Goal: Find specific page/section: Find specific page/section

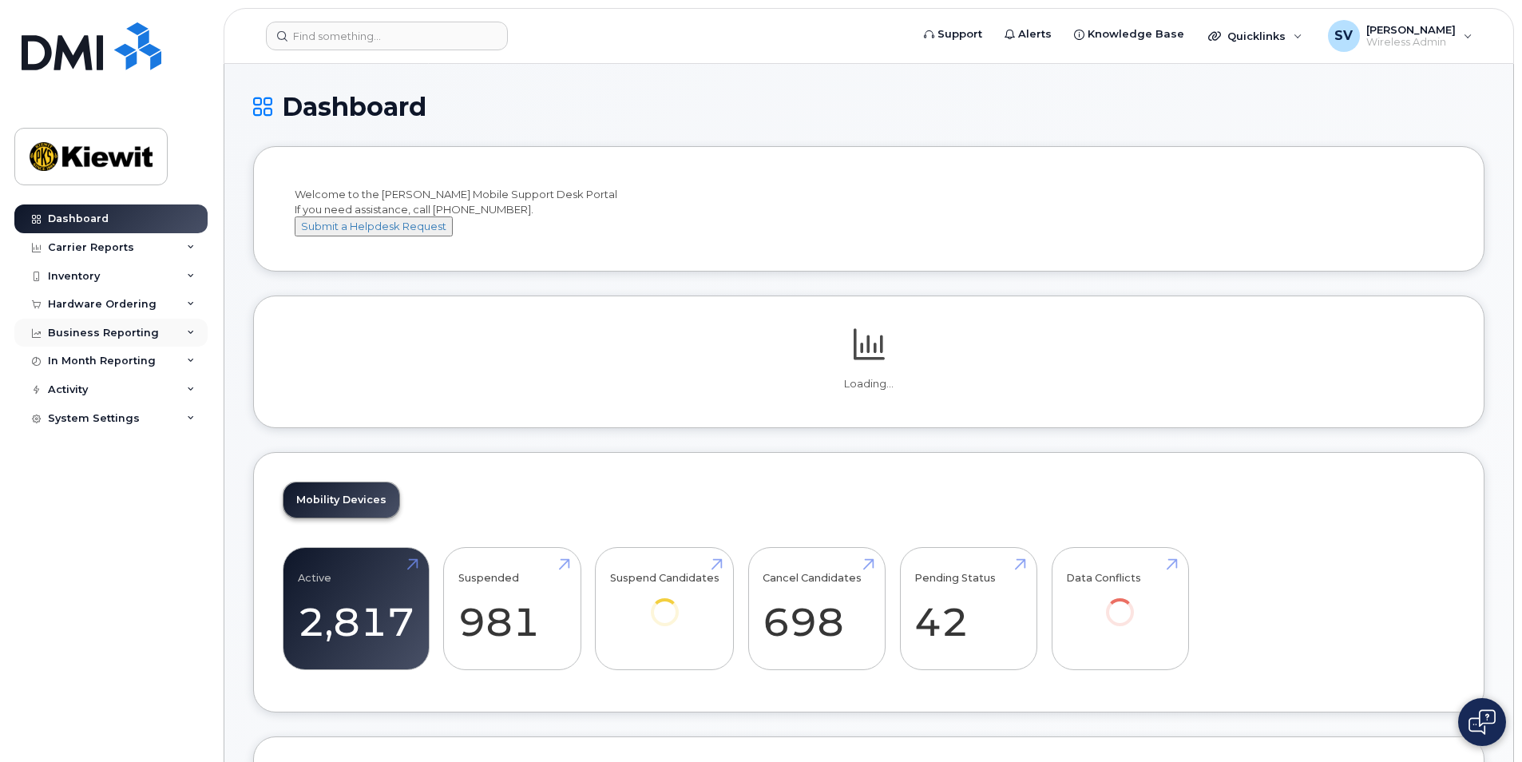
click at [113, 335] on div "Business Reporting" at bounding box center [103, 333] width 111 height 13
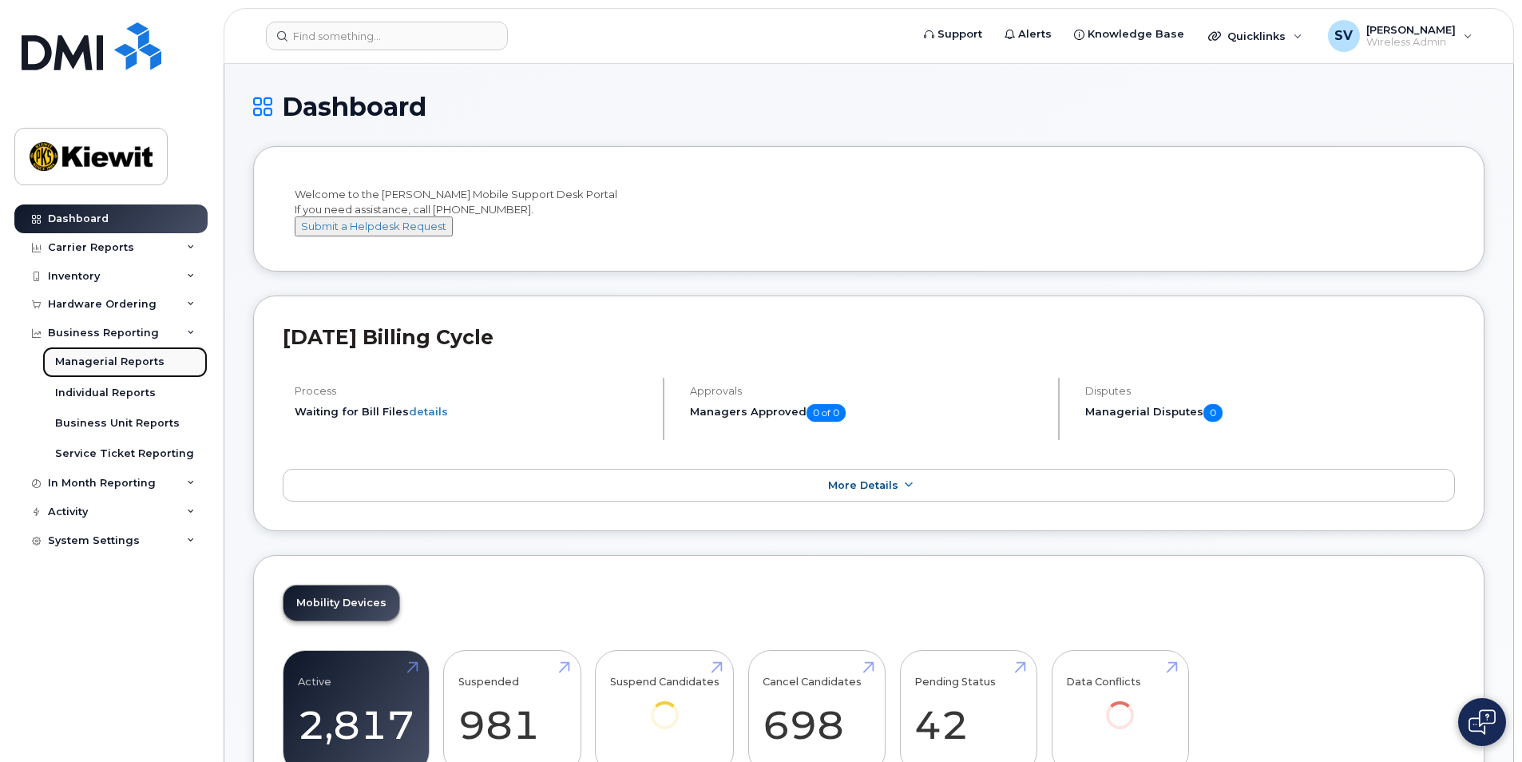
click at [110, 357] on div "Managerial Reports" at bounding box center [109, 362] width 109 height 14
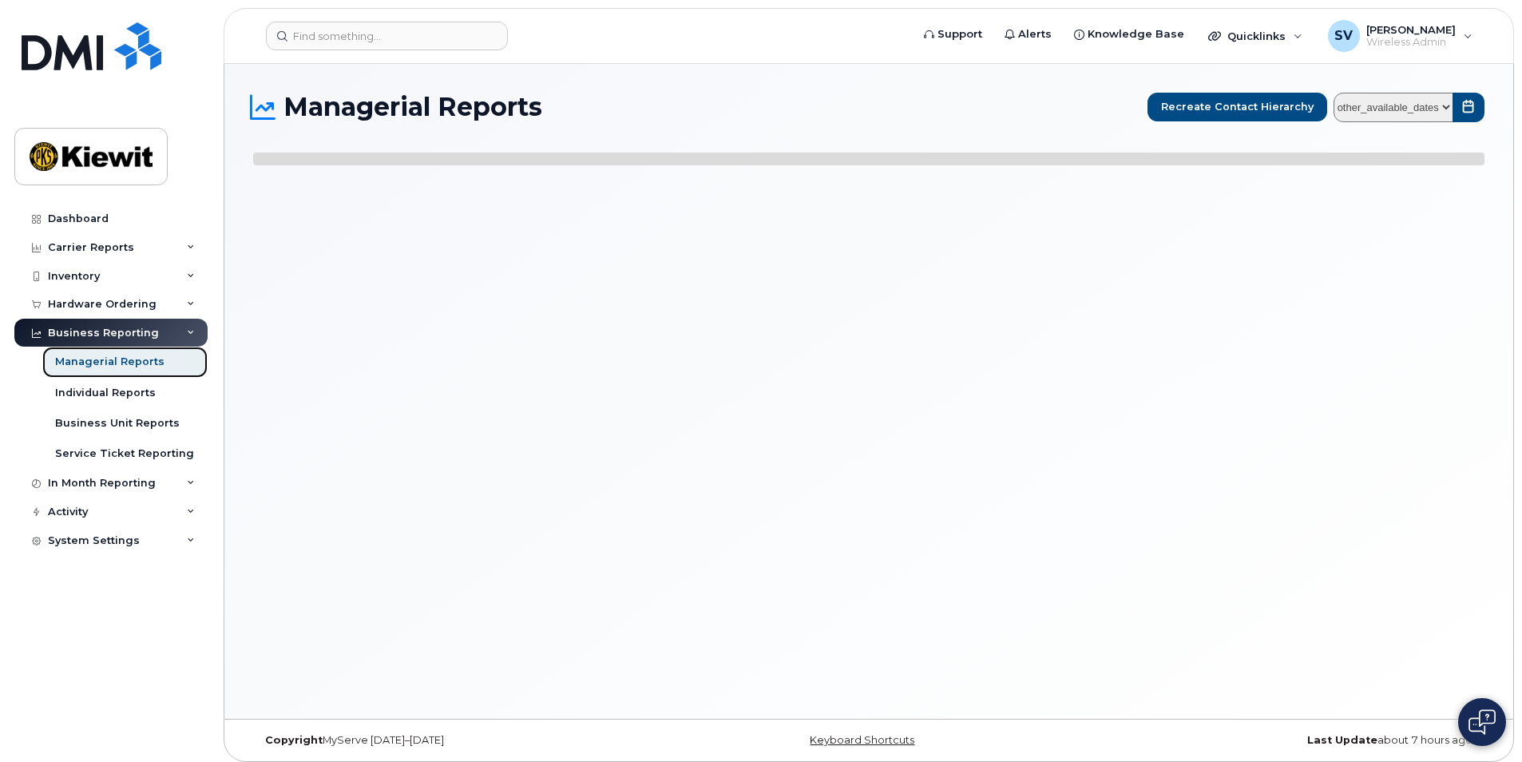
select select
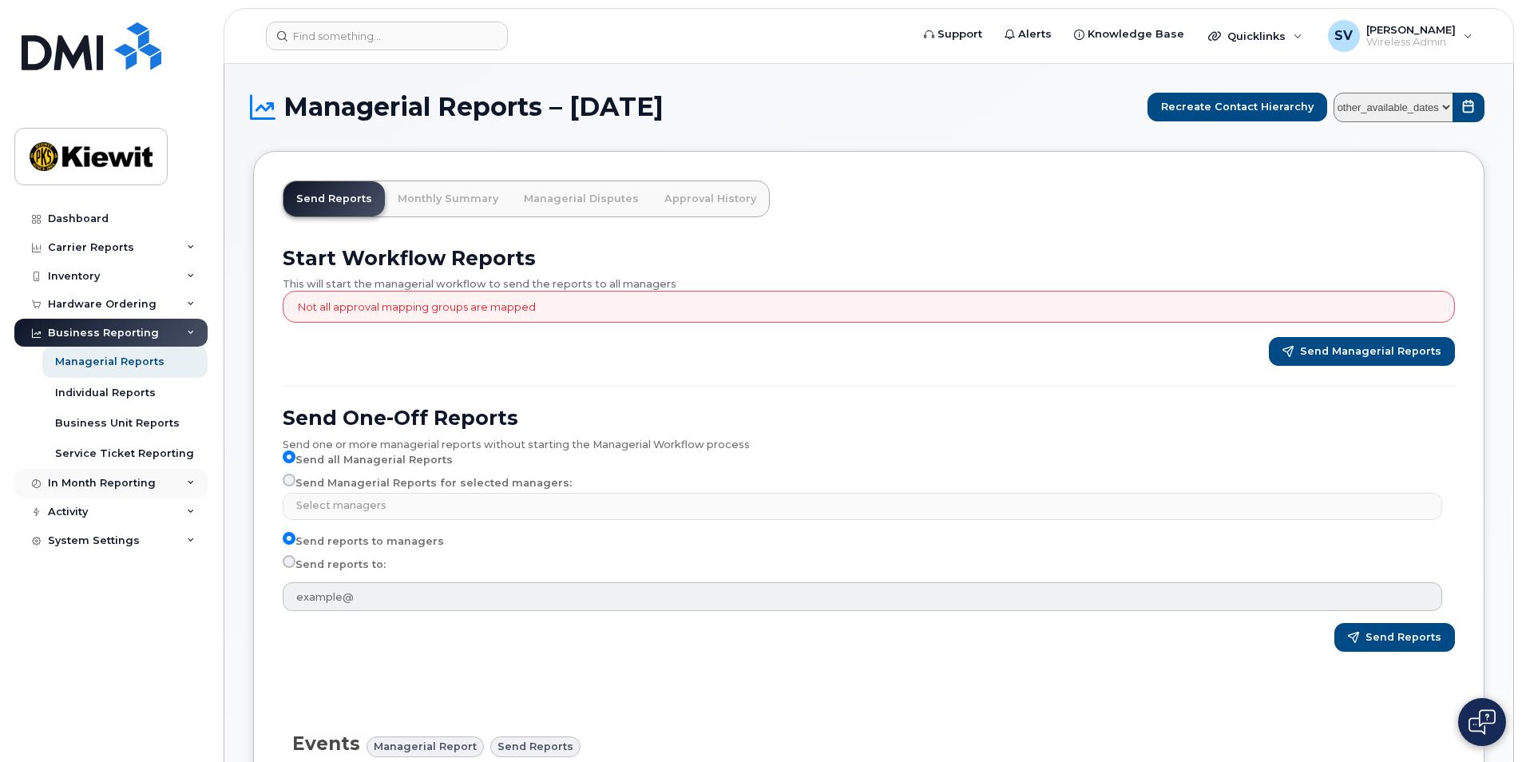
click at [105, 479] on div "In Month Reporting" at bounding box center [102, 483] width 108 height 13
click at [132, 478] on div "In Month Reporting" at bounding box center [102, 483] width 108 height 13
click at [1446, 103] on select "other_available_dates August July June May April March February January Decembe…" at bounding box center [1394, 108] width 120 height 30
select select "/customer/bede8970-c835-4207-9a31-7bf5df501bb7/reports/e1055ab8-4501-11f0-9a7a-…"
click at [1337, 93] on select "other_available_dates August July June May April March February January Decembe…" at bounding box center [1394, 108] width 120 height 30
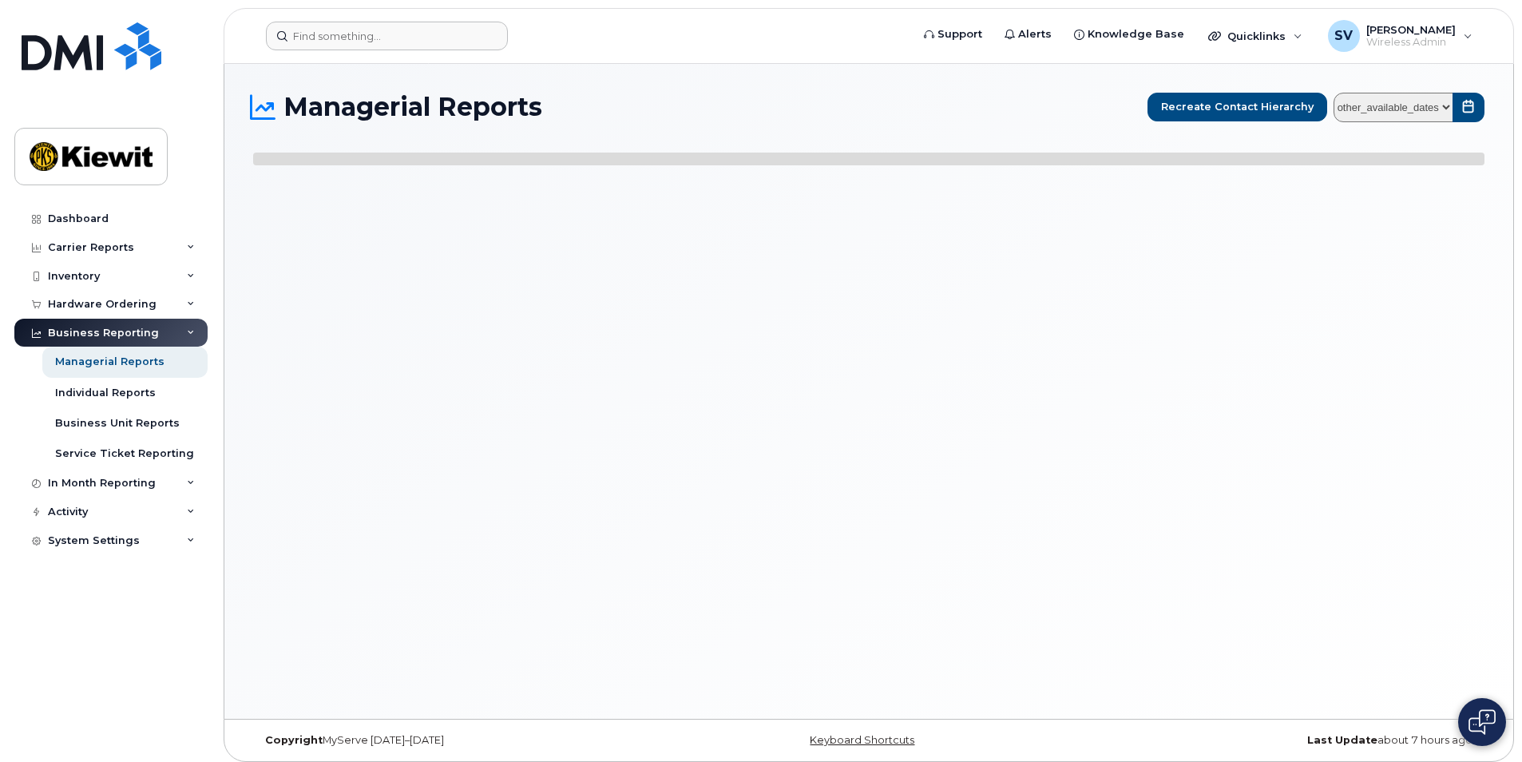
select select
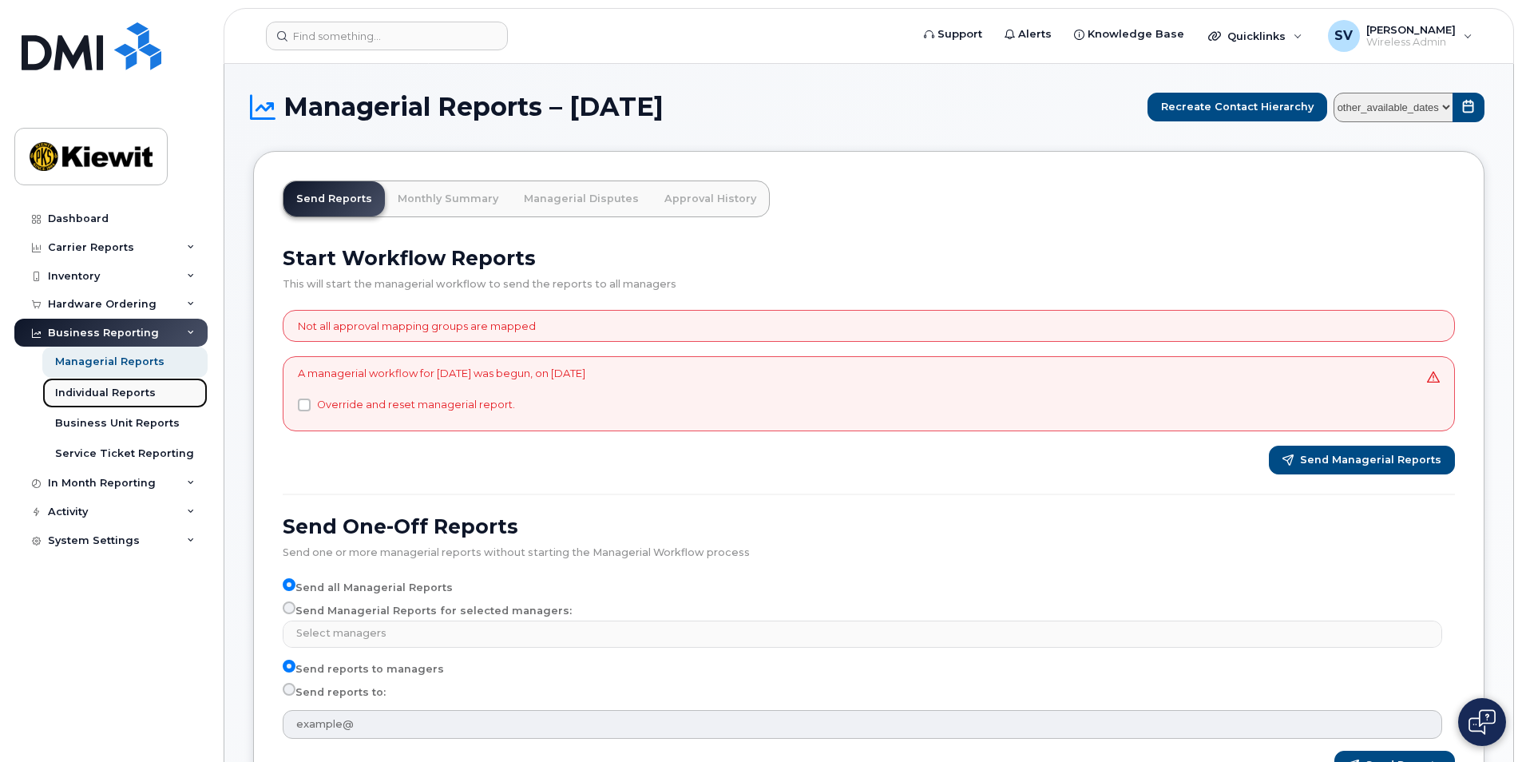
click at [86, 395] on div "Individual Reports" at bounding box center [105, 393] width 101 height 14
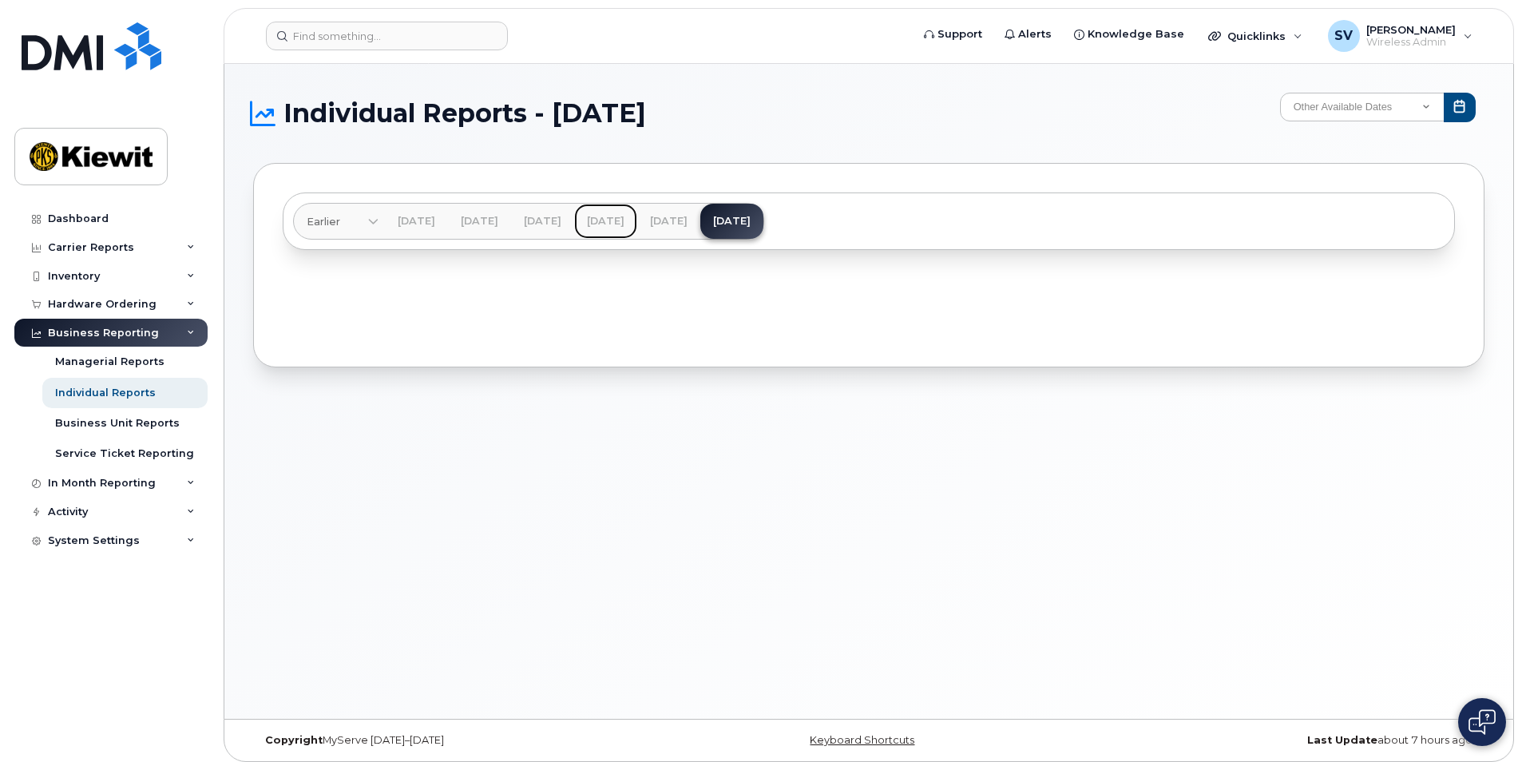
click at [637, 222] on link "[DATE]" at bounding box center [605, 221] width 63 height 35
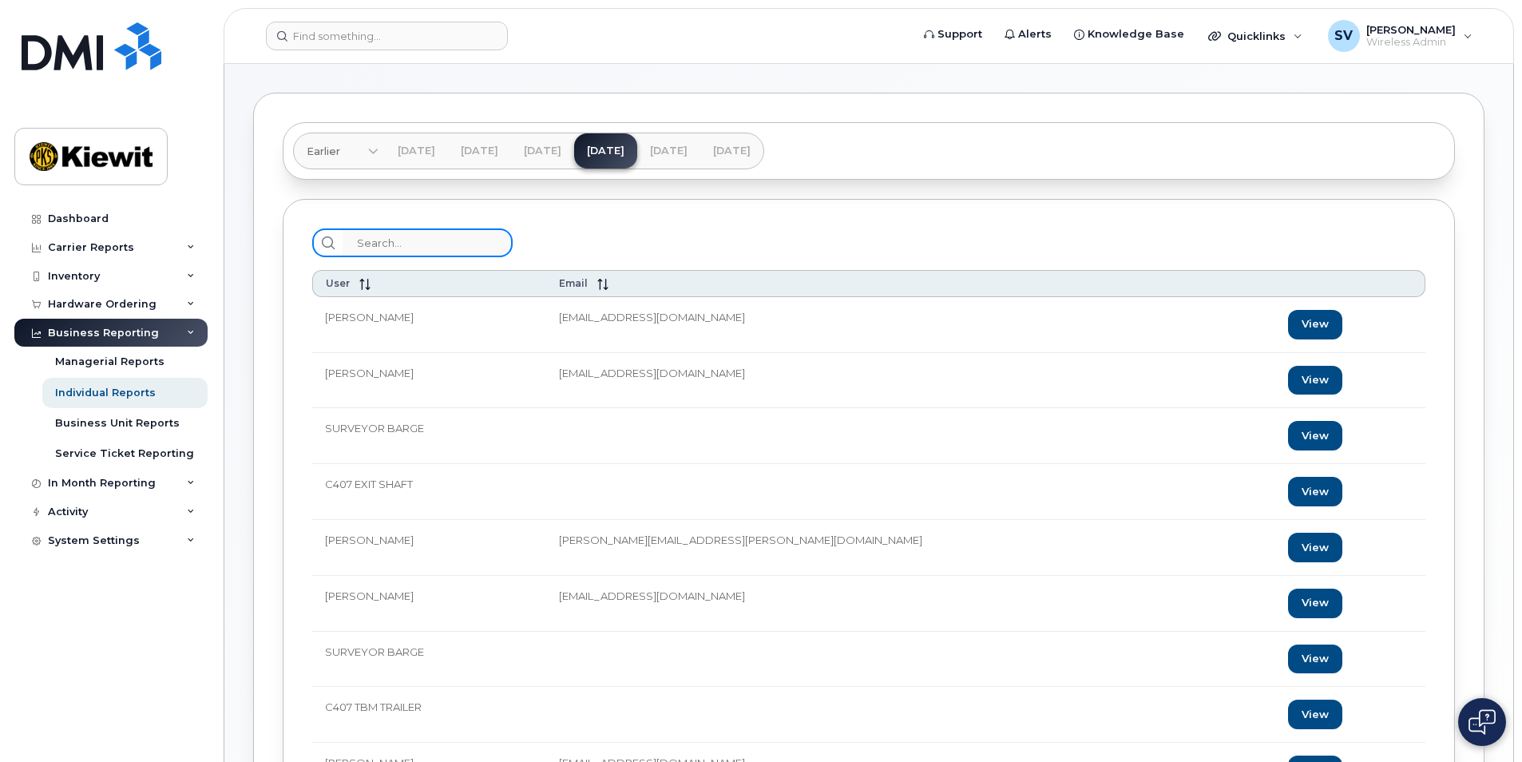
click at [368, 237] on input "search" at bounding box center [428, 242] width 170 height 29
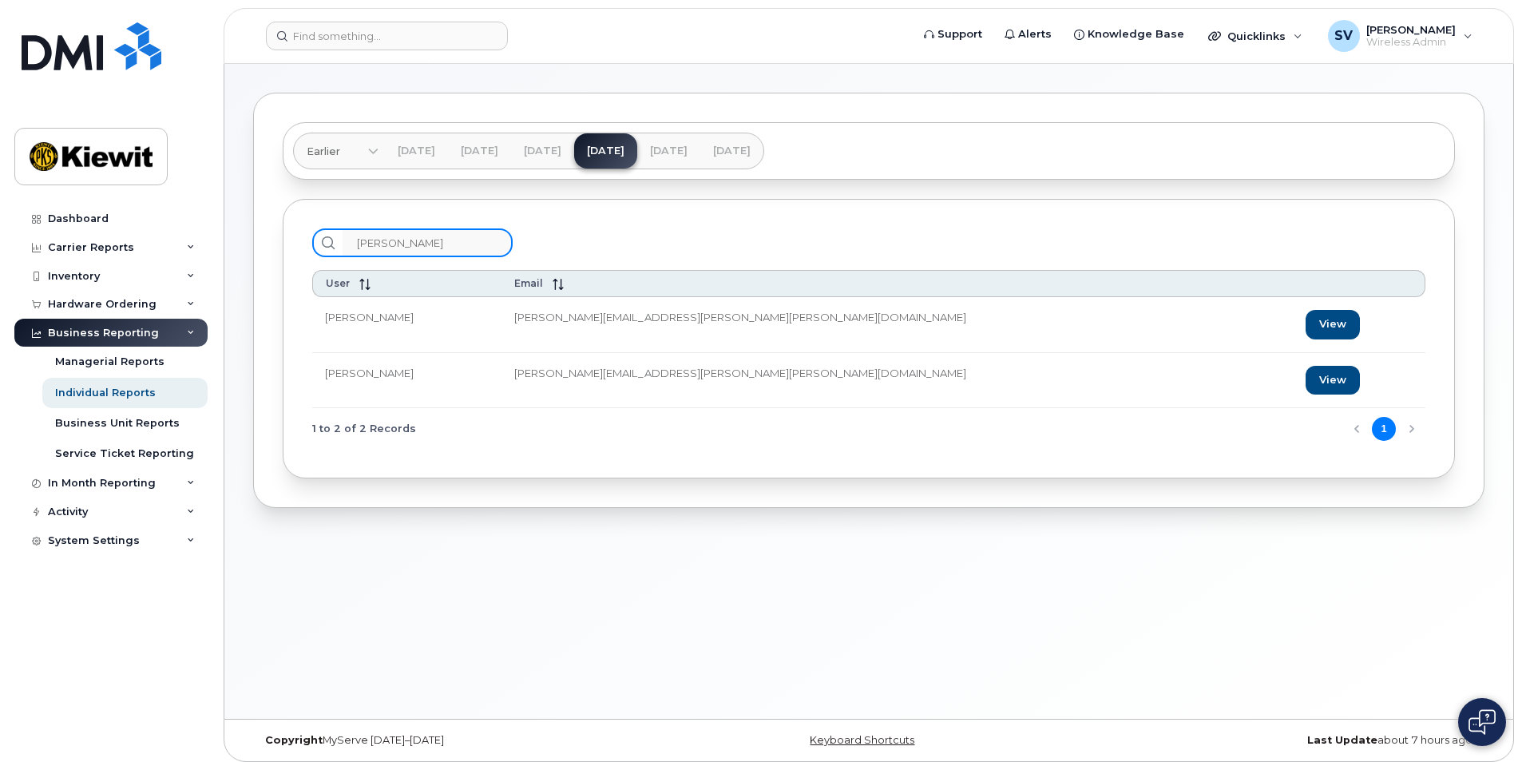
type input "paul spencer"
click at [764, 327] on td "PAUL.SPENCER@KIEWIT.COM" at bounding box center [898, 325] width 792 height 56
click at [1306, 319] on link "View" at bounding box center [1333, 325] width 54 height 30
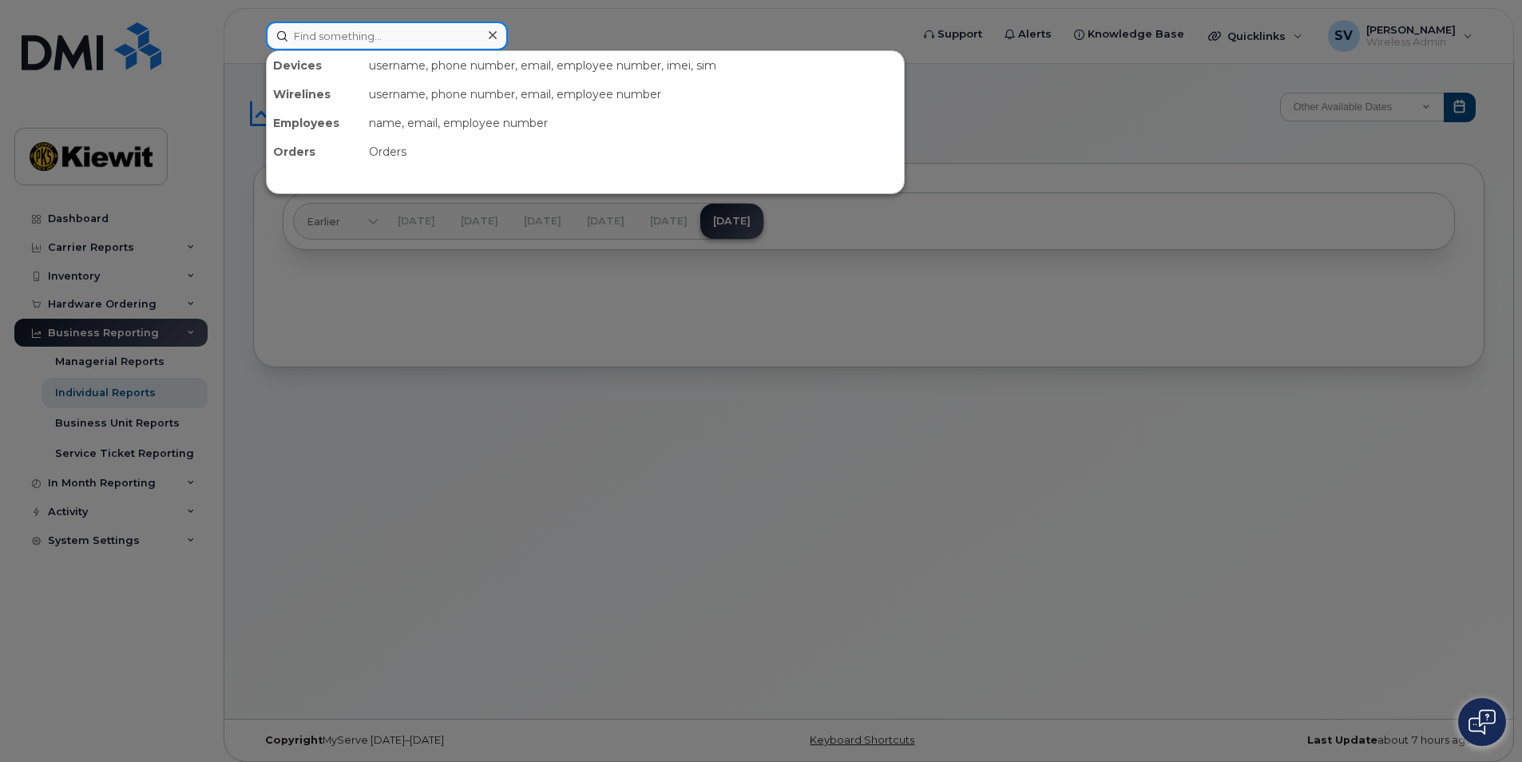
click at [331, 34] on input at bounding box center [387, 36] width 242 height 29
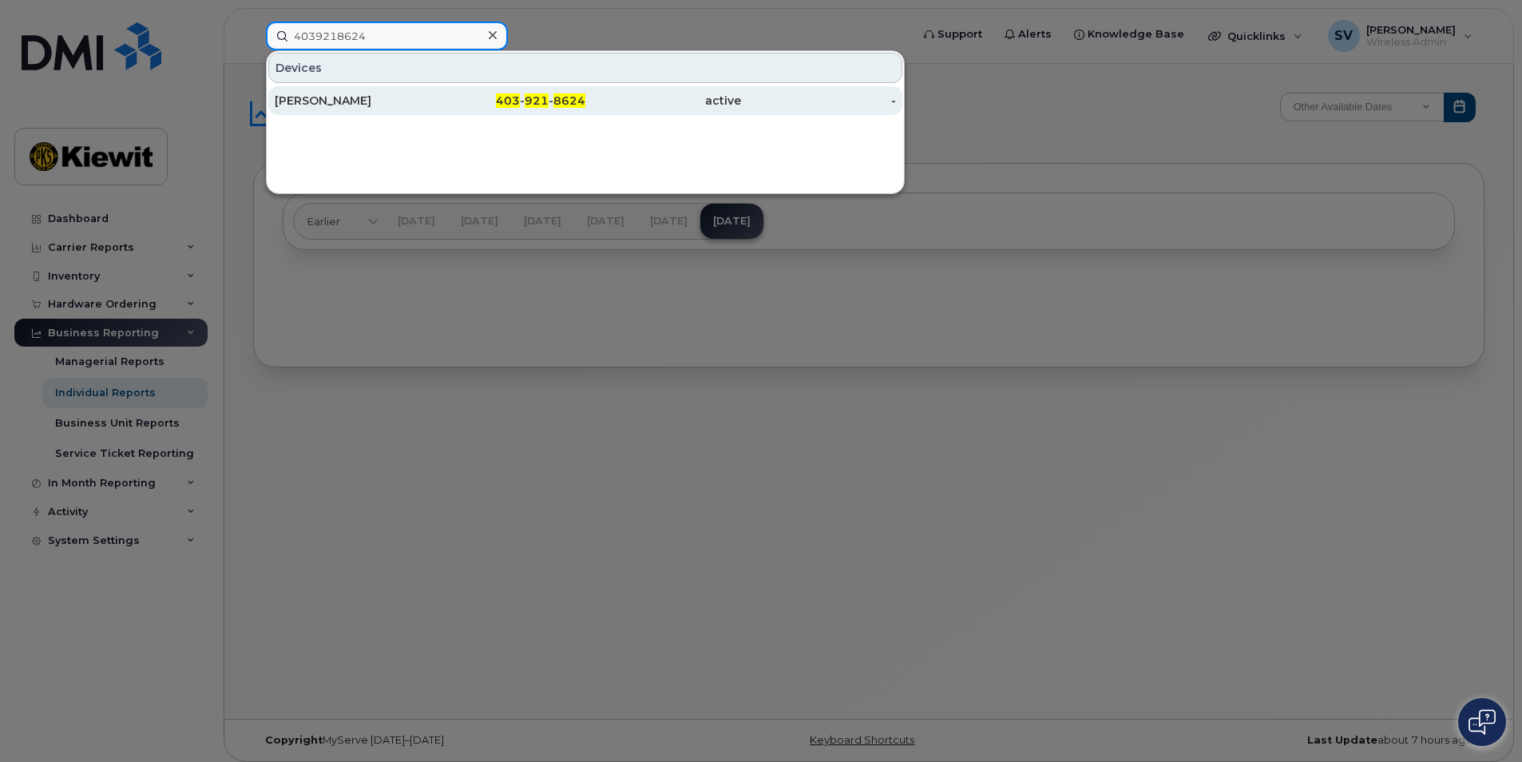
type input "4039218624"
click at [362, 101] on div "Paul Spencer" at bounding box center [353, 101] width 156 height 16
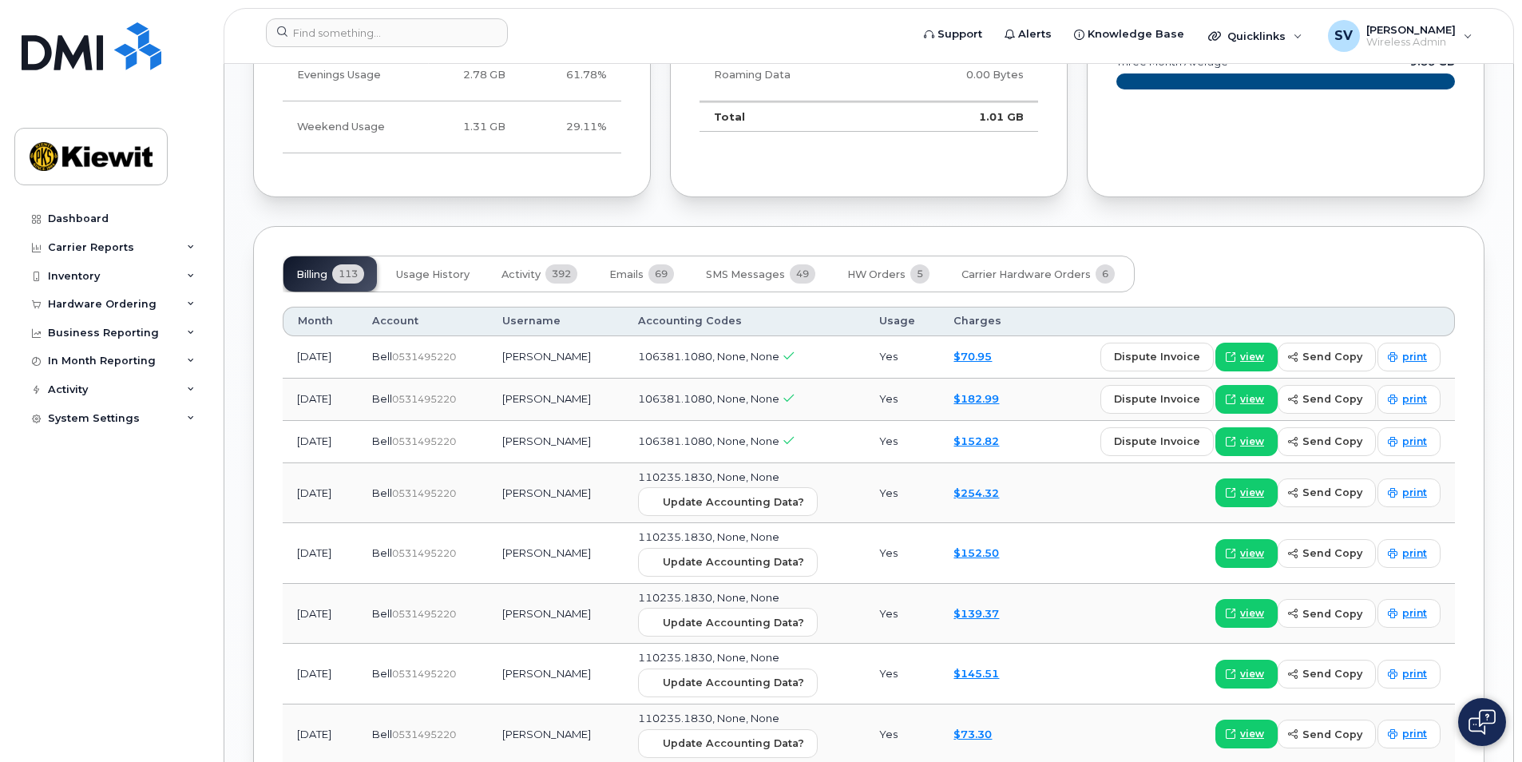
scroll to position [1837, 0]
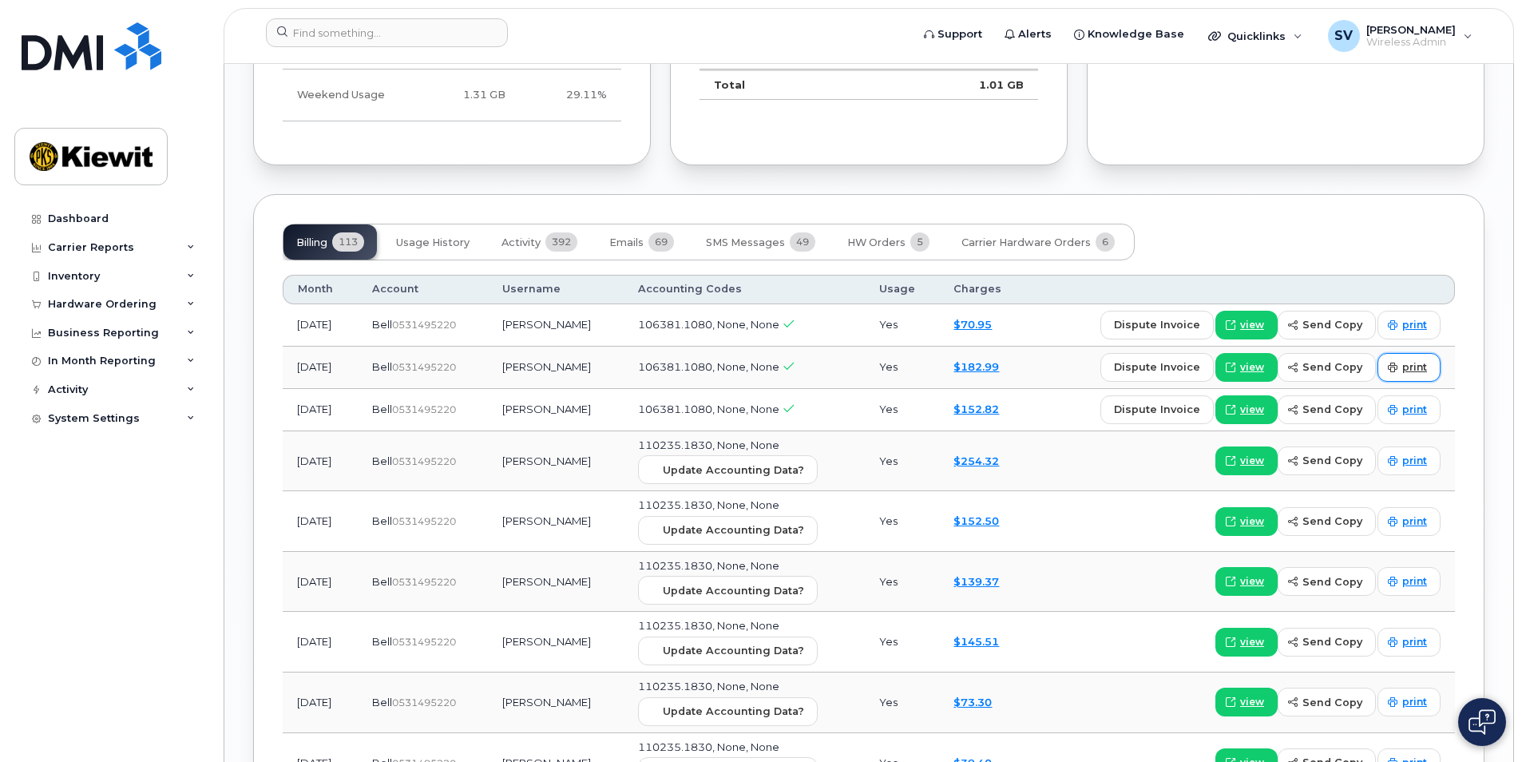
click at [1409, 360] on span "print" at bounding box center [1415, 367] width 25 height 14
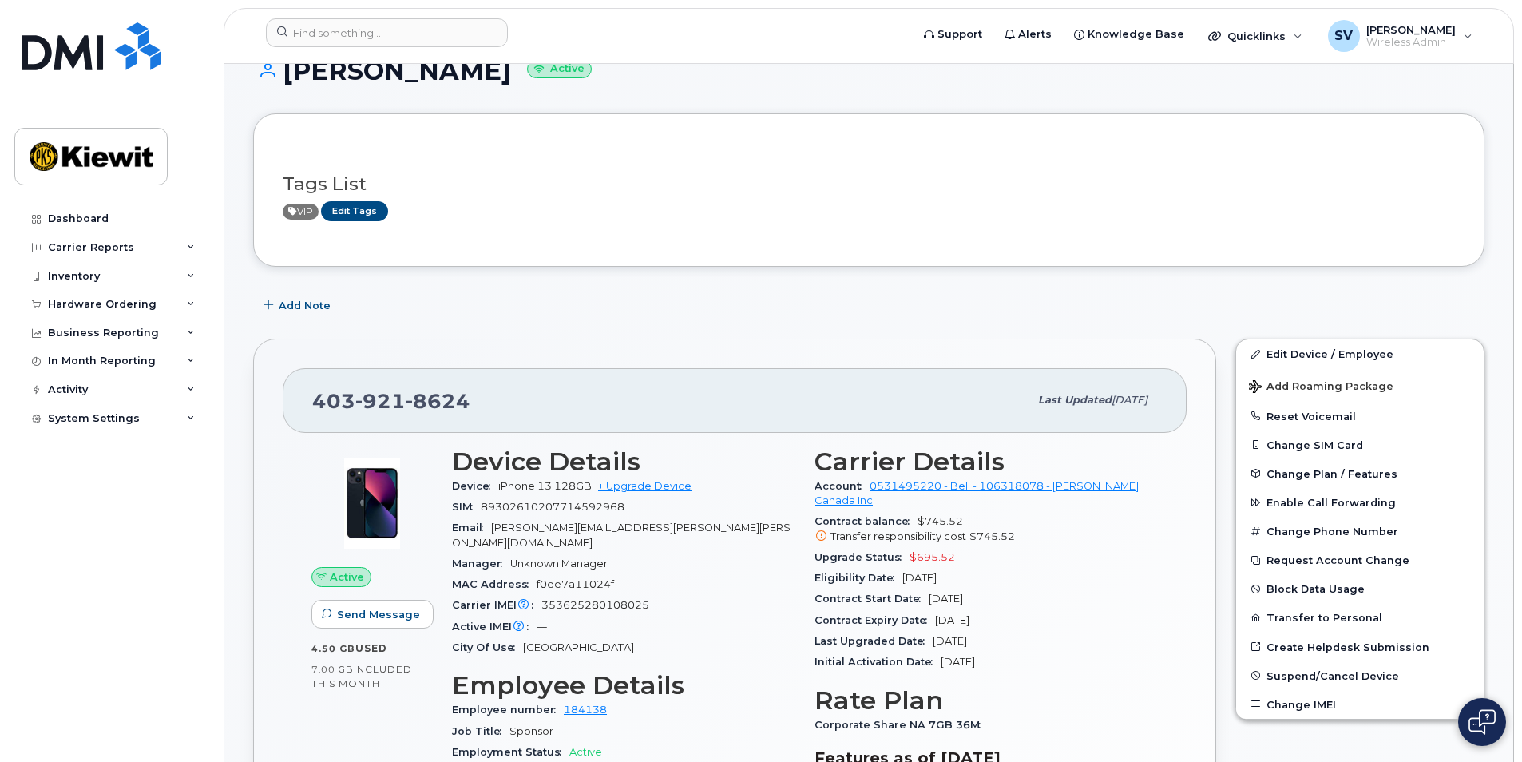
scroll to position [0, 0]
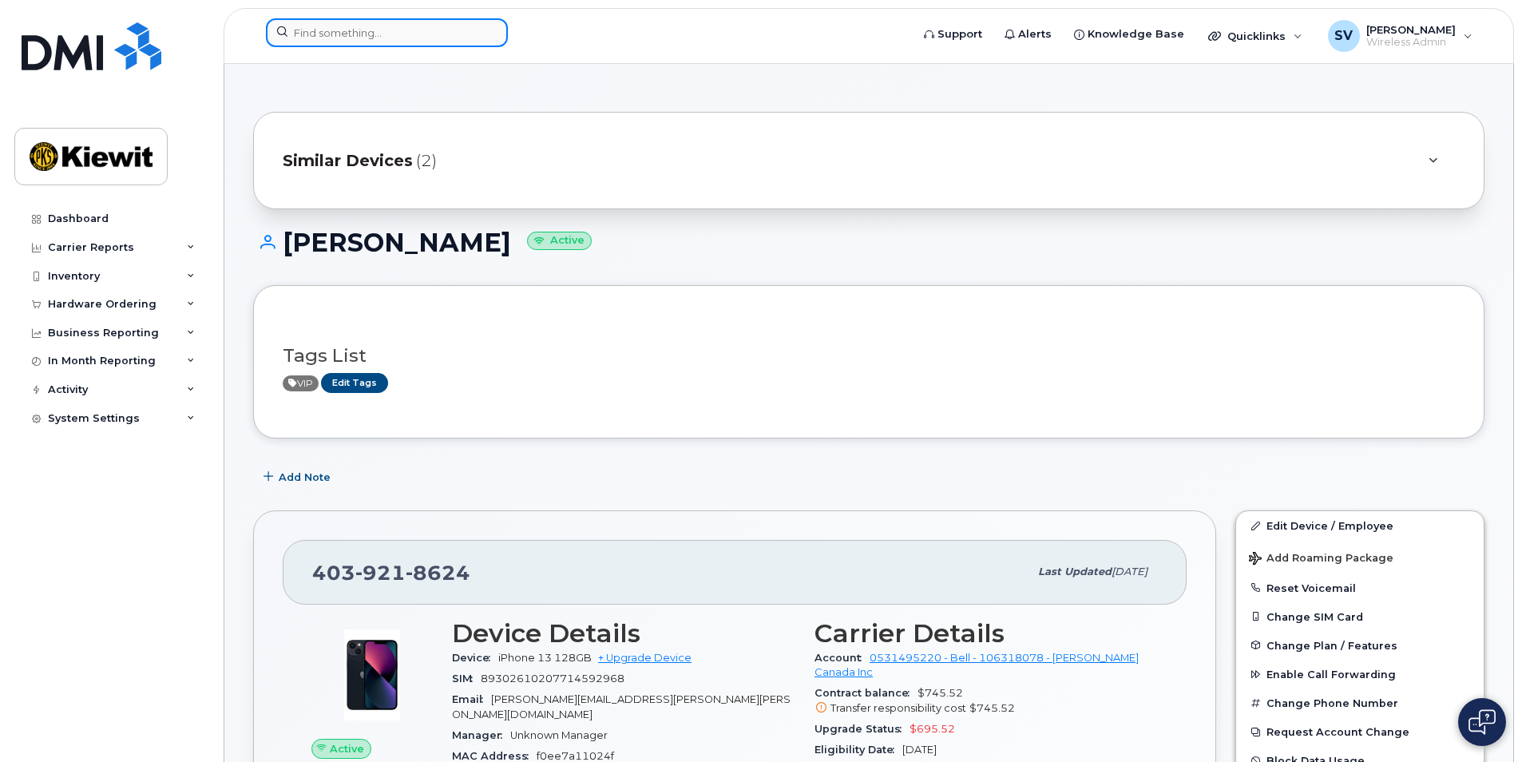
click at [342, 31] on input at bounding box center [387, 32] width 242 height 29
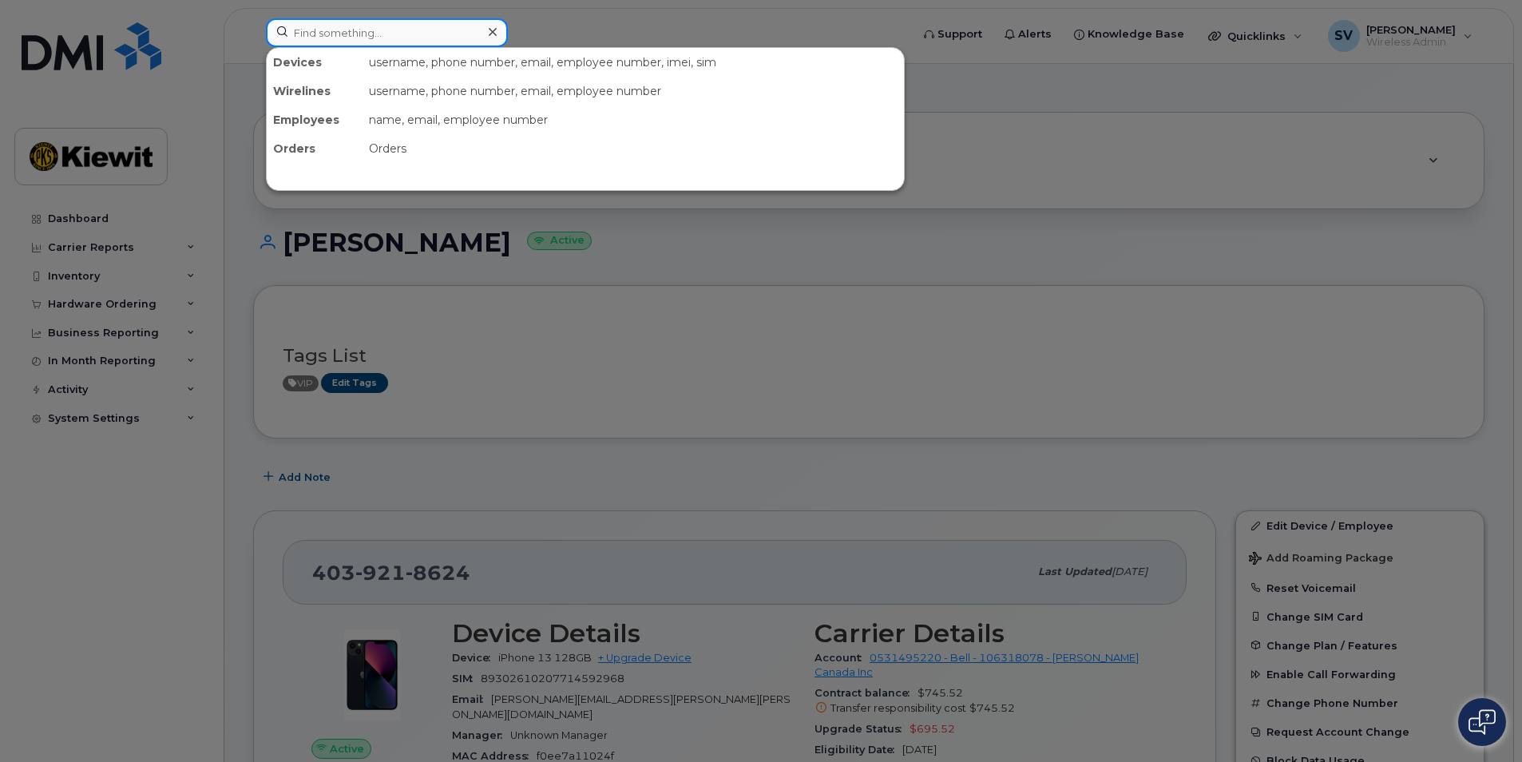
paste input "2892596732"
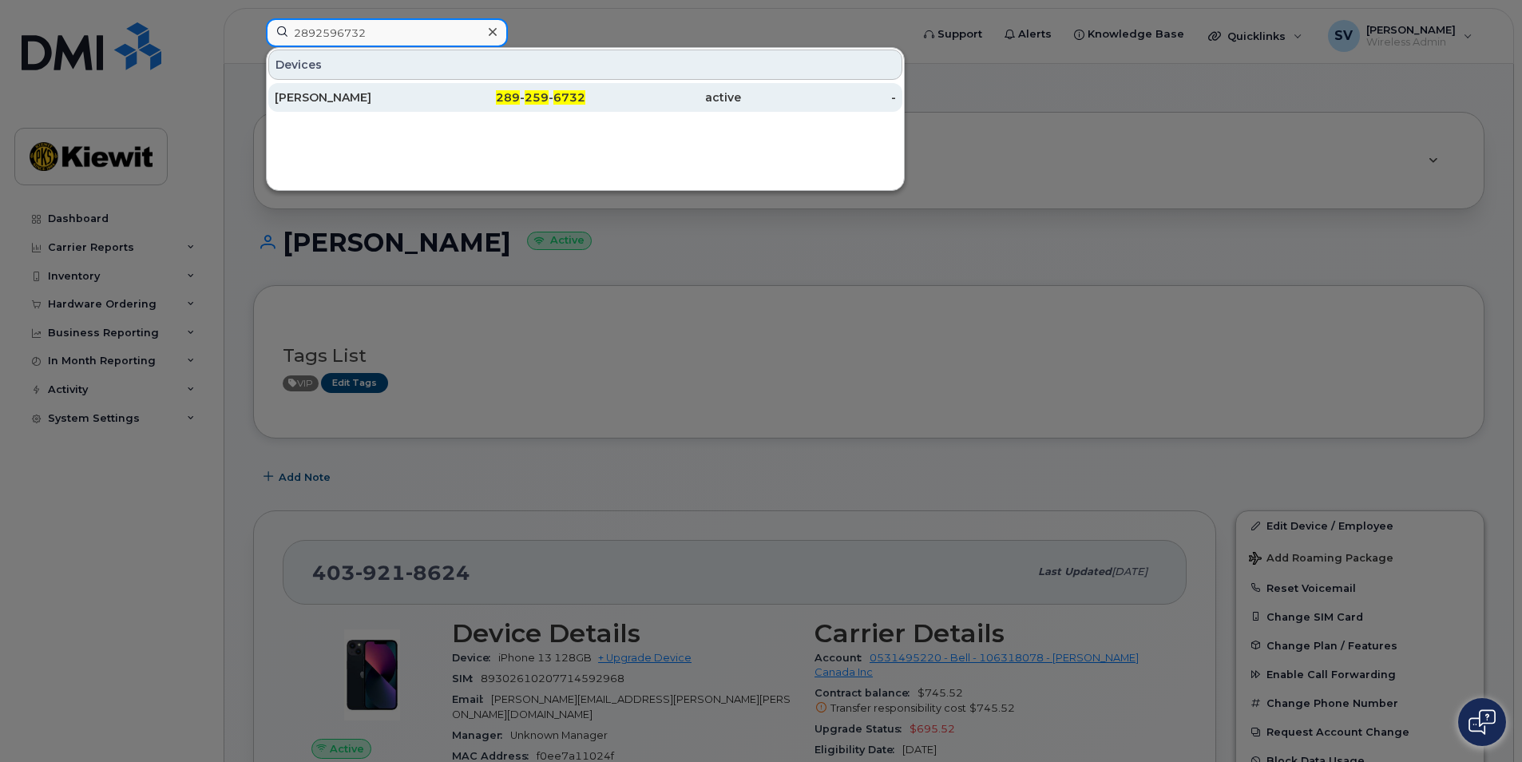
type input "2892596732"
click at [387, 95] on div "Shano Miskin" at bounding box center [353, 97] width 156 height 16
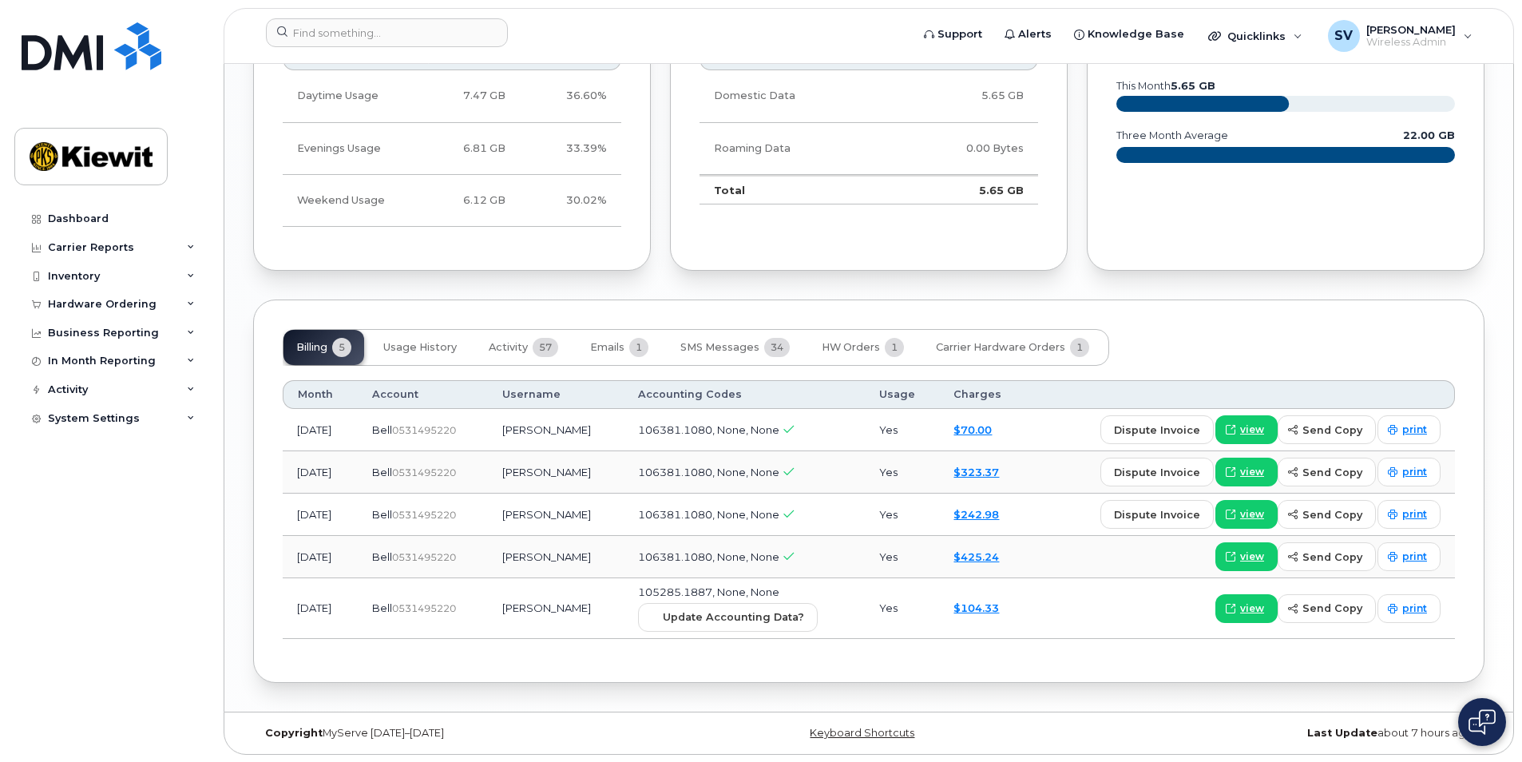
scroll to position [1582, 0]
click at [1419, 471] on span "print" at bounding box center [1415, 471] width 25 height 14
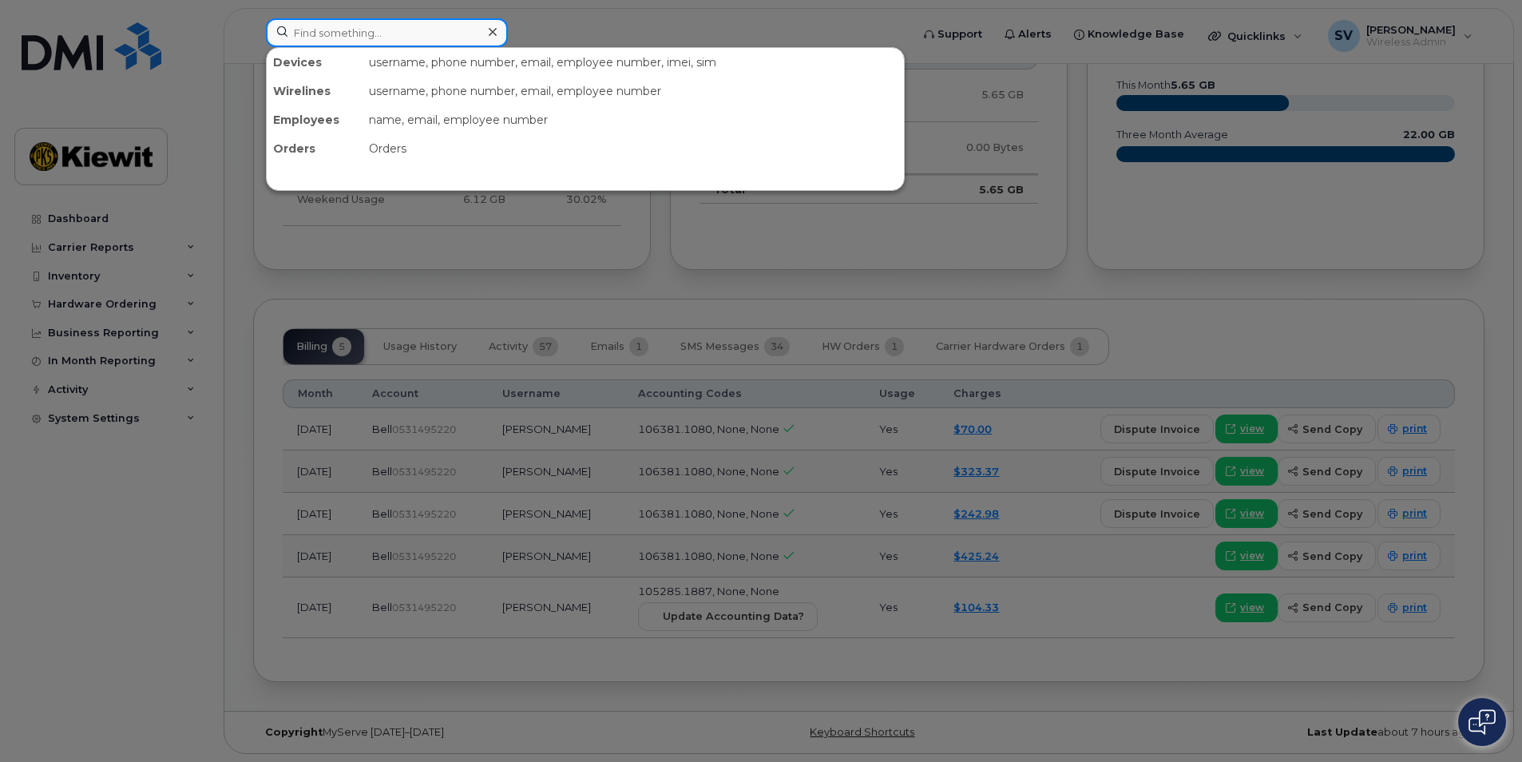
click at [317, 38] on input at bounding box center [387, 32] width 242 height 29
paste input "6133249877"
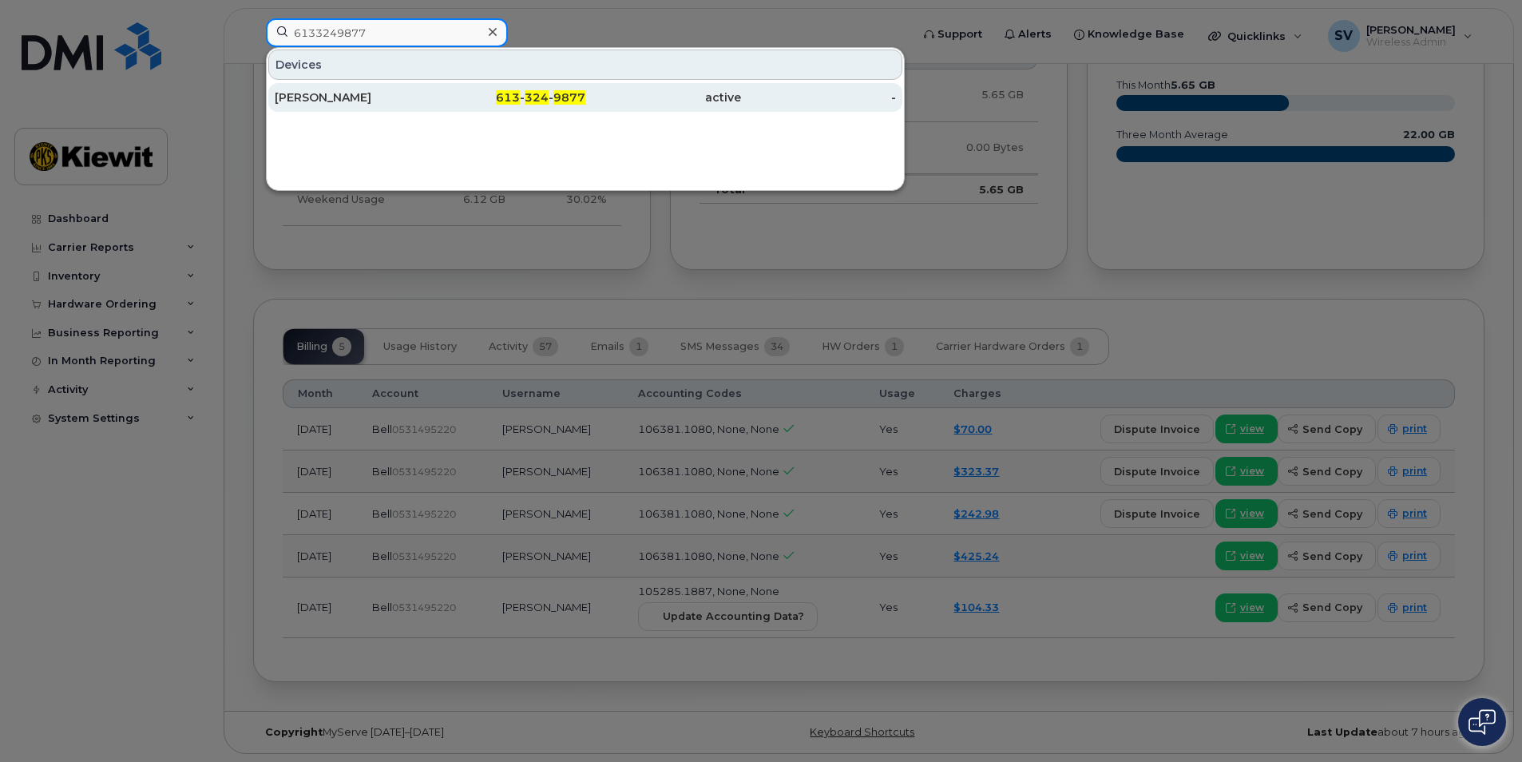
type input "6133249877"
click at [431, 107] on div "[PERSON_NAME]" at bounding box center [509, 97] width 156 height 29
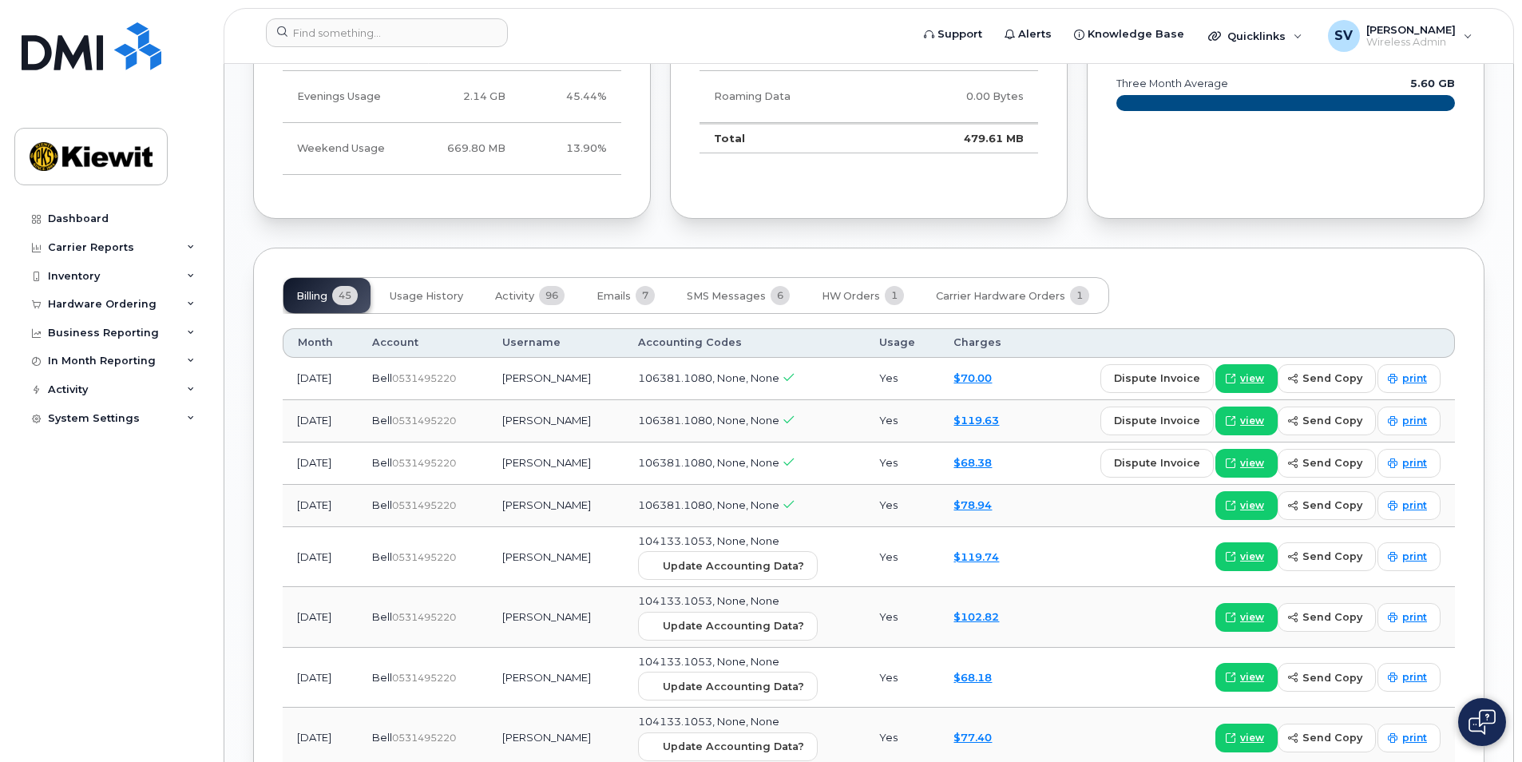
scroll to position [1917, 0]
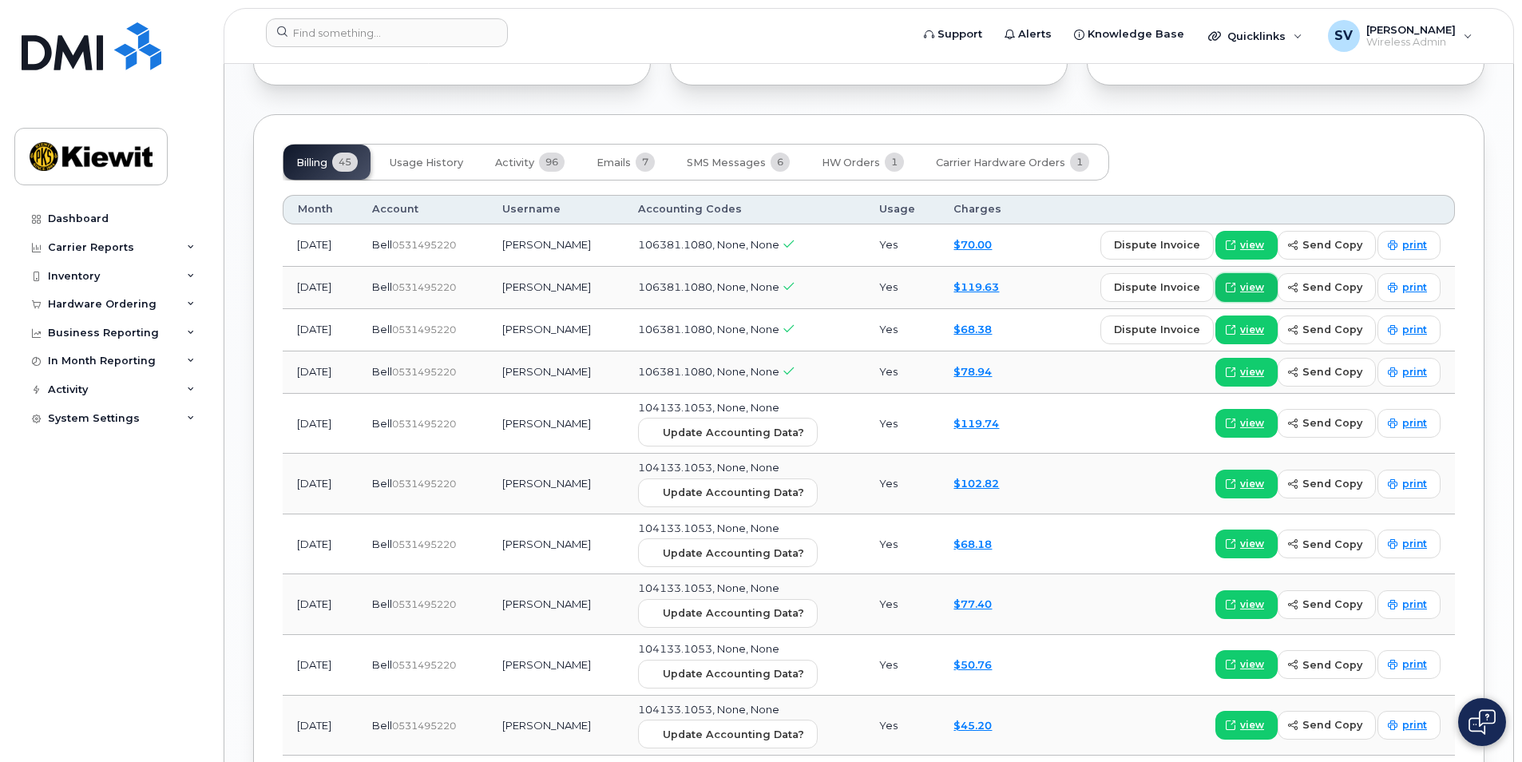
click at [1249, 280] on span "view" at bounding box center [1252, 287] width 24 height 14
click at [1402, 273] on link "print" at bounding box center [1409, 287] width 63 height 29
click at [323, 35] on input at bounding box center [387, 32] width 242 height 29
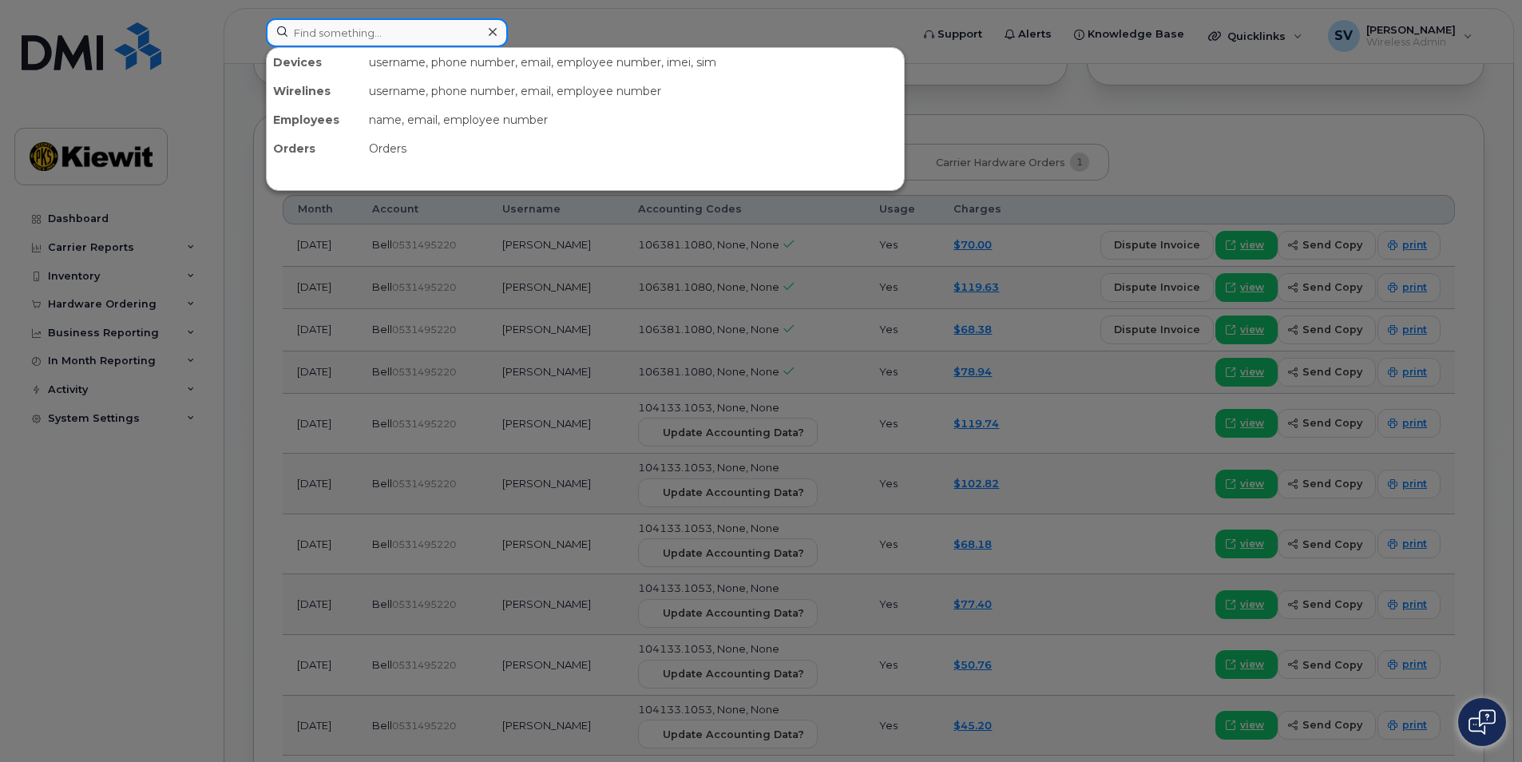
paste input "4167005181"
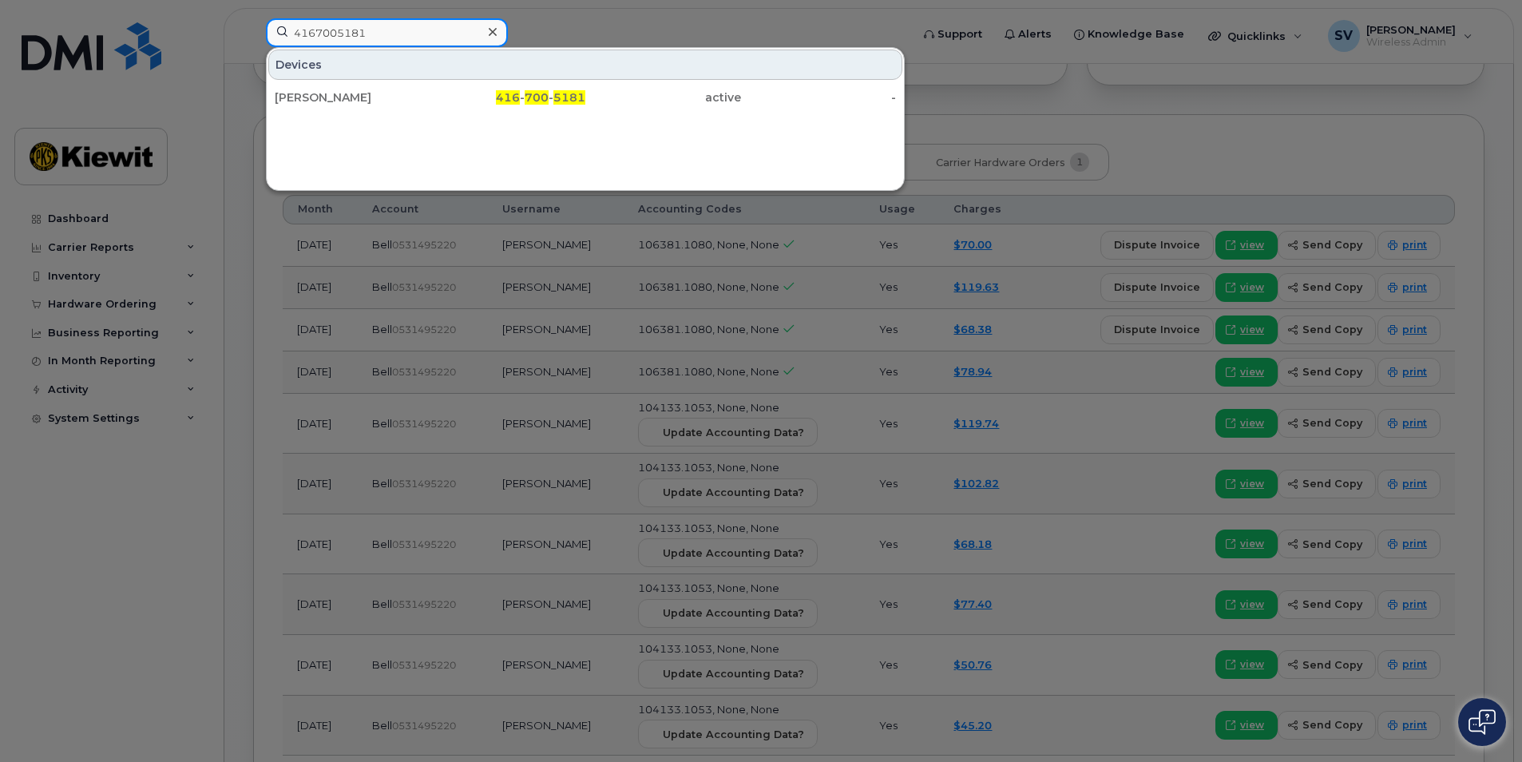
type input "4167005181"
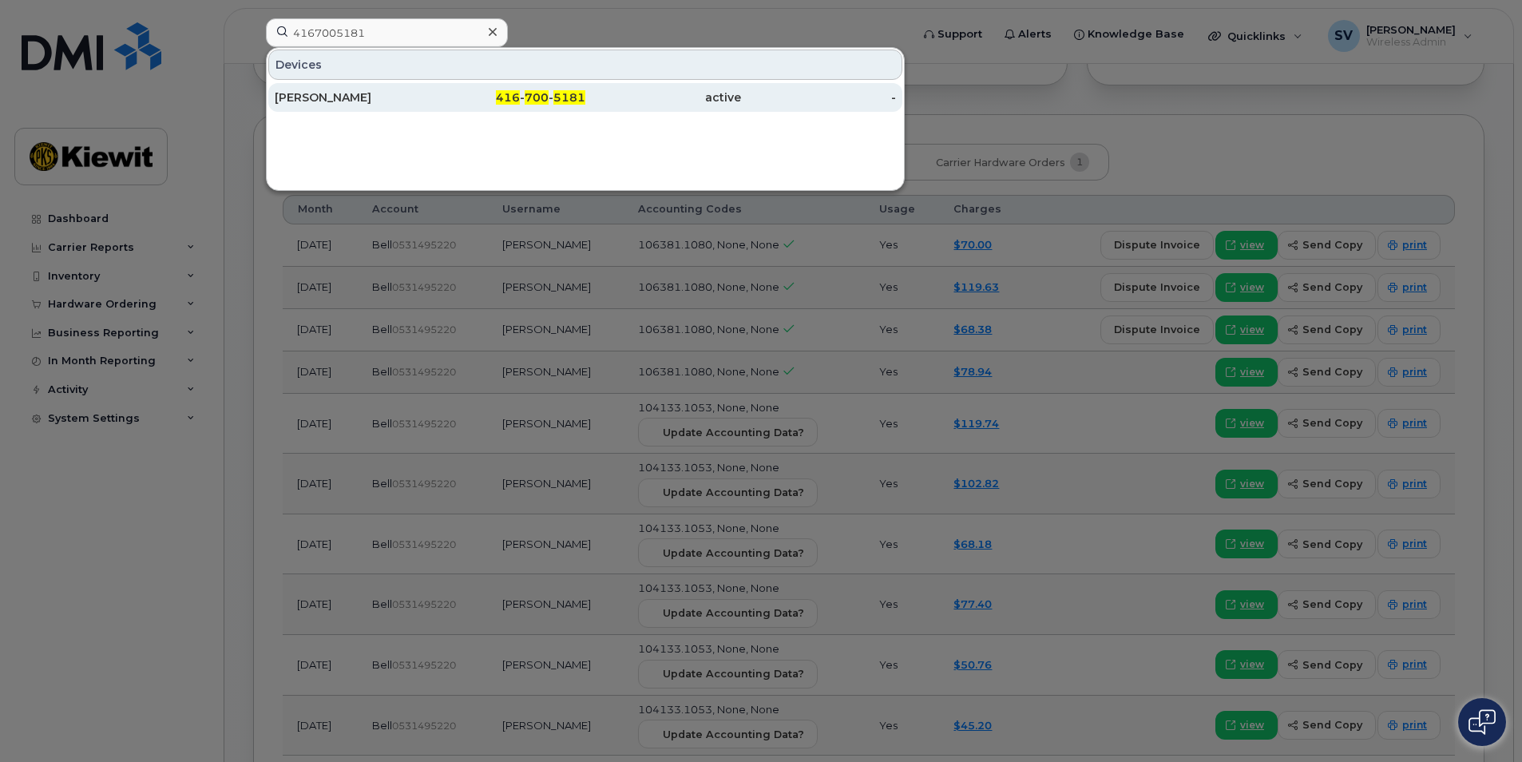
drag, startPoint x: 410, startPoint y: 98, endPoint x: 418, endPoint y: 102, distance: 8.9
click at [410, 98] on div "[PERSON_NAME]" at bounding box center [353, 97] width 156 height 16
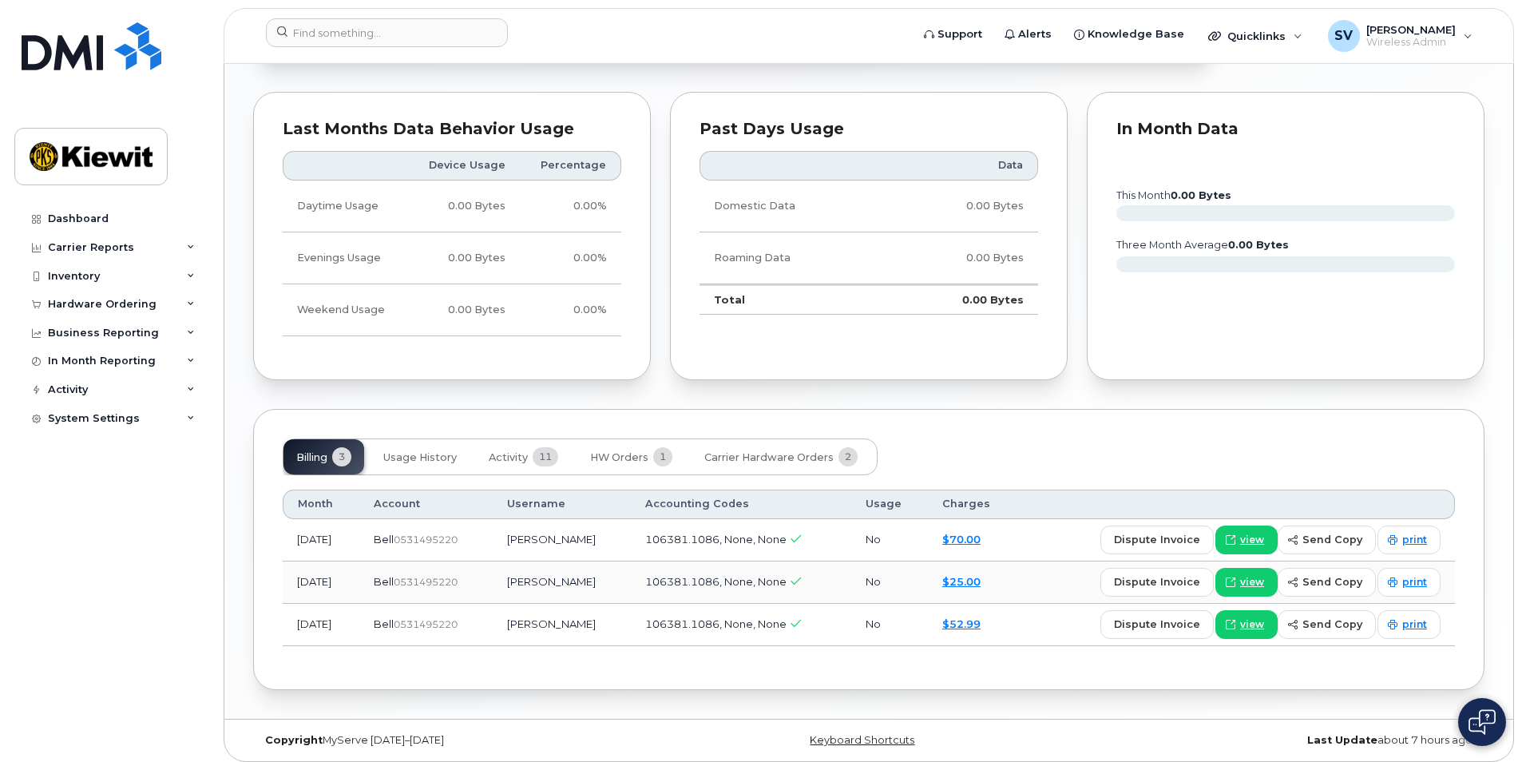
scroll to position [1041, 0]
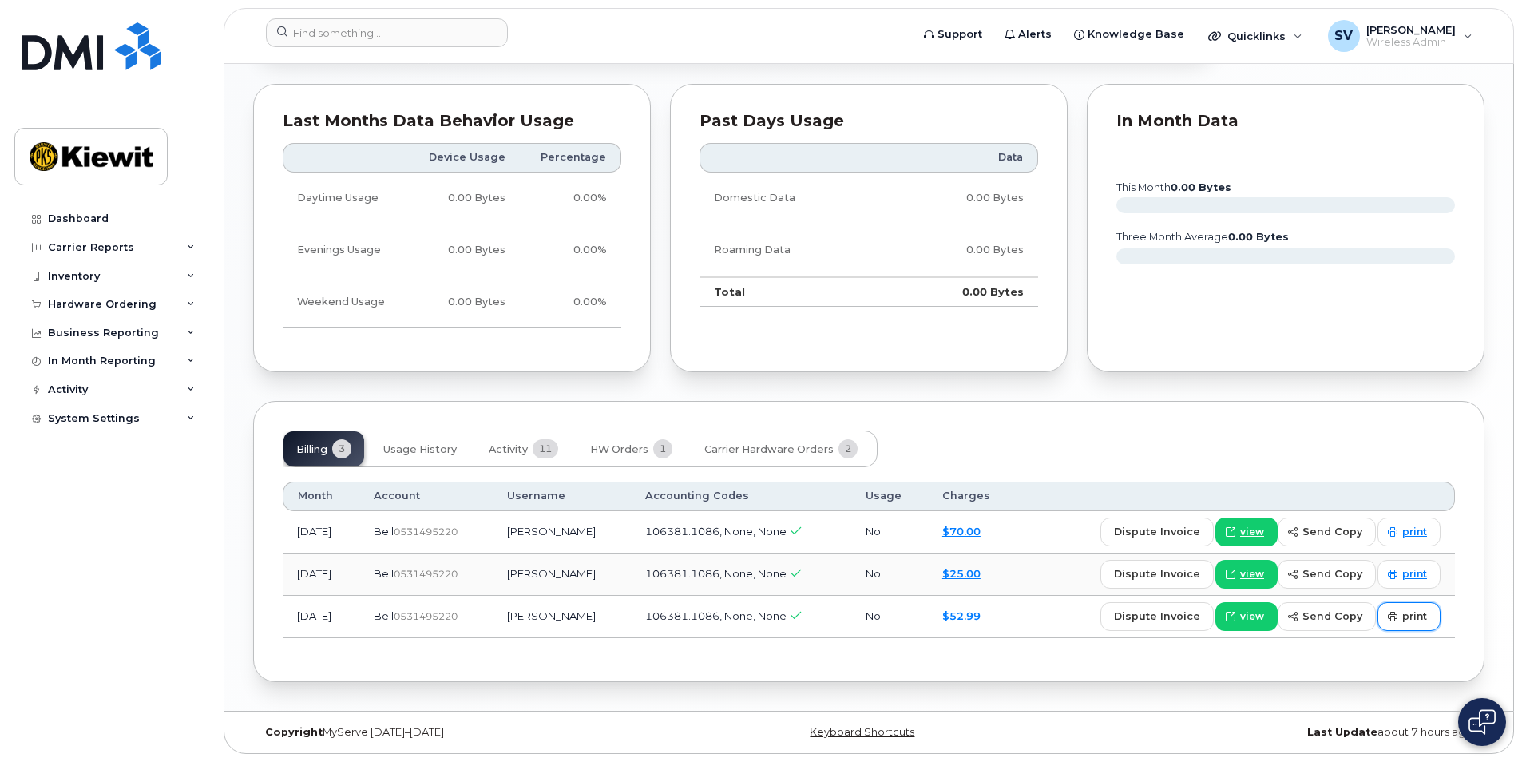
click at [1407, 611] on span "print" at bounding box center [1415, 616] width 25 height 14
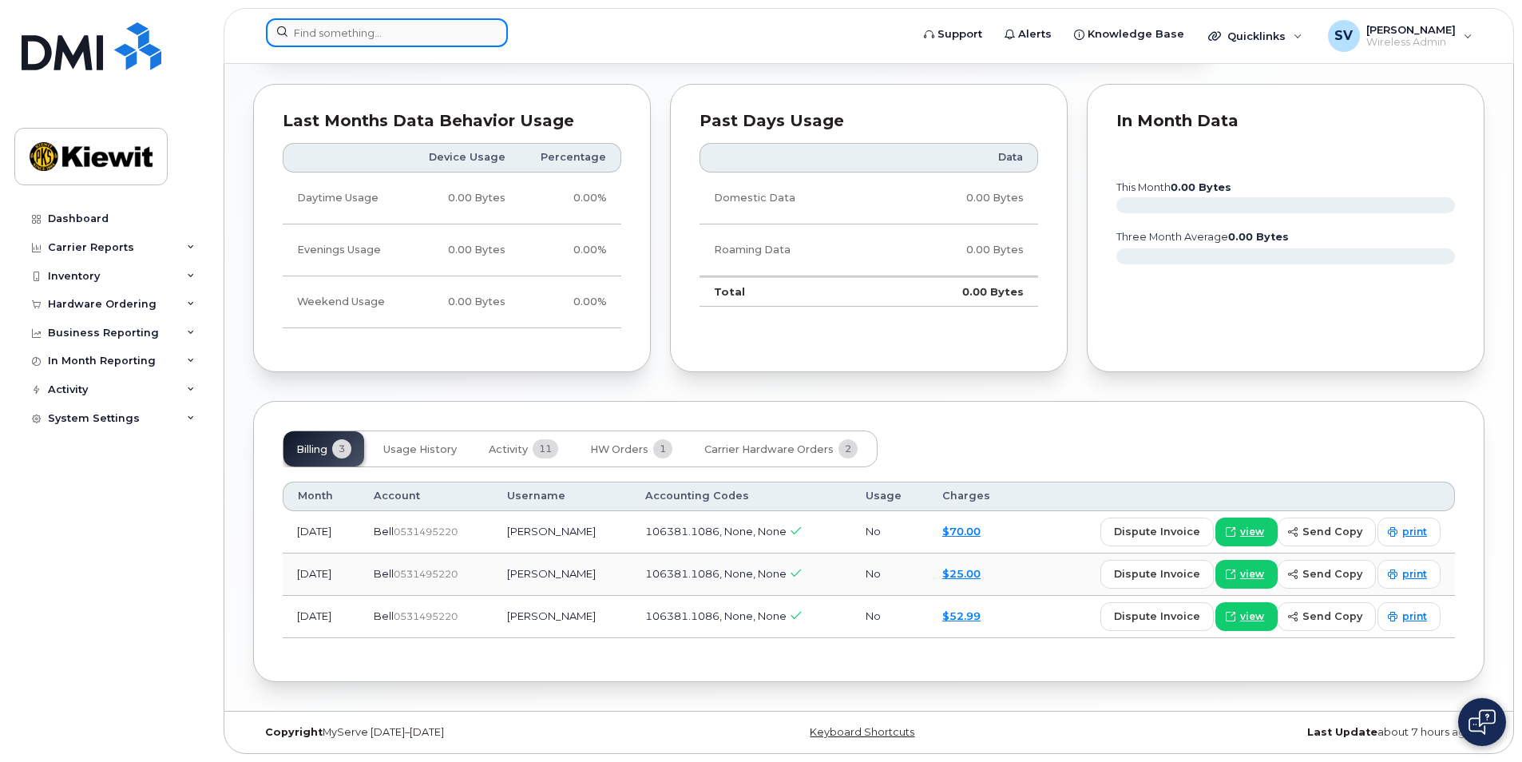
click at [398, 34] on input at bounding box center [387, 32] width 242 height 29
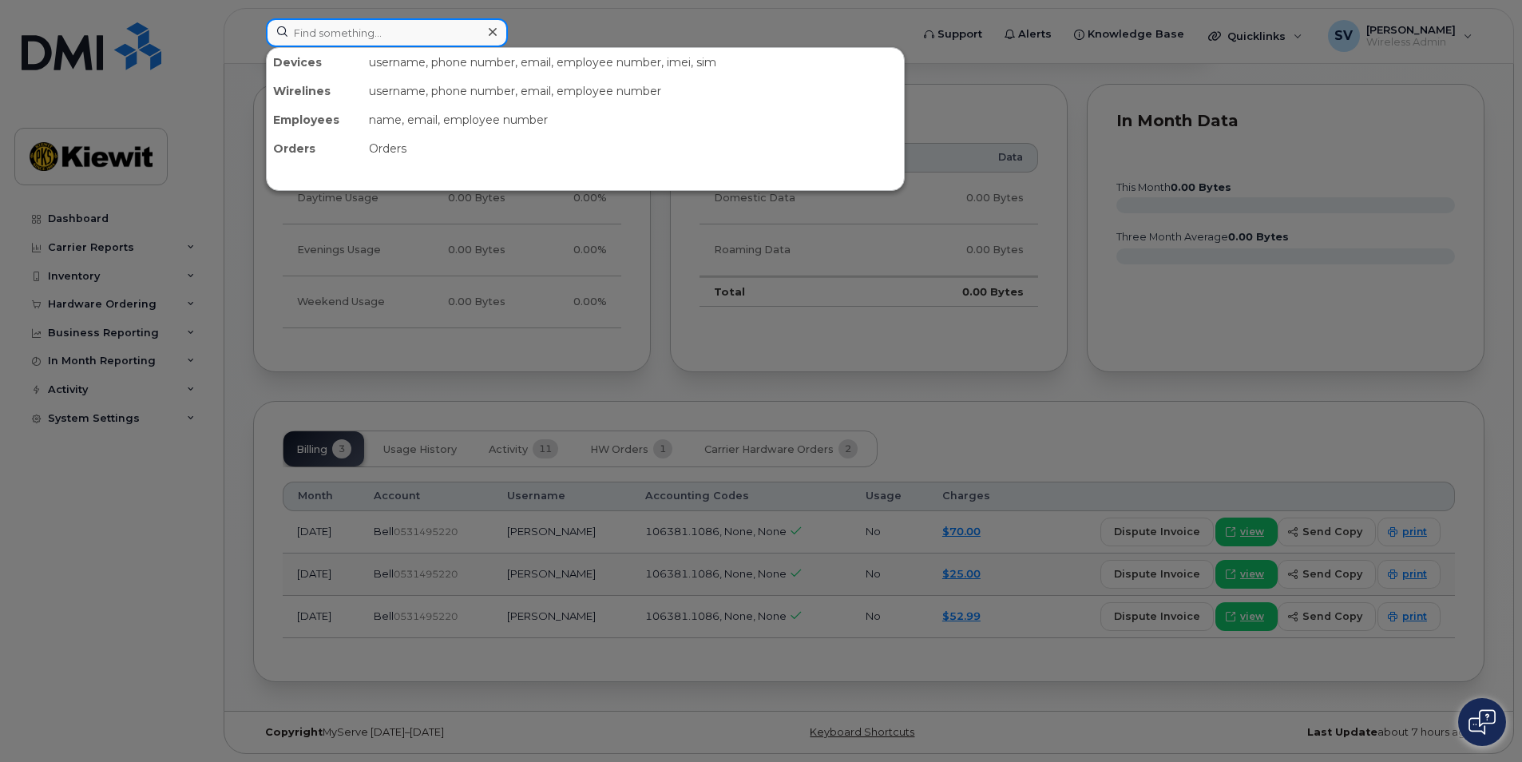
paste input "4164601791"
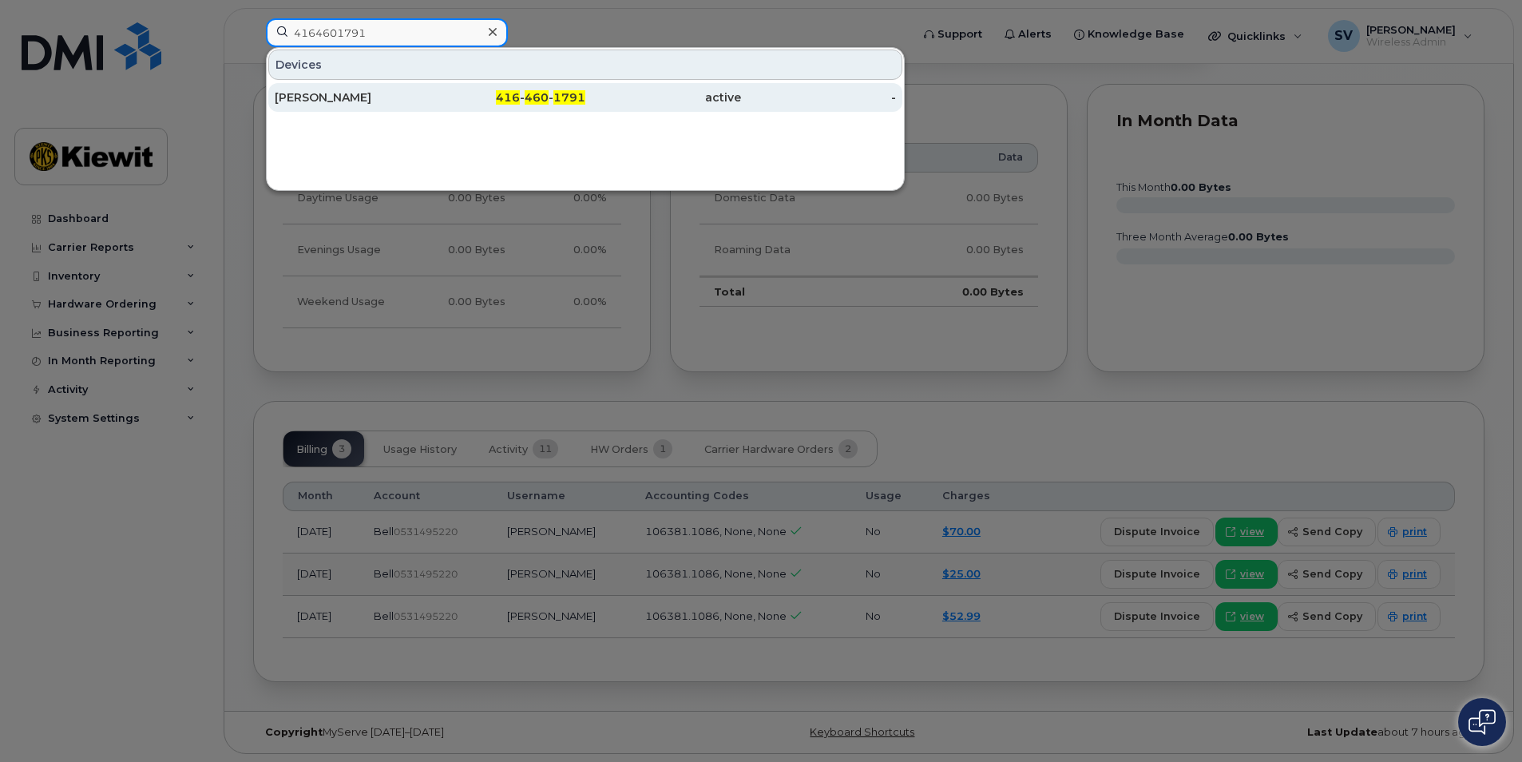
type input "4164601791"
drag, startPoint x: 669, startPoint y: 100, endPoint x: 680, endPoint y: 99, distance: 12.0
click at [669, 100] on div "active" at bounding box center [663, 97] width 156 height 16
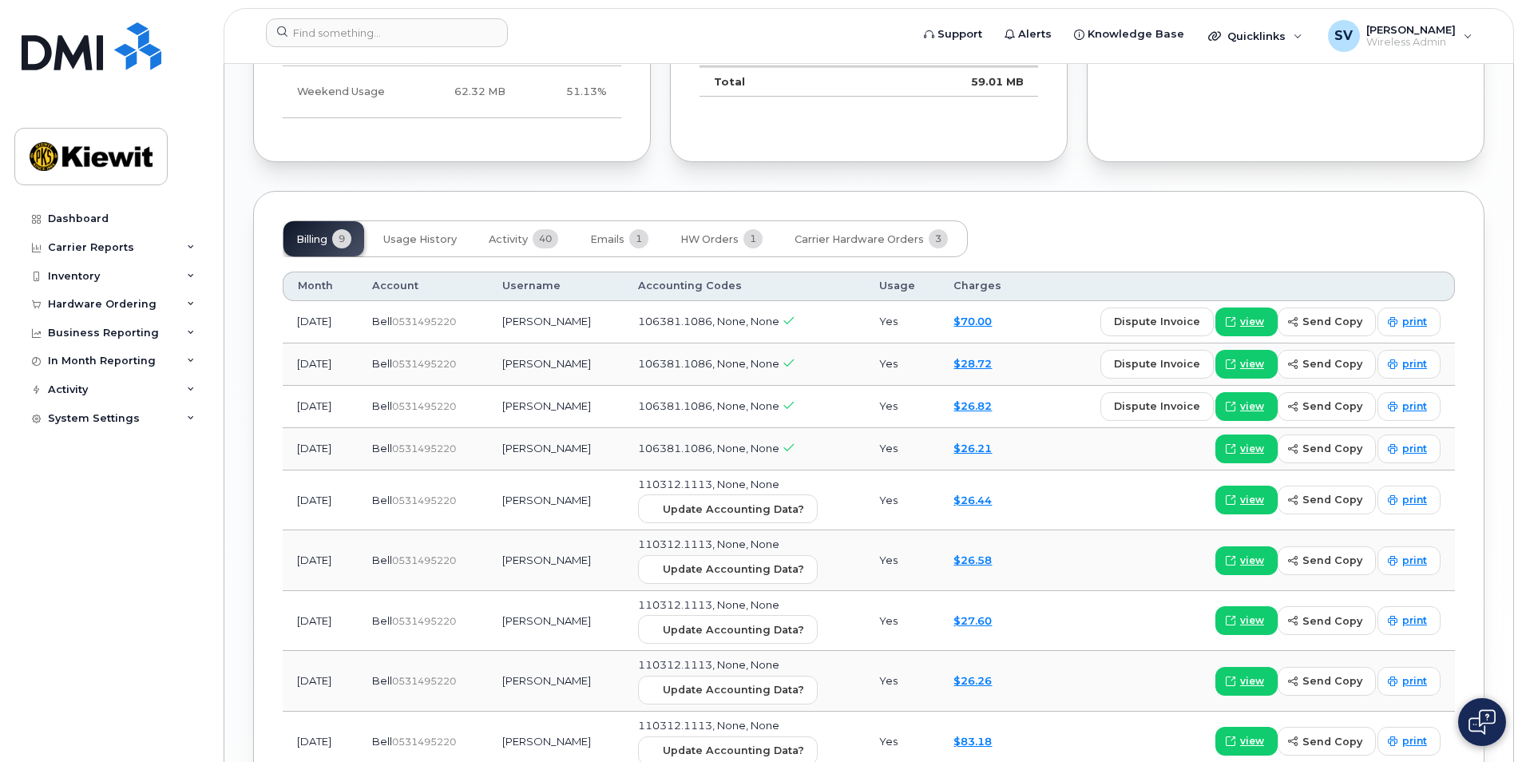
scroll to position [1823, 0]
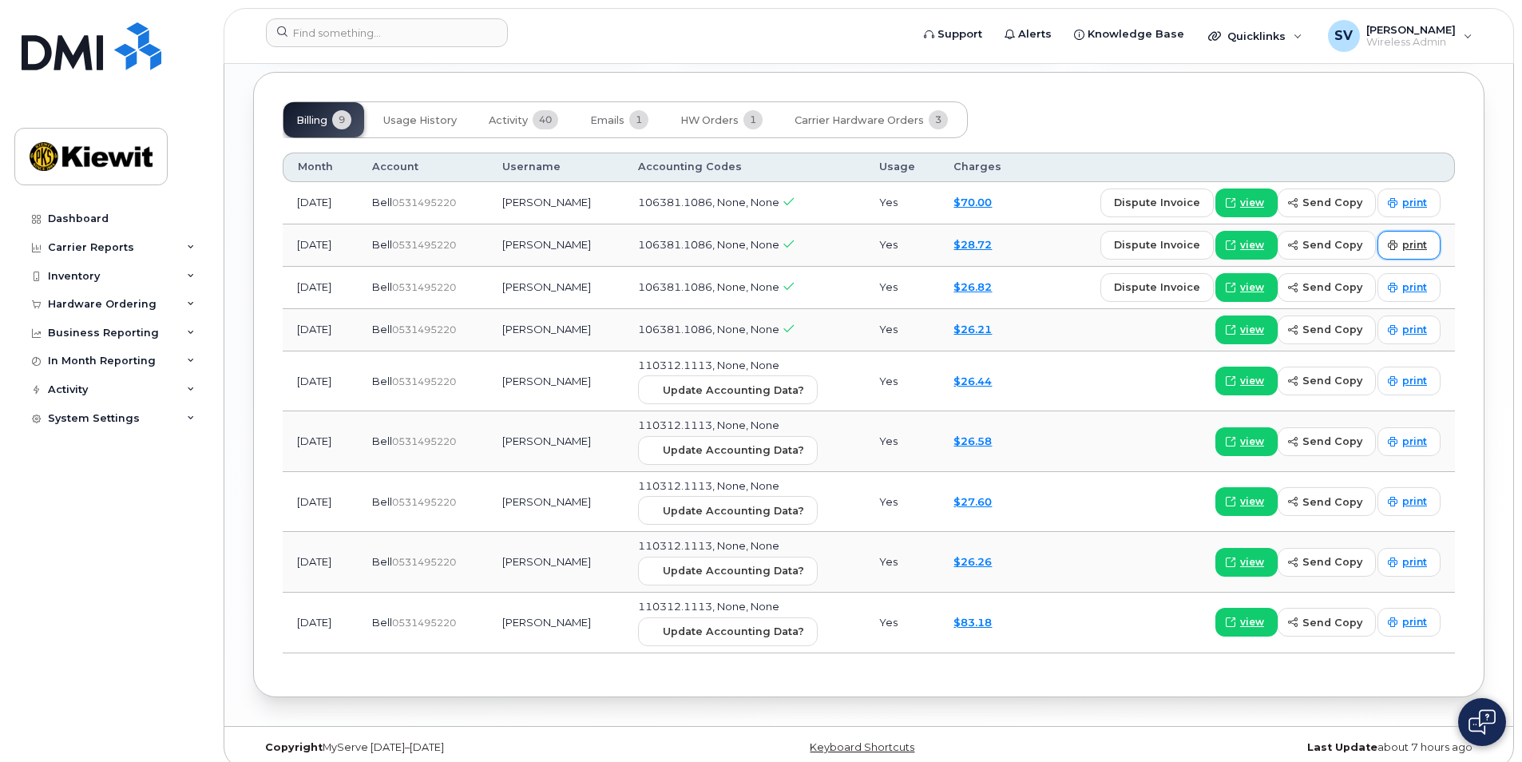
click at [1420, 238] on span "print" at bounding box center [1415, 245] width 25 height 14
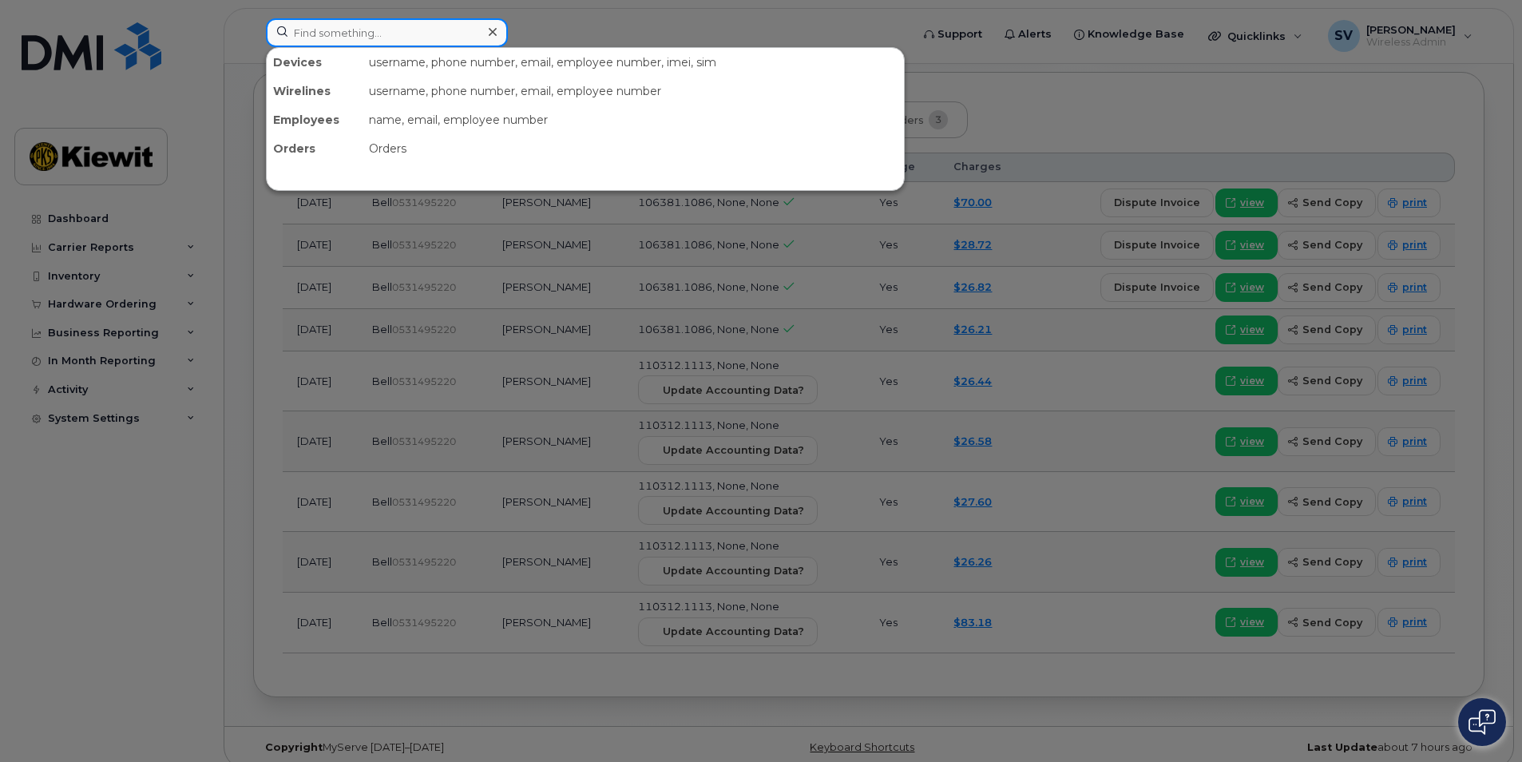
click at [354, 30] on input at bounding box center [387, 32] width 242 height 29
paste input "4374526578"
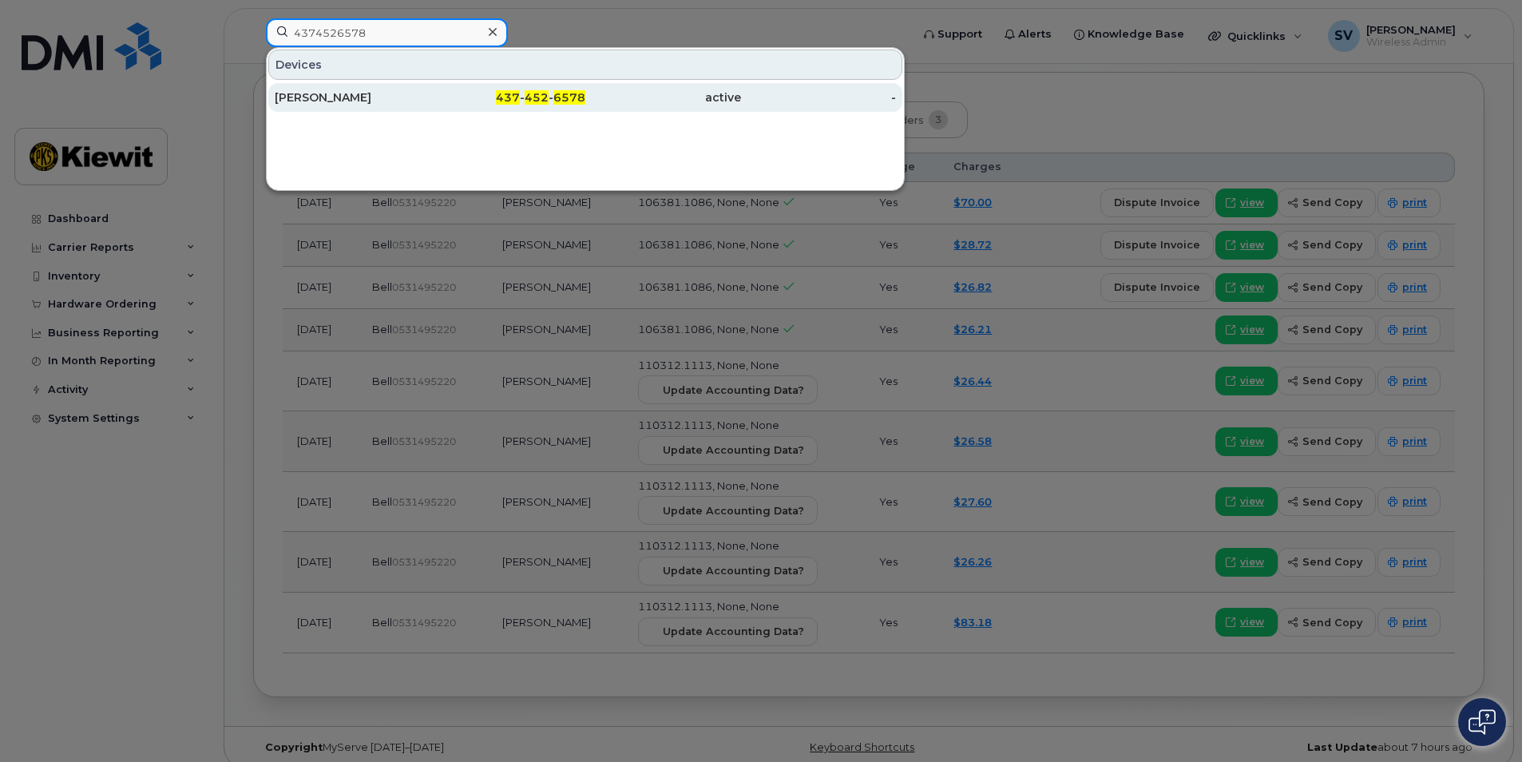
type input "4374526578"
click at [431, 89] on div "Silvia Wong" at bounding box center [509, 97] width 156 height 29
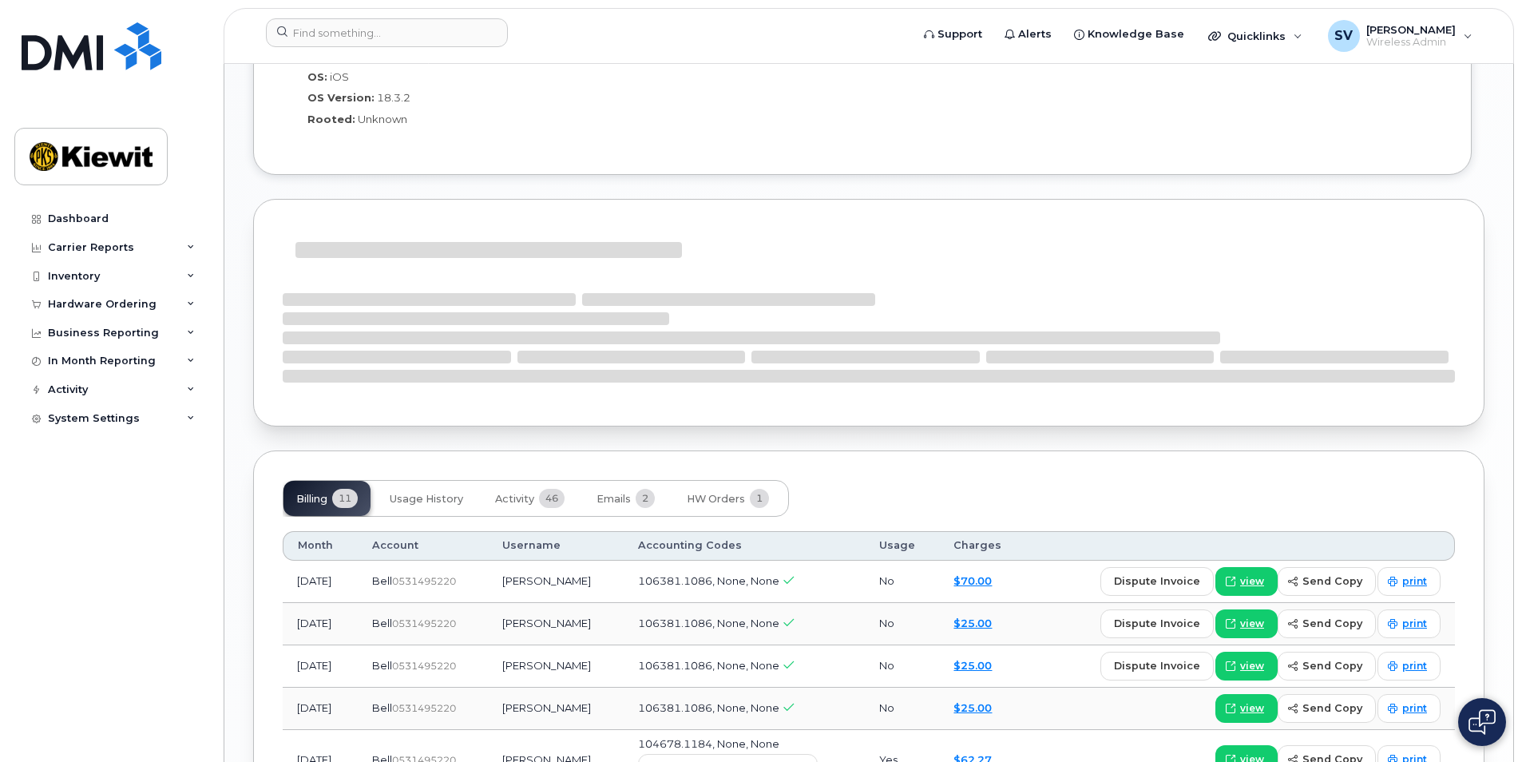
scroll to position [1757, 0]
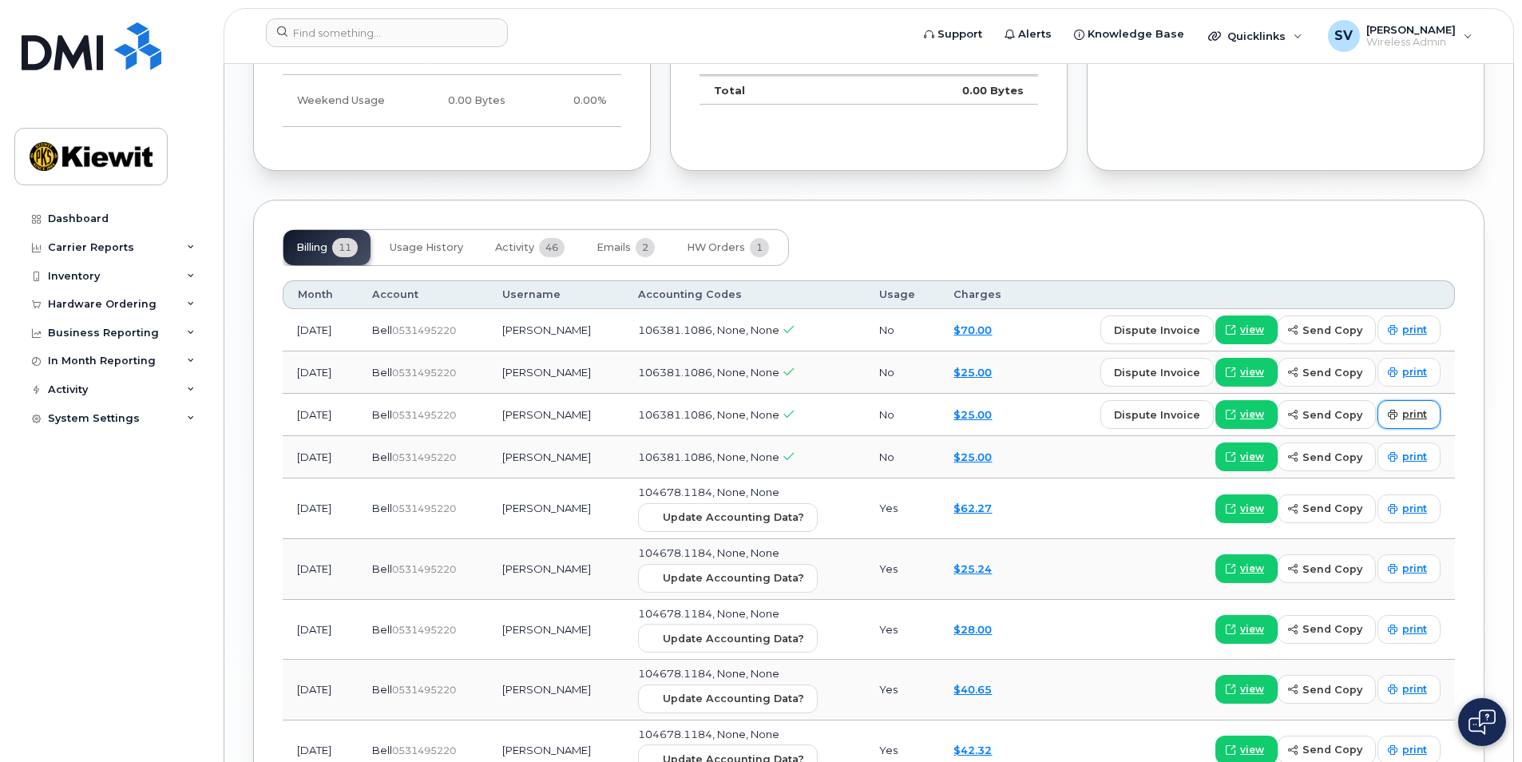
click at [1418, 407] on span "print" at bounding box center [1415, 414] width 25 height 14
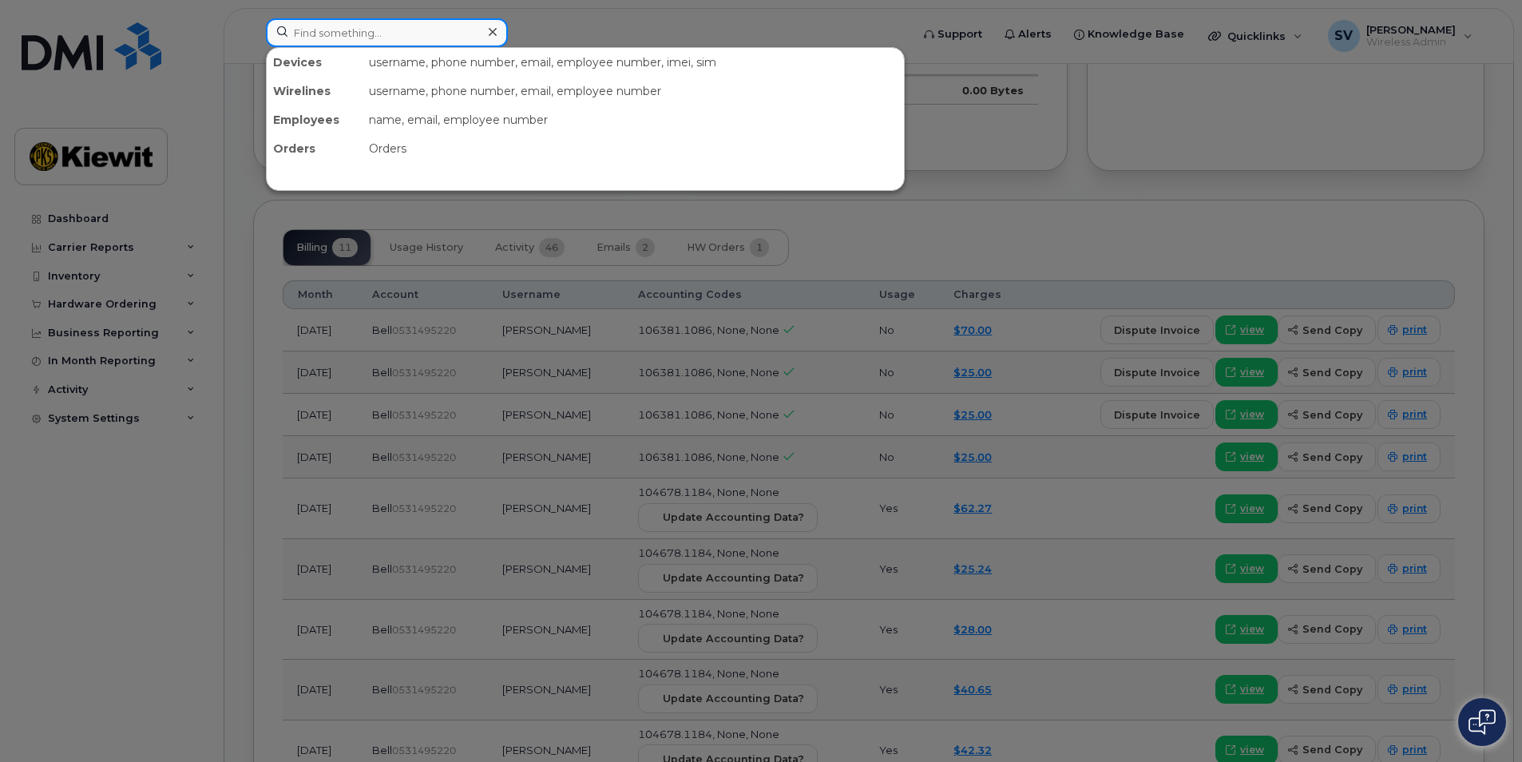
click at [434, 35] on input at bounding box center [387, 32] width 242 height 29
paste input "4372860452"
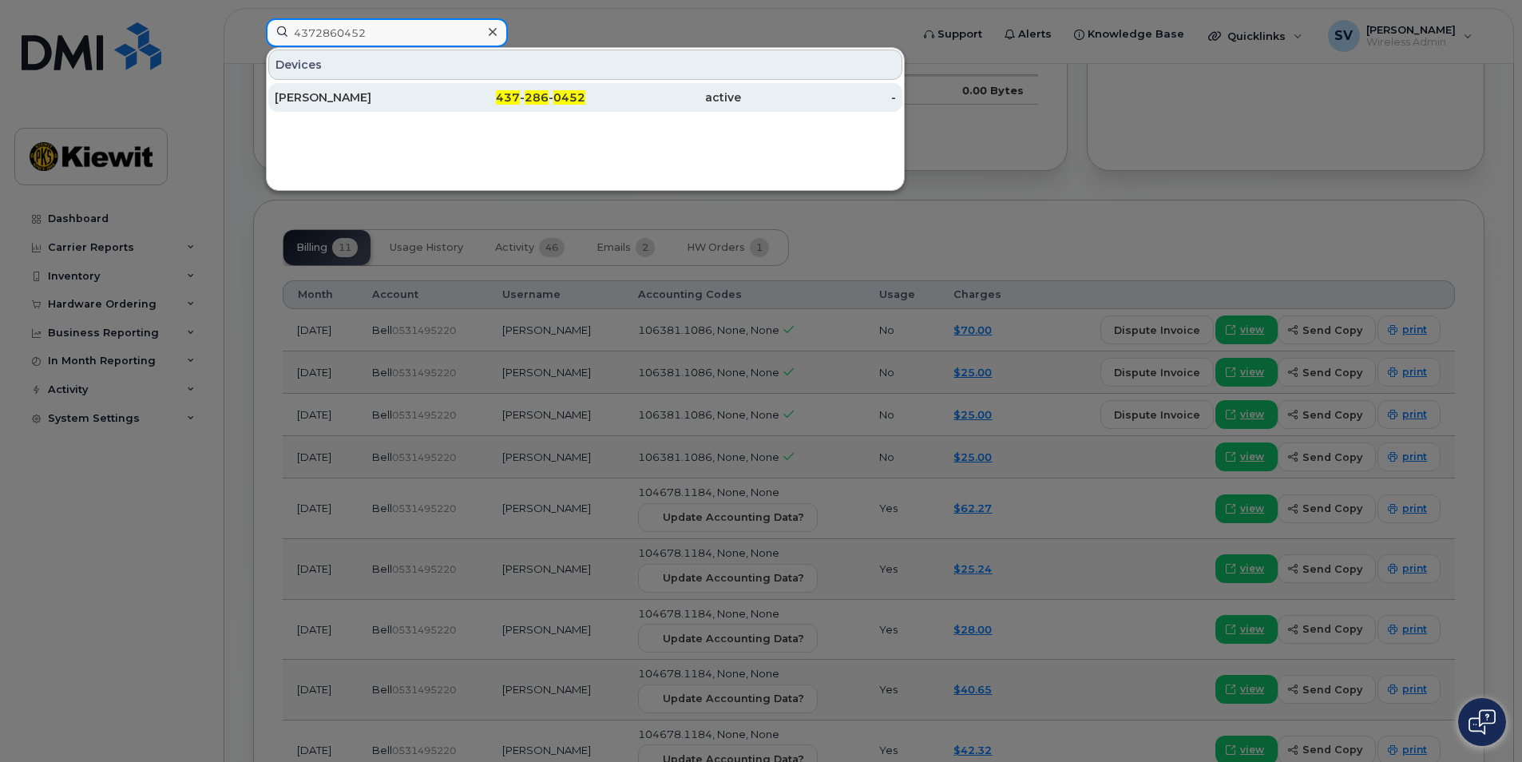
type input "4372860452"
click at [350, 102] on div "[PERSON_NAME]" at bounding box center [353, 97] width 156 height 16
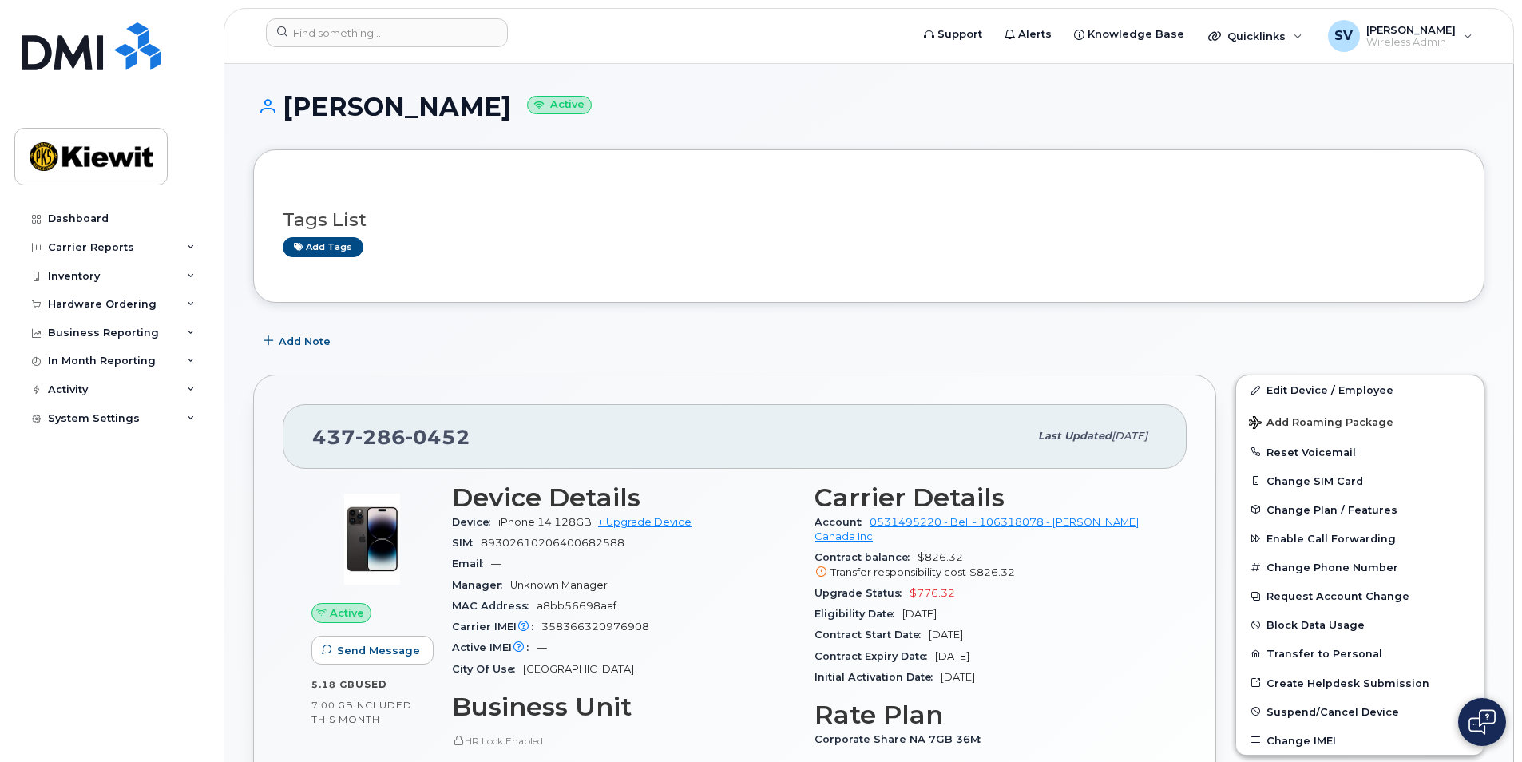
click at [901, 354] on div "Add Note" at bounding box center [869, 341] width 1232 height 29
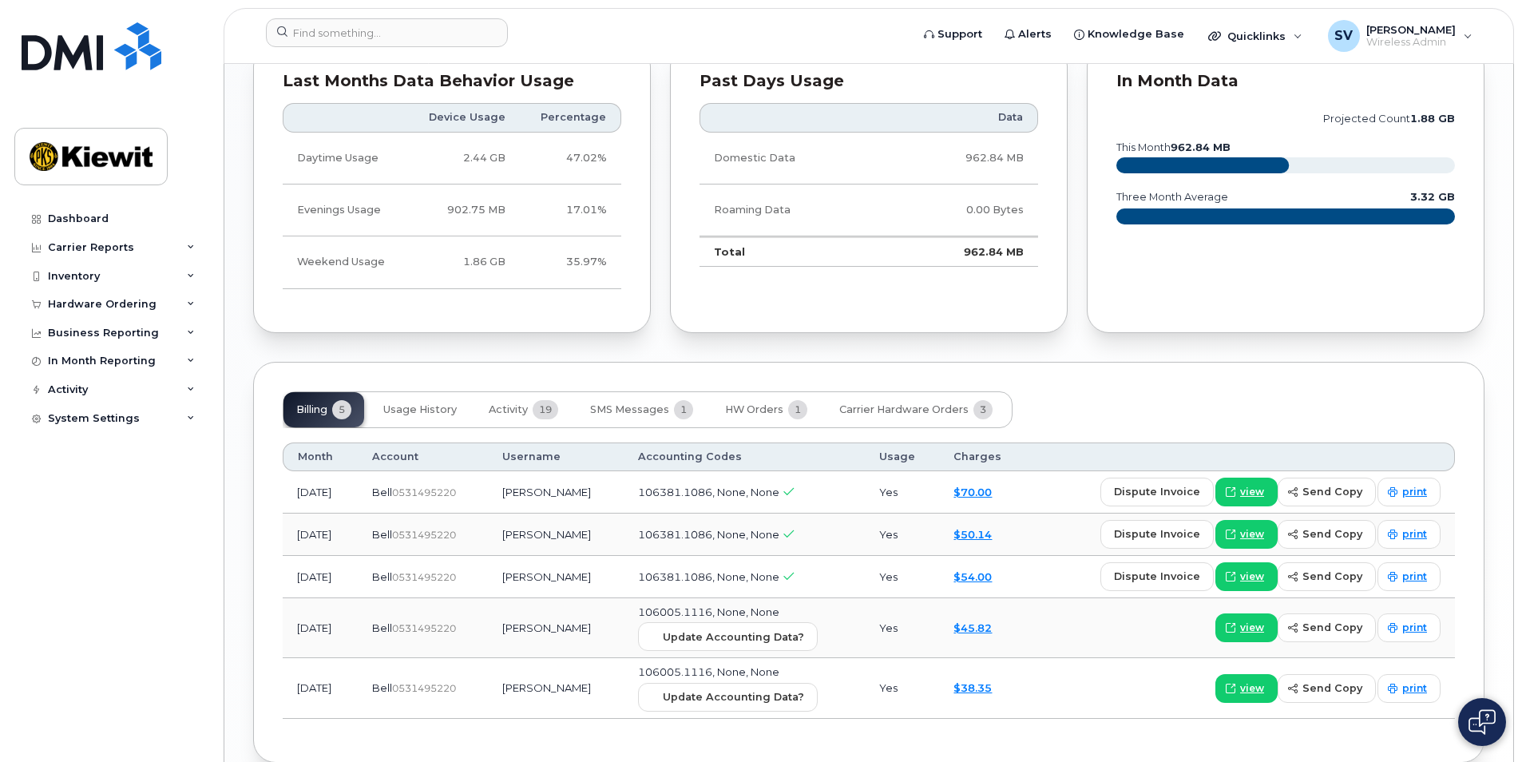
scroll to position [1433, 0]
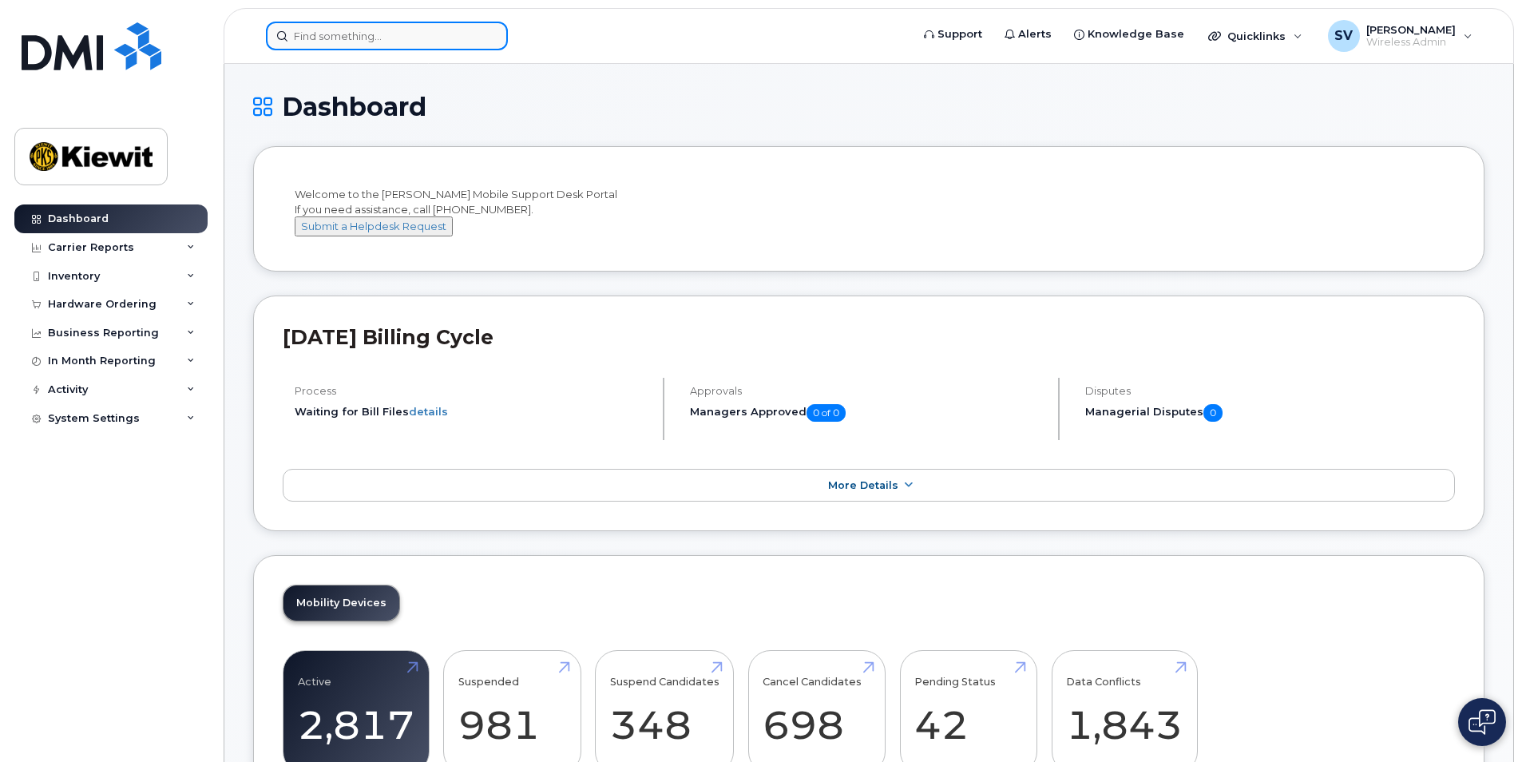
click at [461, 30] on input at bounding box center [387, 36] width 242 height 29
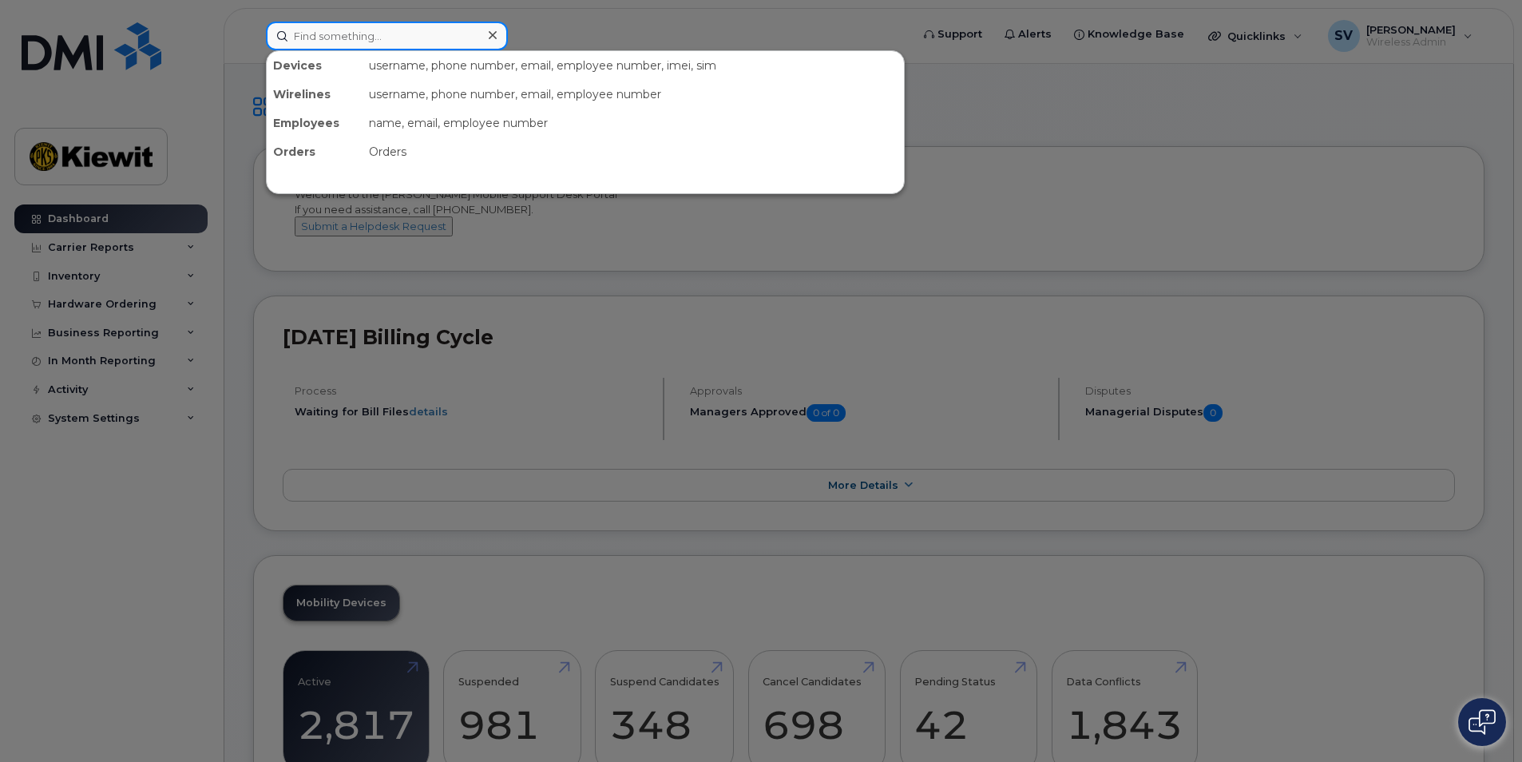
paste input "4372860452"
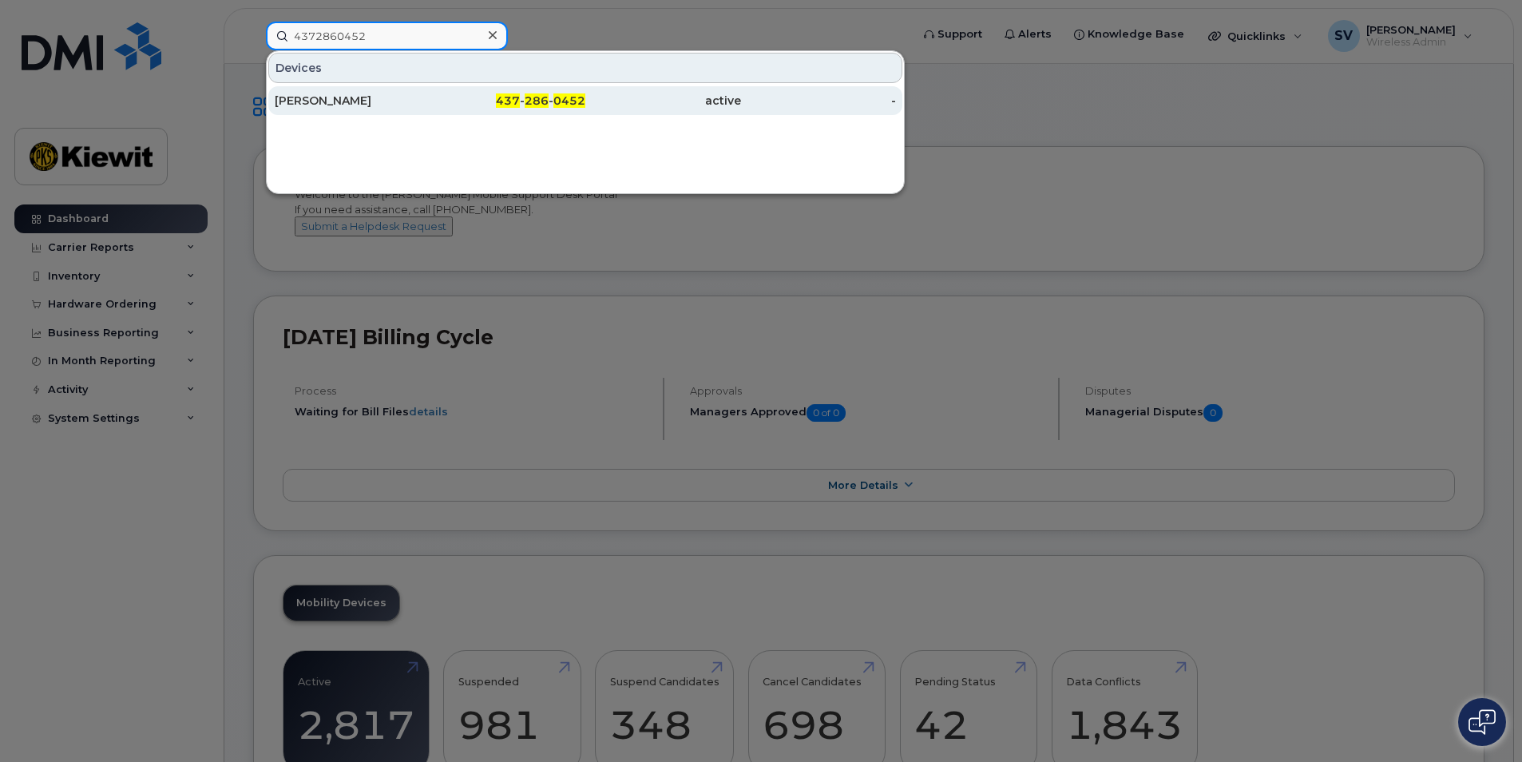
type input "4372860452"
click at [501, 101] on span "437" at bounding box center [508, 100] width 24 height 14
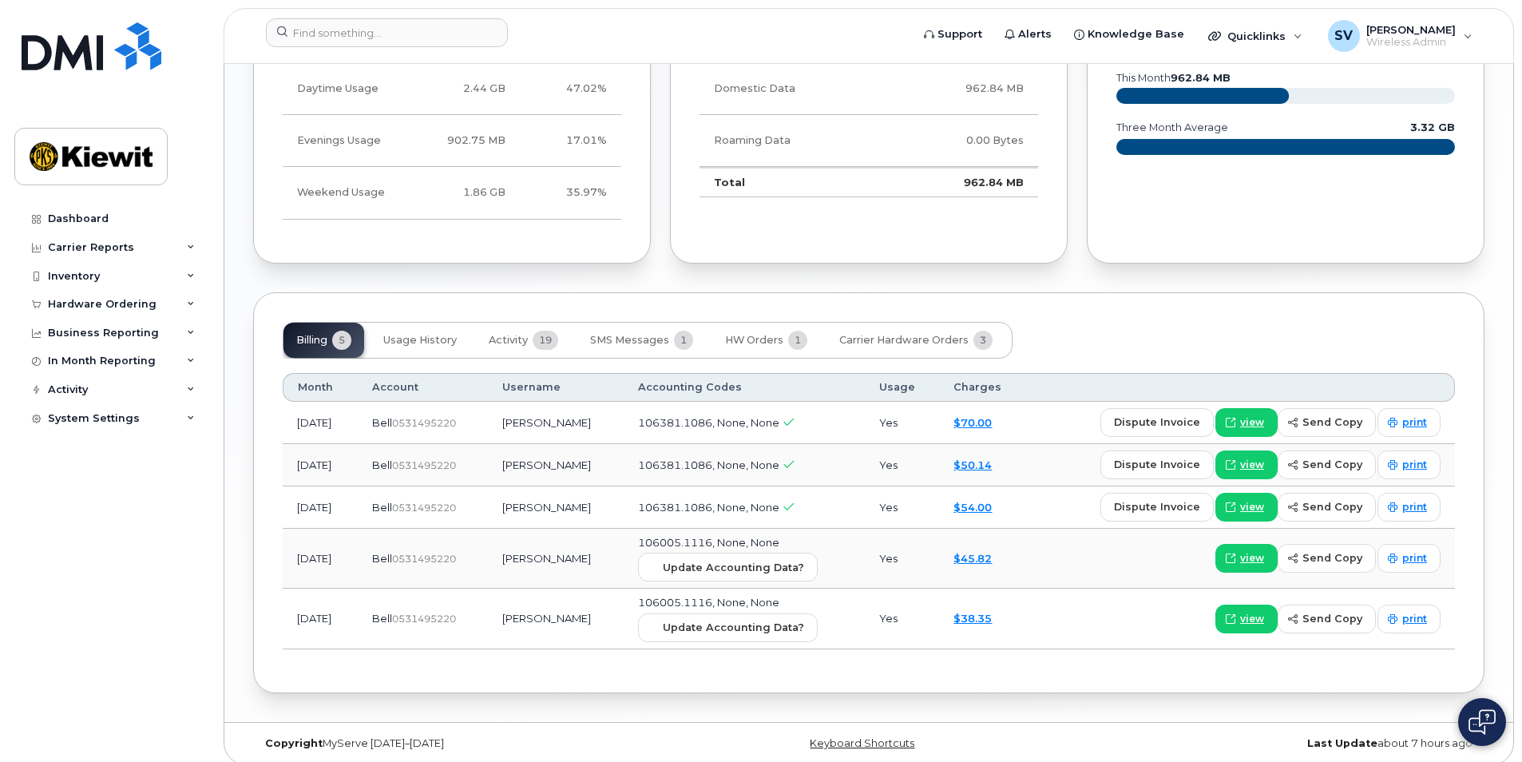
scroll to position [1423, 0]
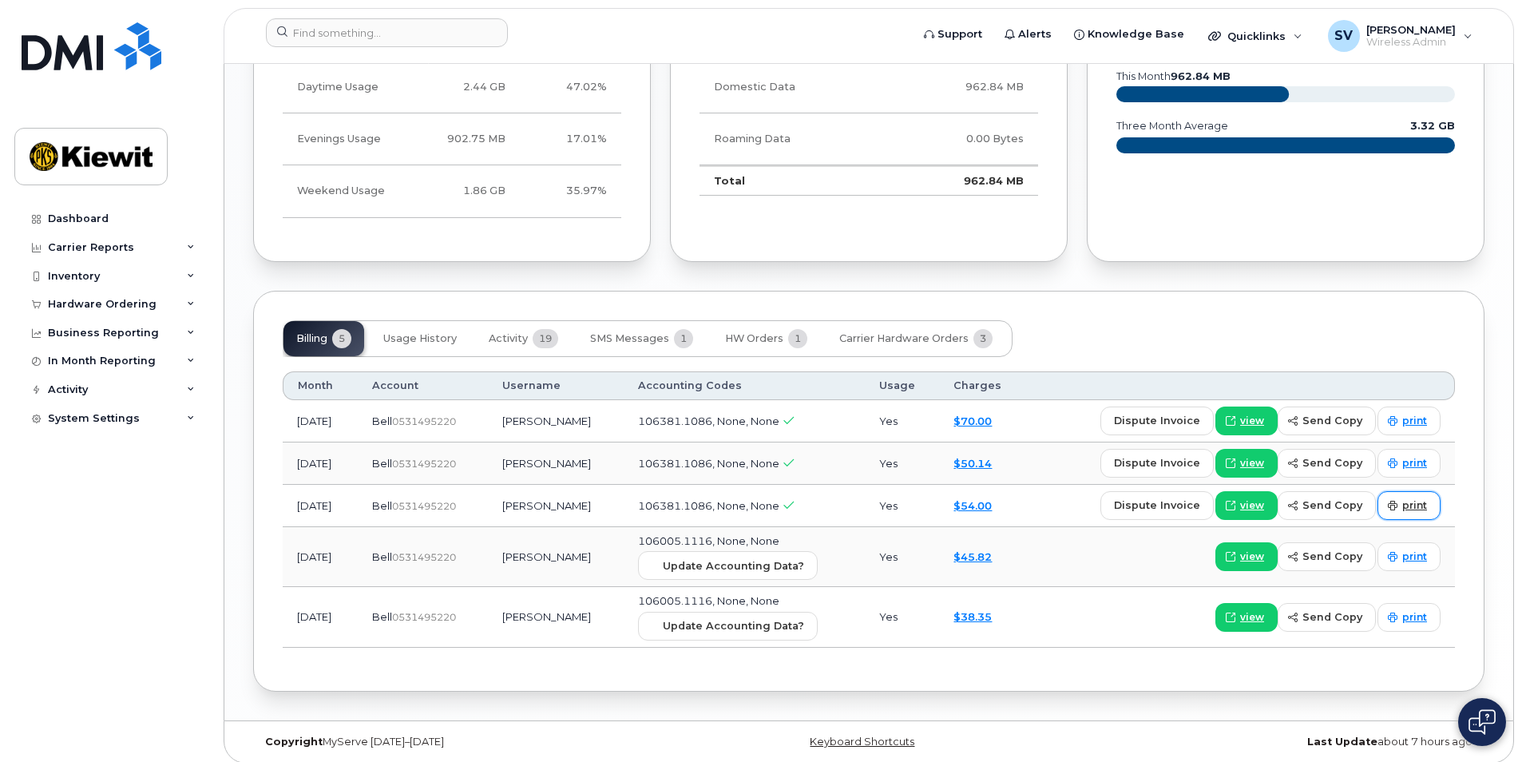
click at [1413, 504] on span "print" at bounding box center [1415, 505] width 25 height 14
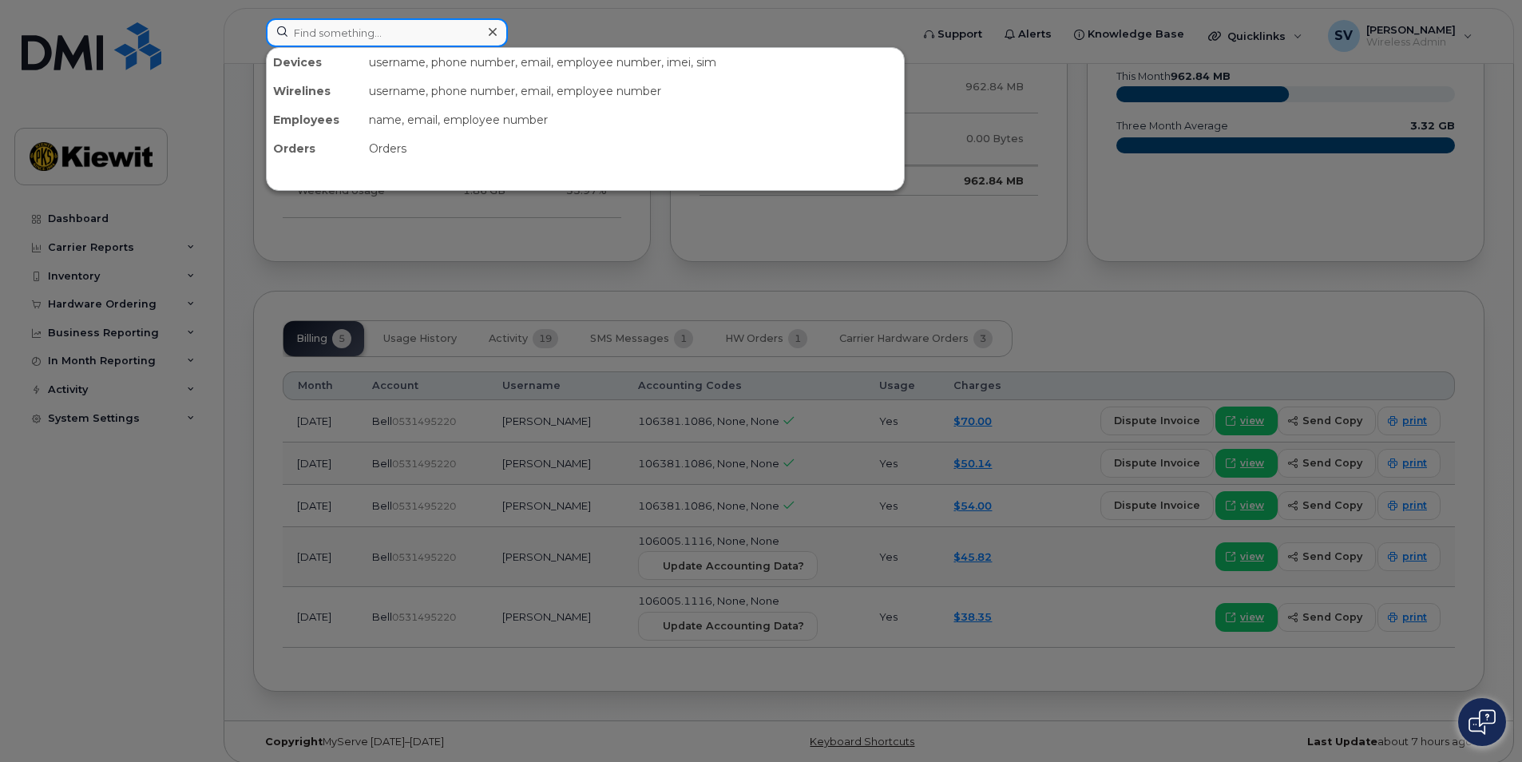
click at [325, 30] on input at bounding box center [387, 32] width 242 height 29
paste input "7097461080"
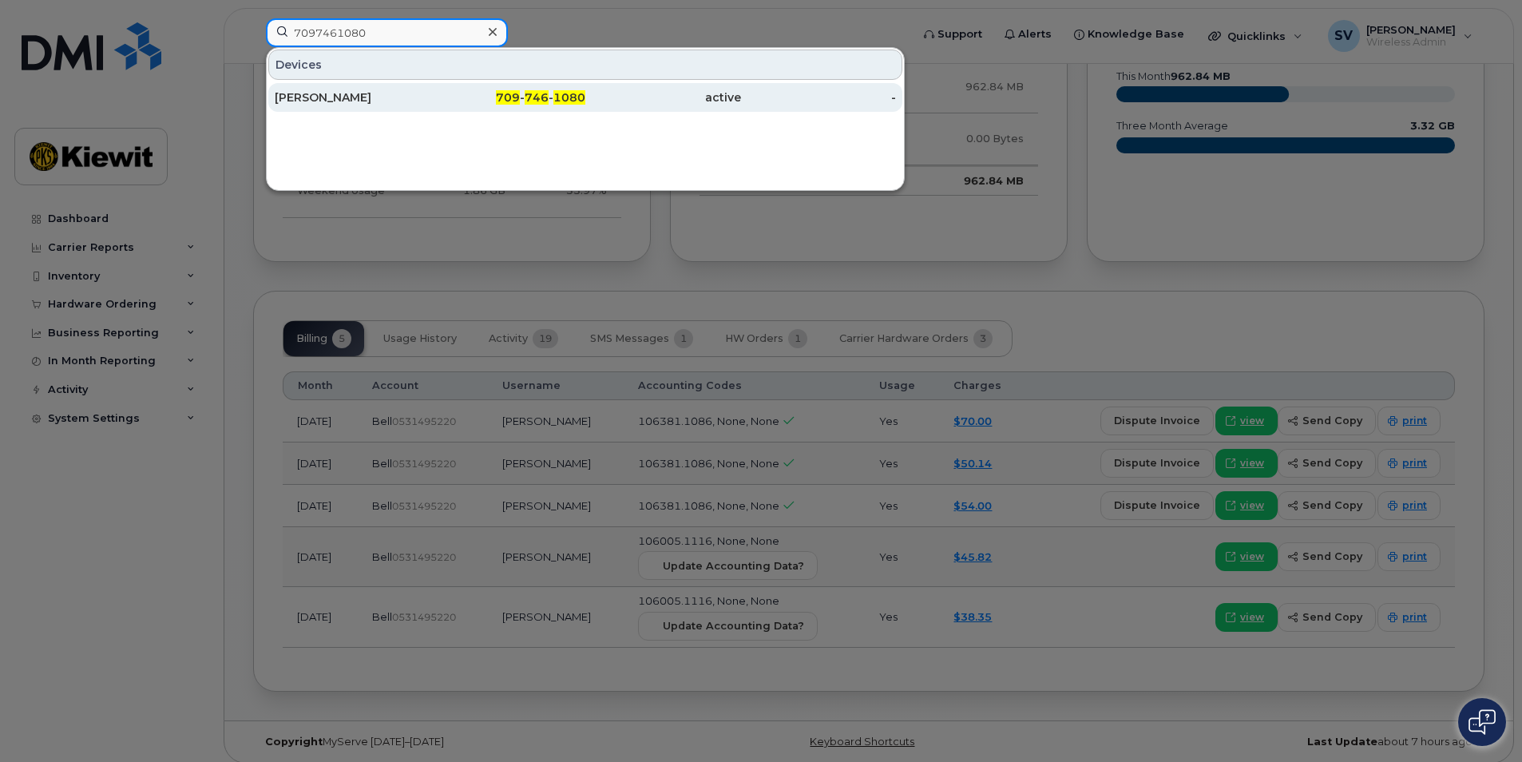
type input "7097461080"
click at [405, 92] on div "Mike Moriarity" at bounding box center [353, 97] width 156 height 16
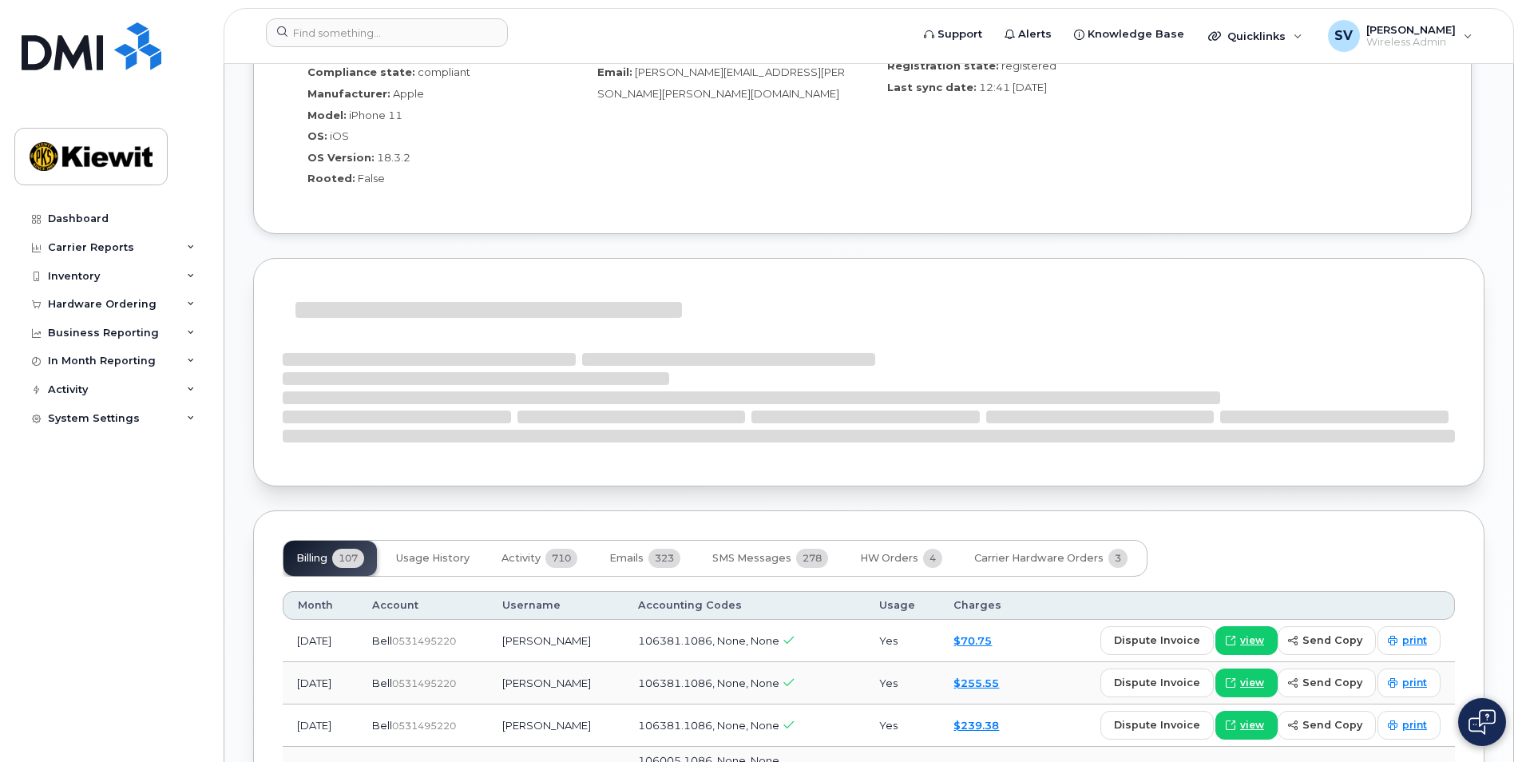
scroll to position [1597, 0]
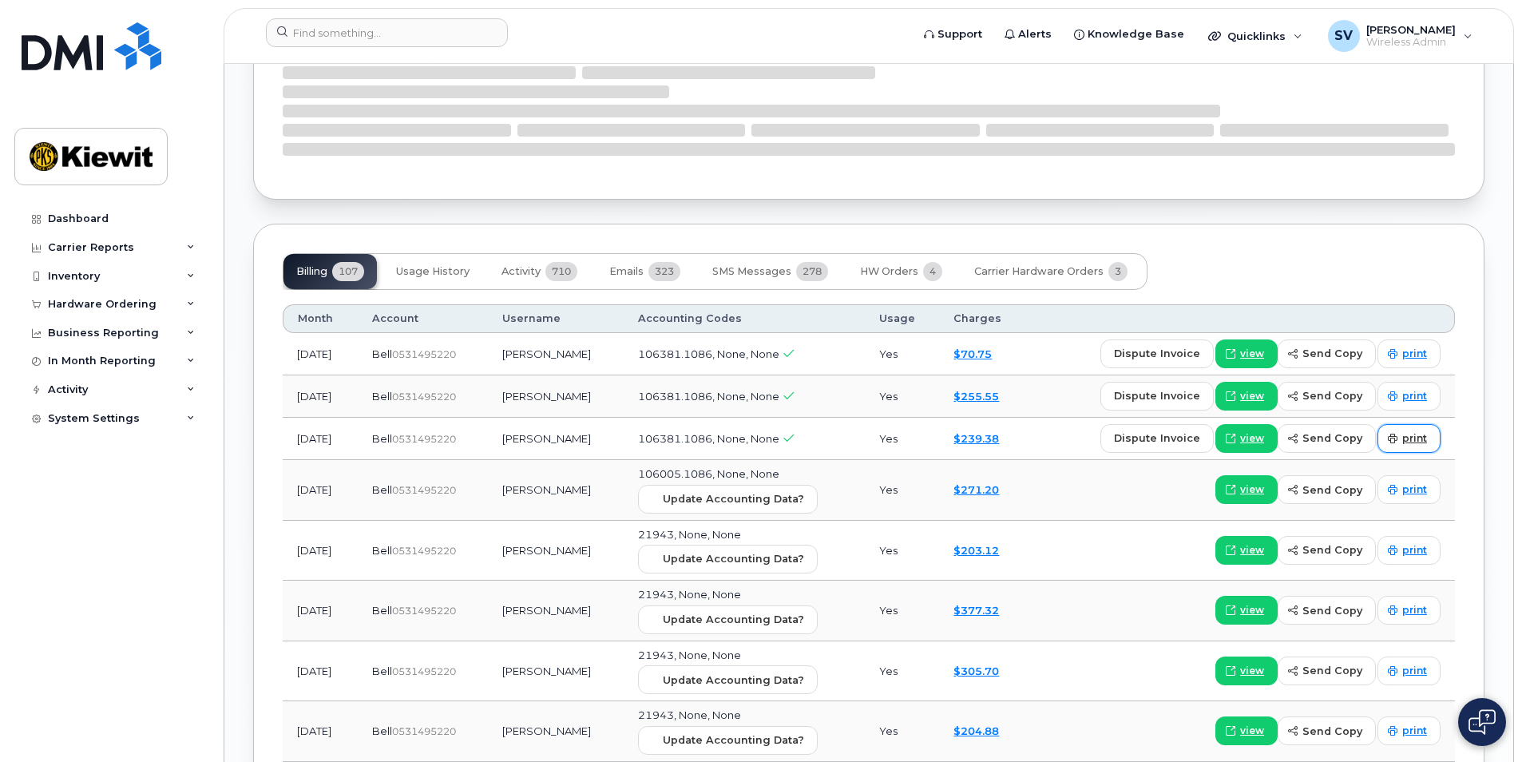
click at [1412, 431] on span "print" at bounding box center [1415, 438] width 25 height 14
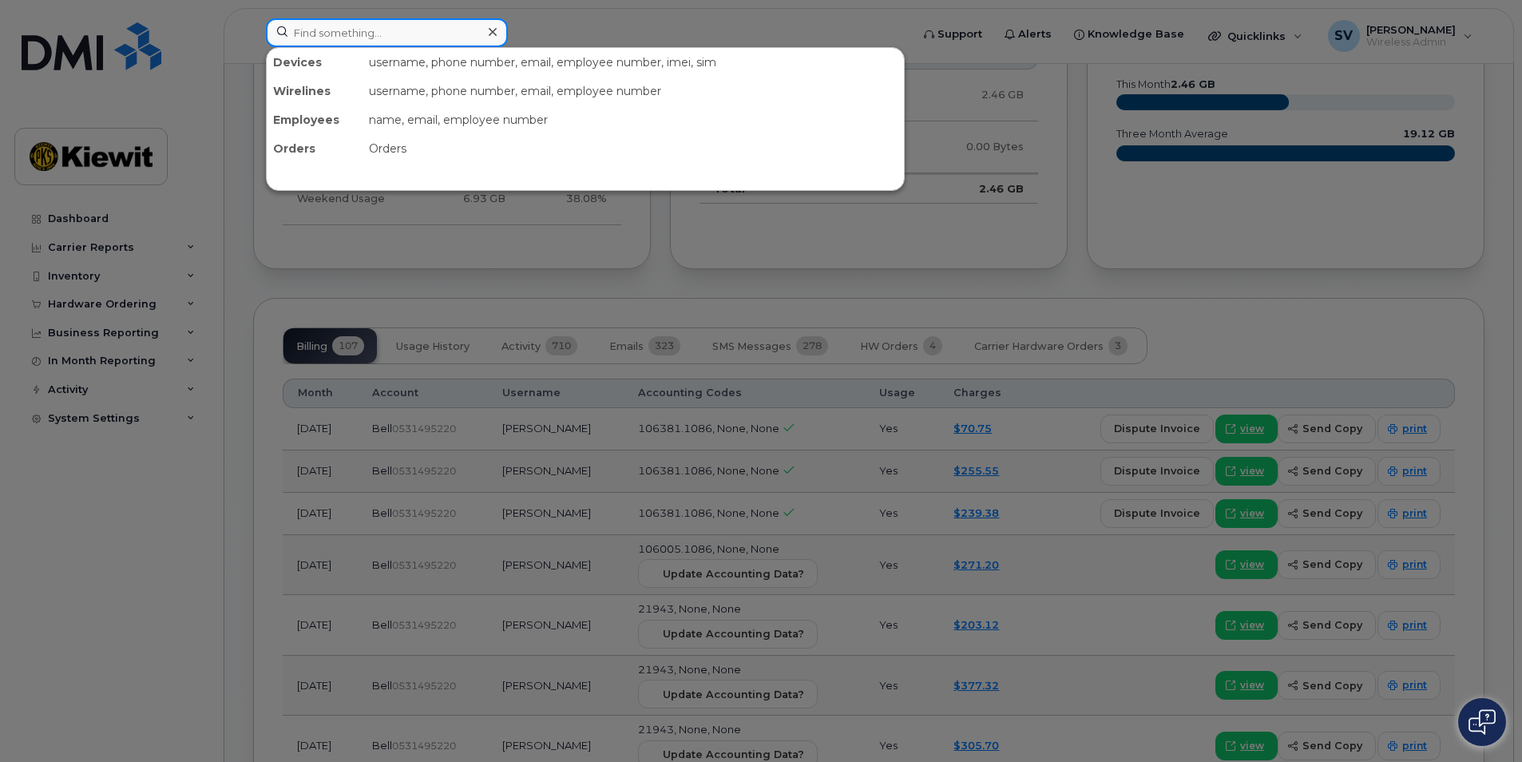
click at [324, 32] on input at bounding box center [387, 32] width 242 height 29
paste input "3435434624"
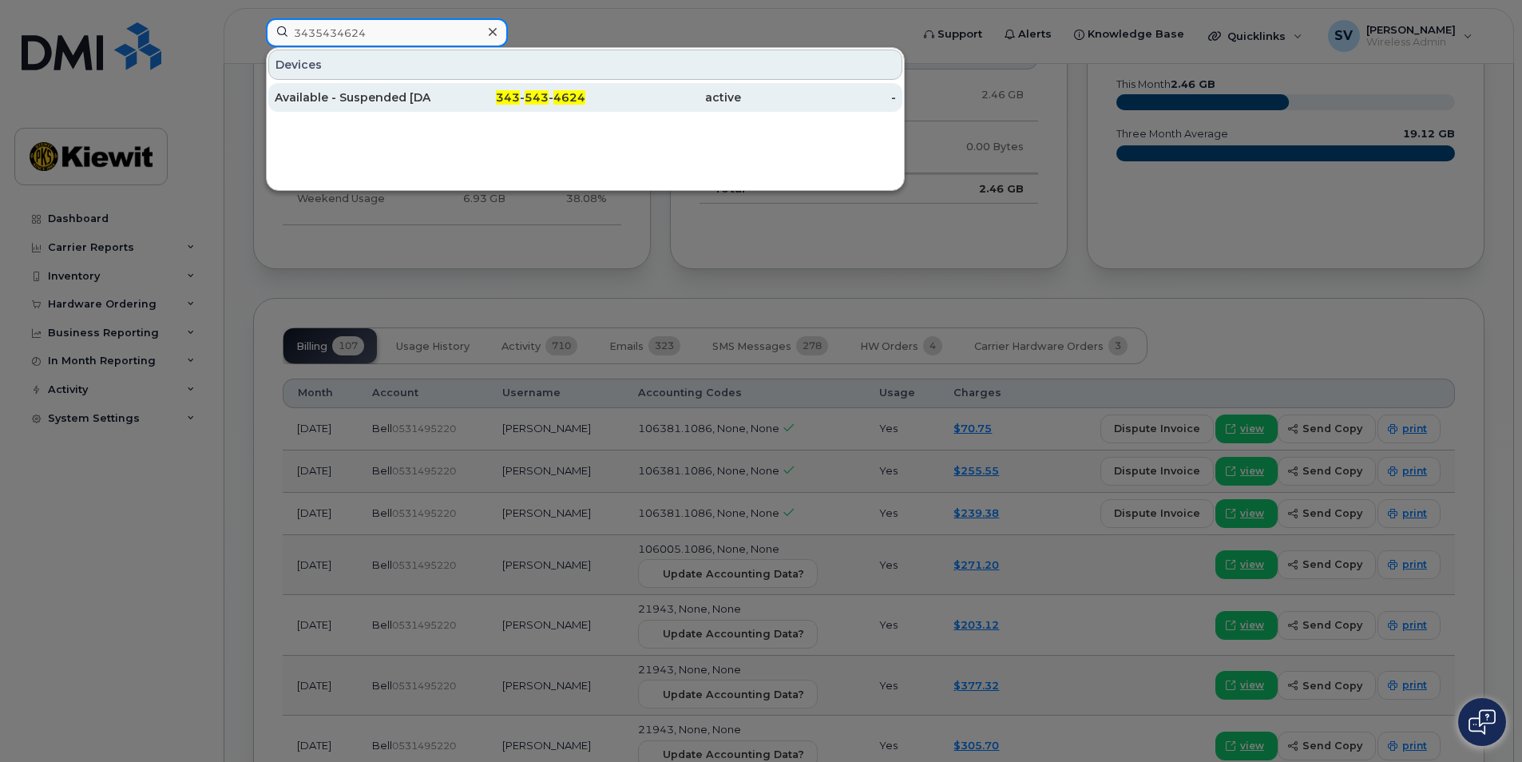
type input "3435434624"
drag, startPoint x: 344, startPoint y: 95, endPoint x: 409, endPoint y: 101, distance: 65.0
click at [344, 95] on div "Available - Suspended 15/05/25" at bounding box center [353, 97] width 156 height 16
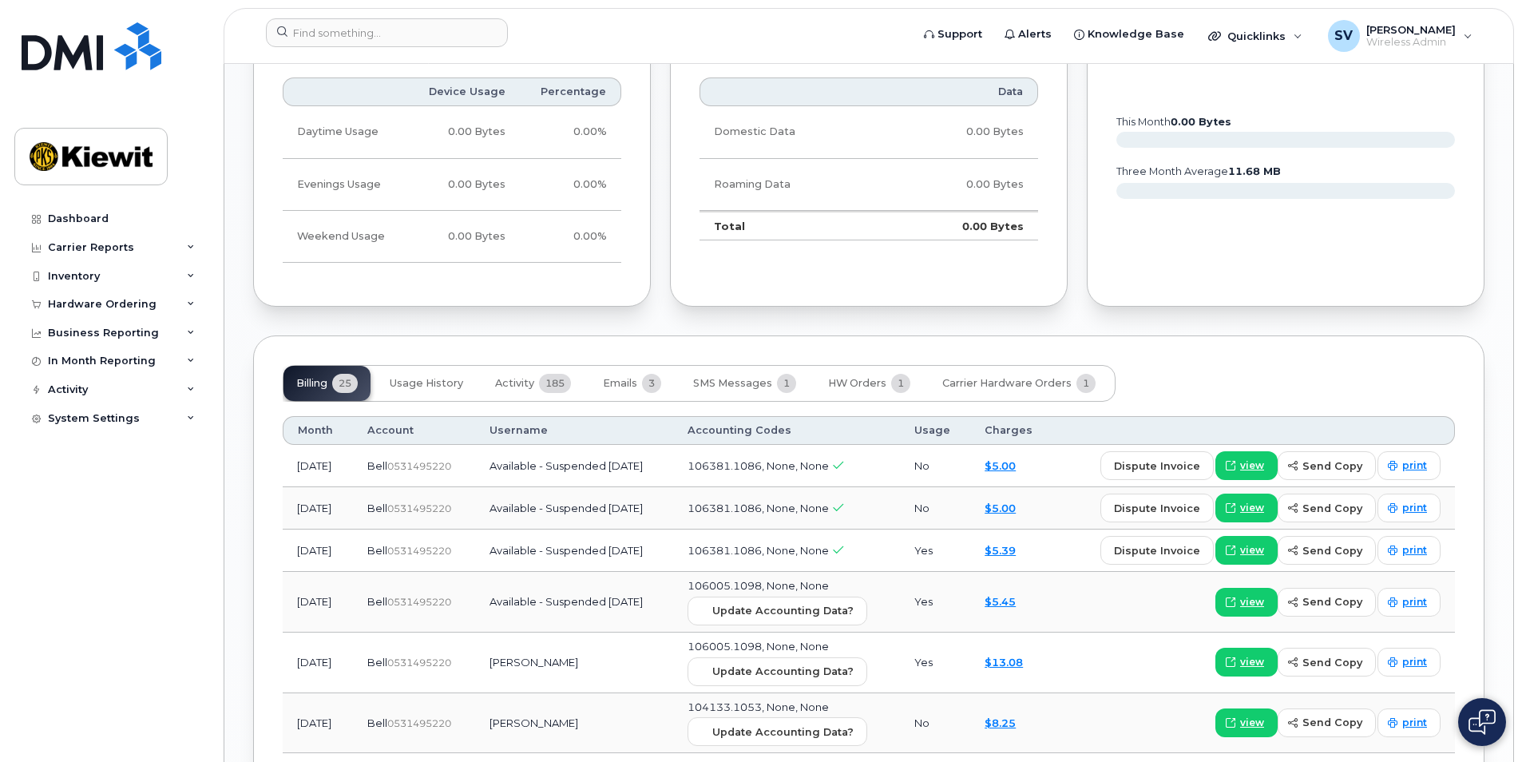
scroll to position [1837, 0]
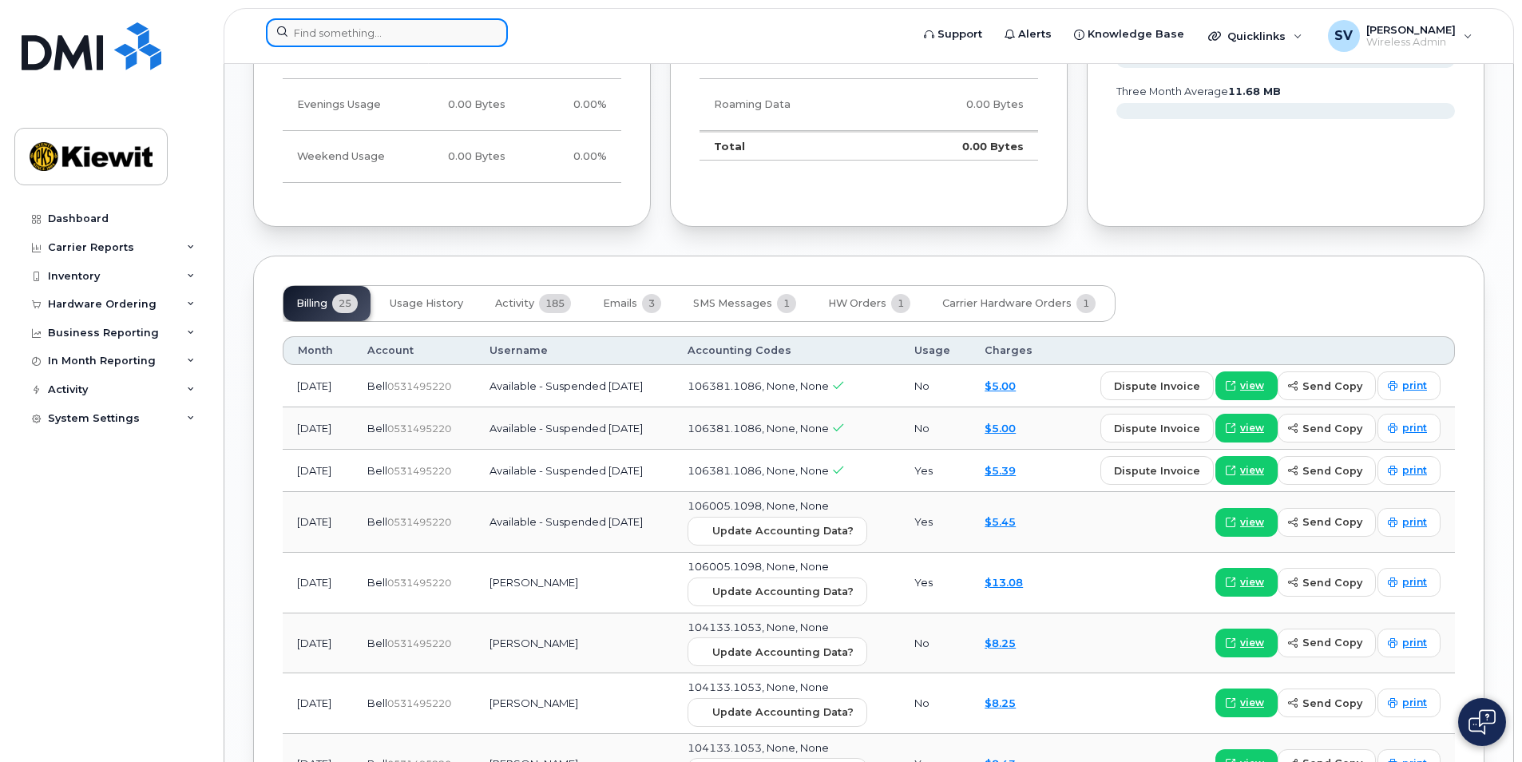
click at [339, 35] on input at bounding box center [387, 32] width 242 height 29
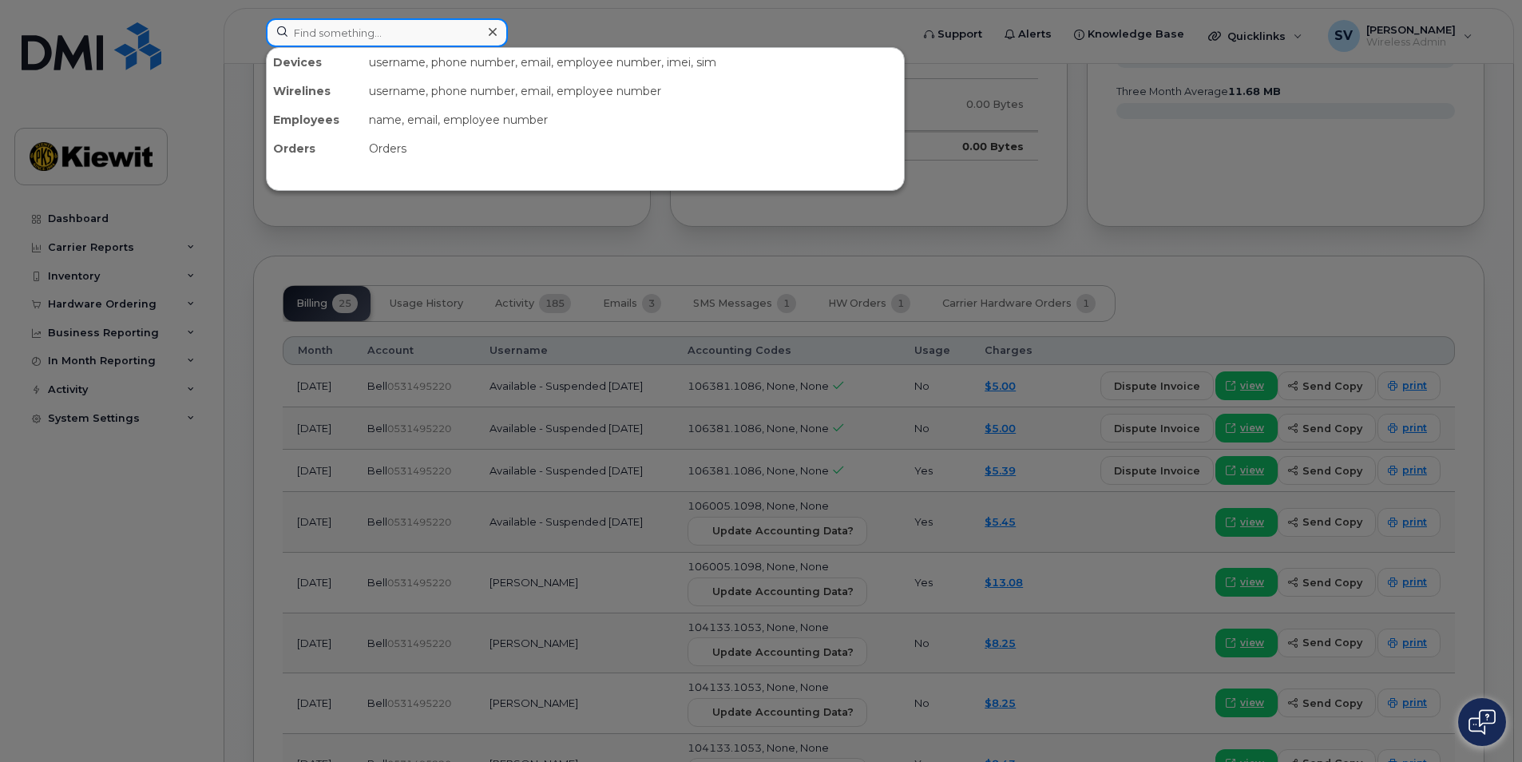
paste input "3435514013"
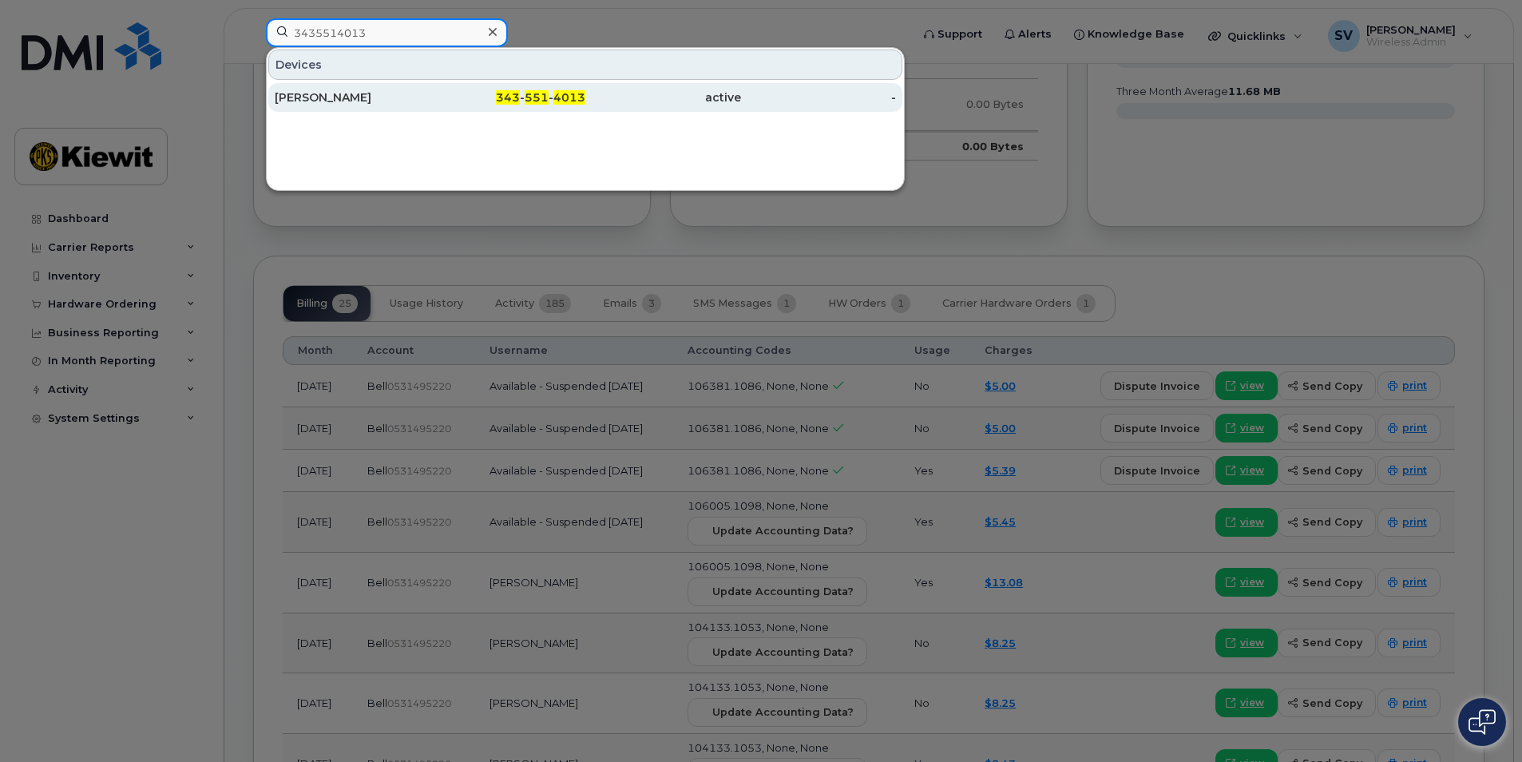
type input "3435514013"
click at [493, 96] on div "343 - 551 - 4013" at bounding box center [509, 97] width 156 height 16
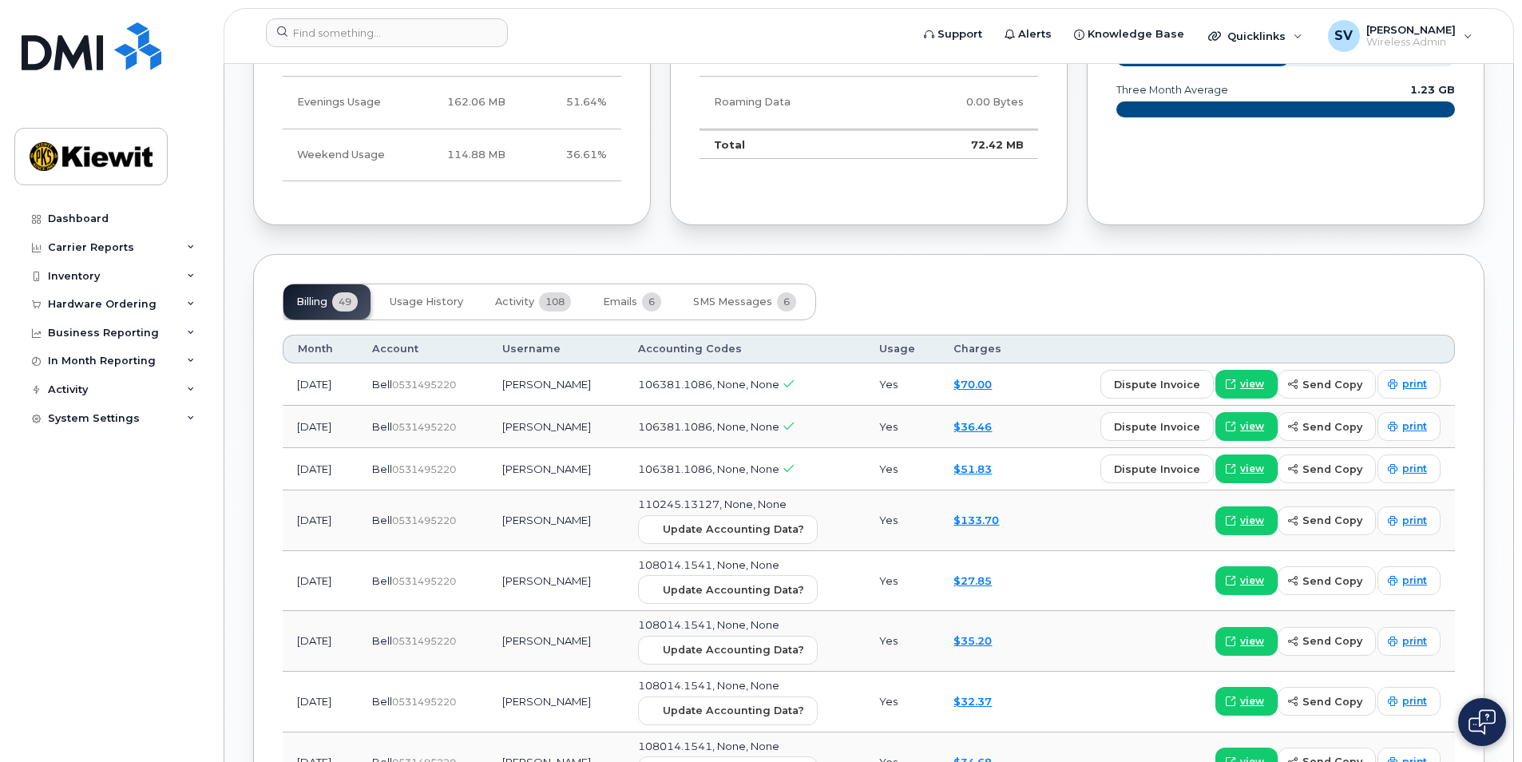
scroll to position [1335, 0]
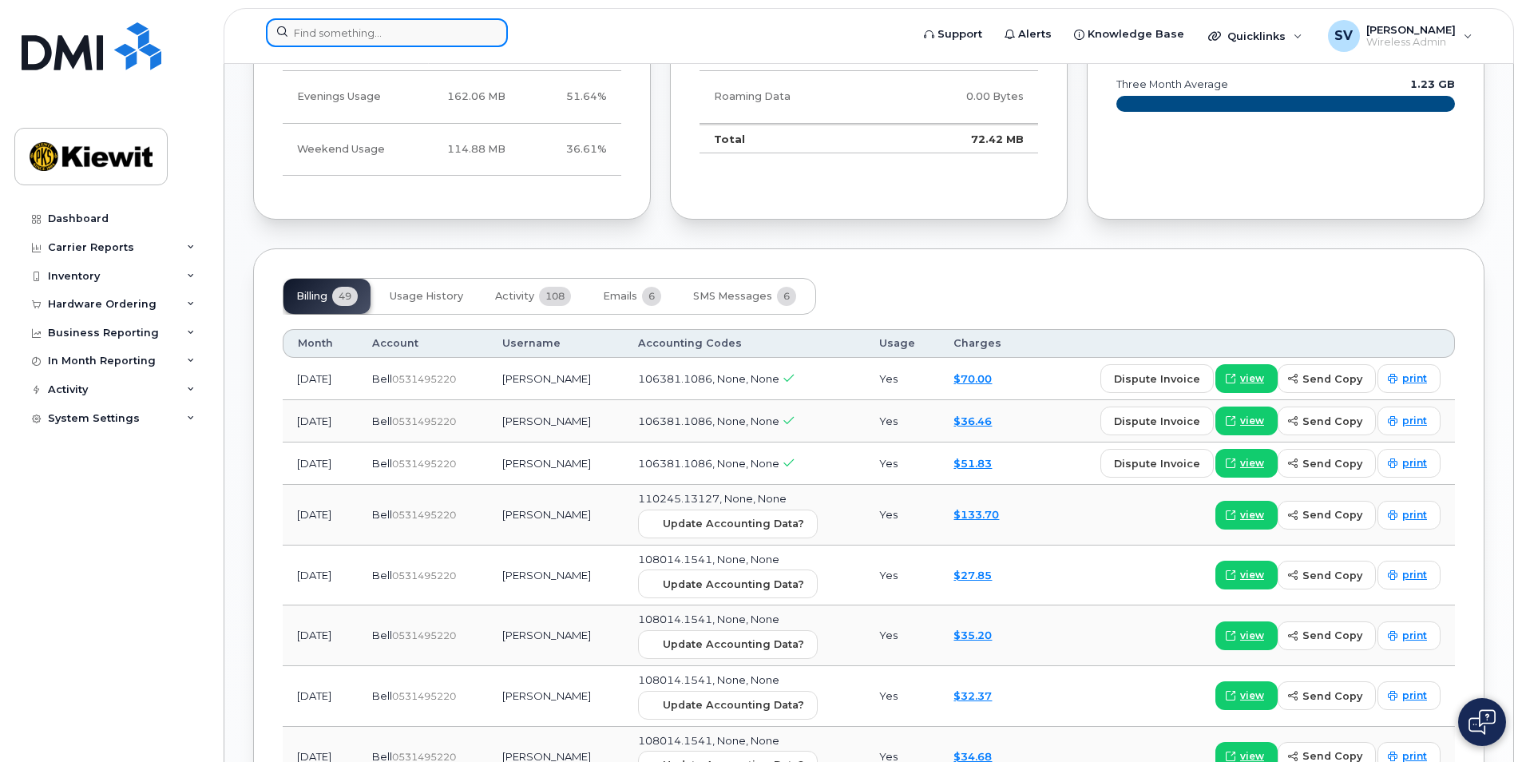
click at [371, 37] on input at bounding box center [387, 32] width 242 height 29
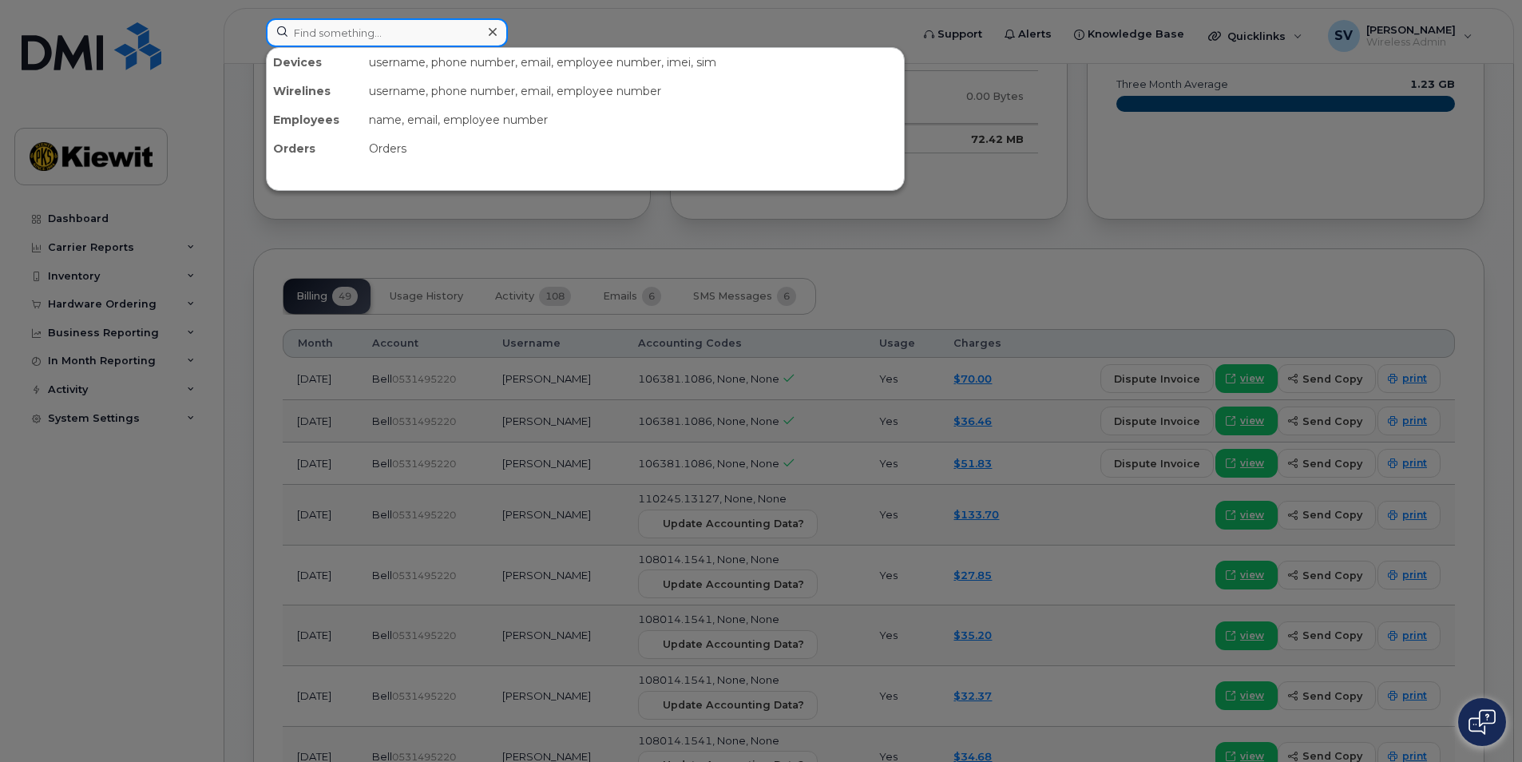
paste input "6474618432"
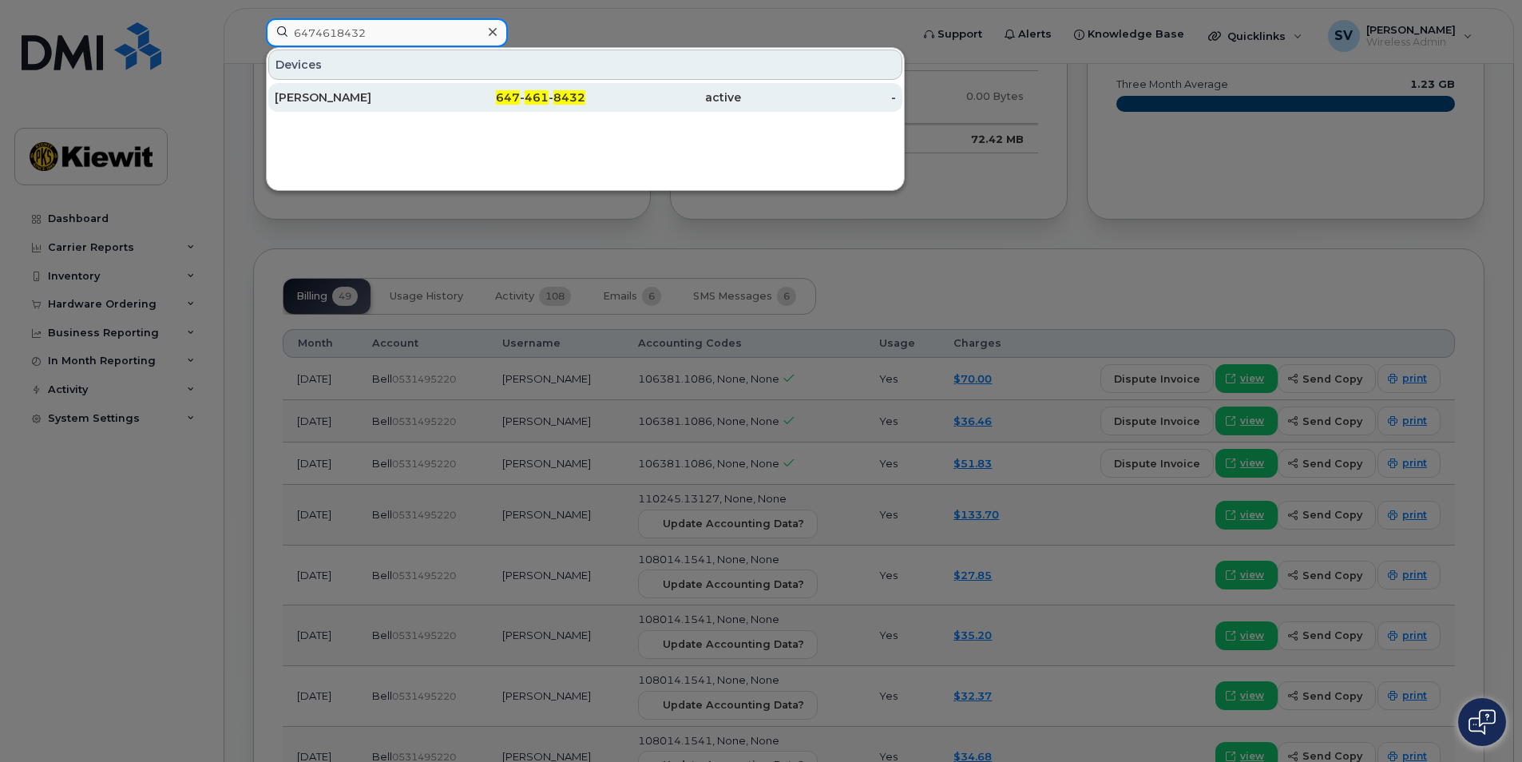
type input "6474618432"
click at [431, 107] on div "[PERSON_NAME]" at bounding box center [509, 97] width 156 height 29
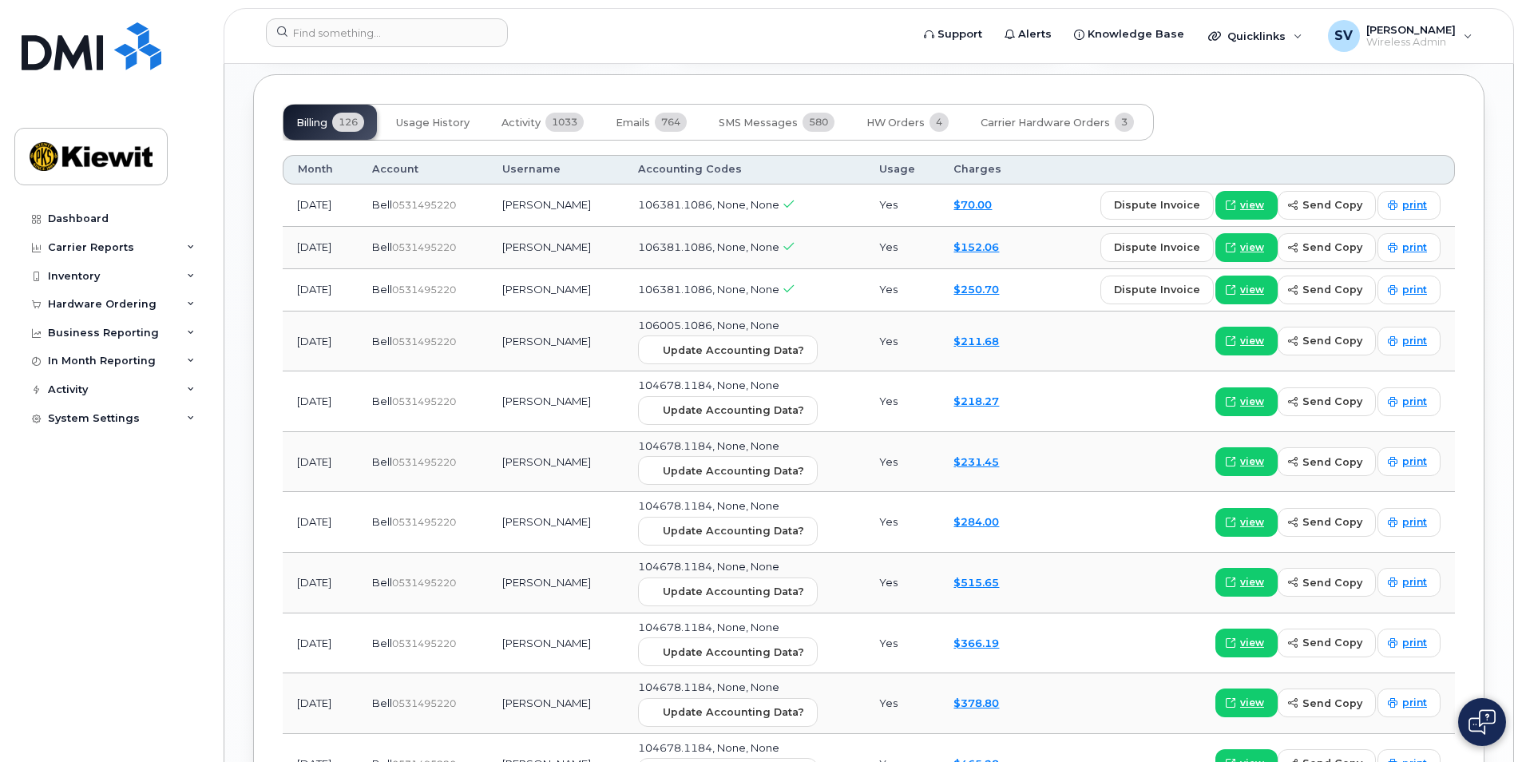
scroll to position [1677, 0]
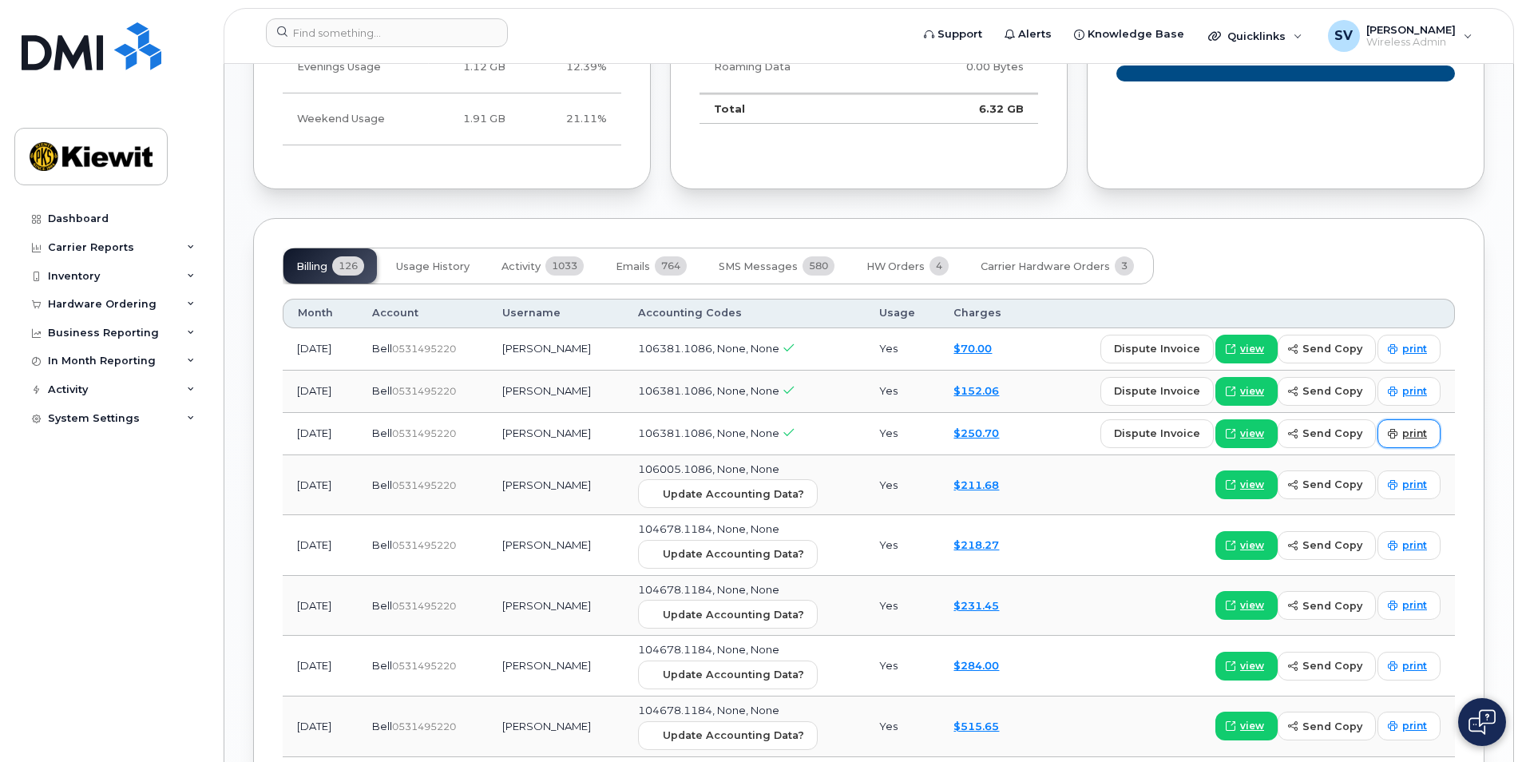
click at [1411, 427] on span "print" at bounding box center [1415, 434] width 25 height 14
